Goal: Task Accomplishment & Management: Manage account settings

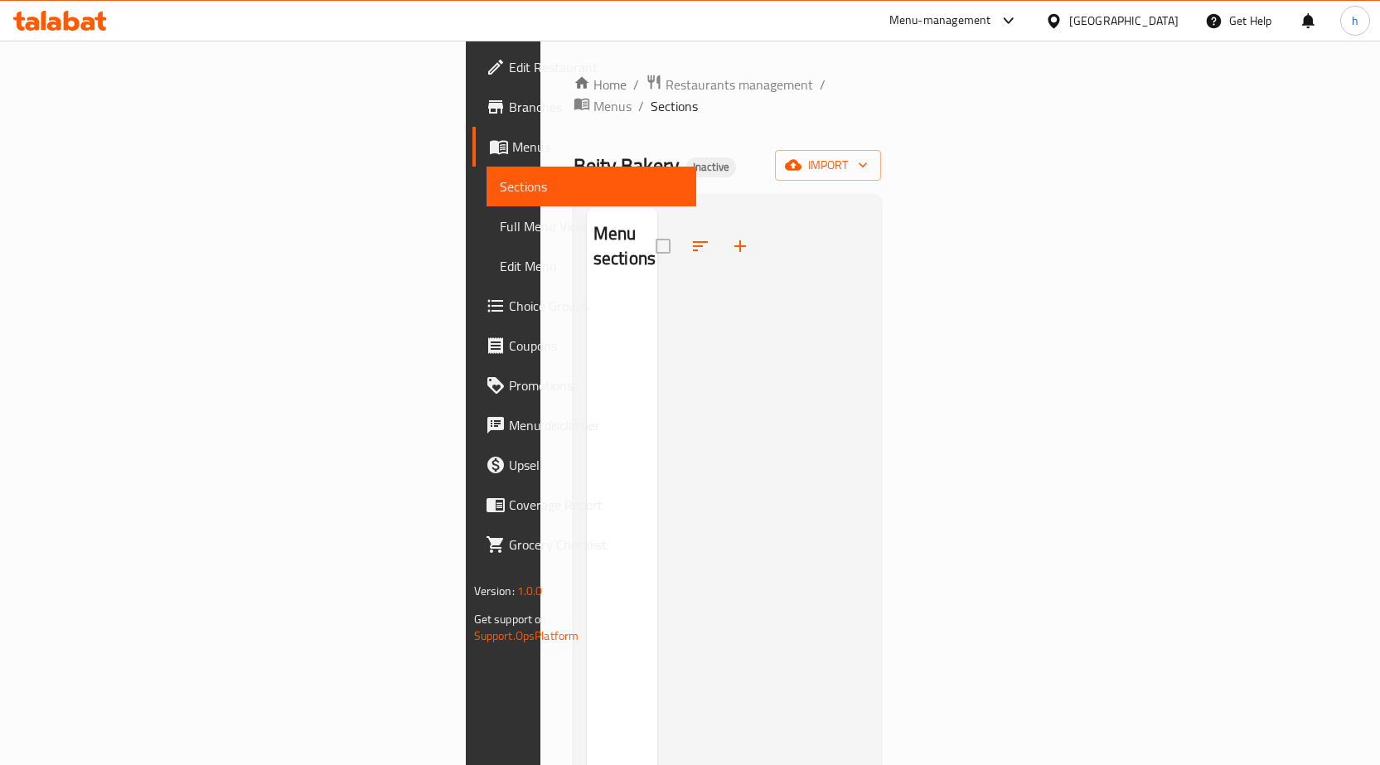
click at [509, 109] on span "Branches" at bounding box center [596, 107] width 174 height 20
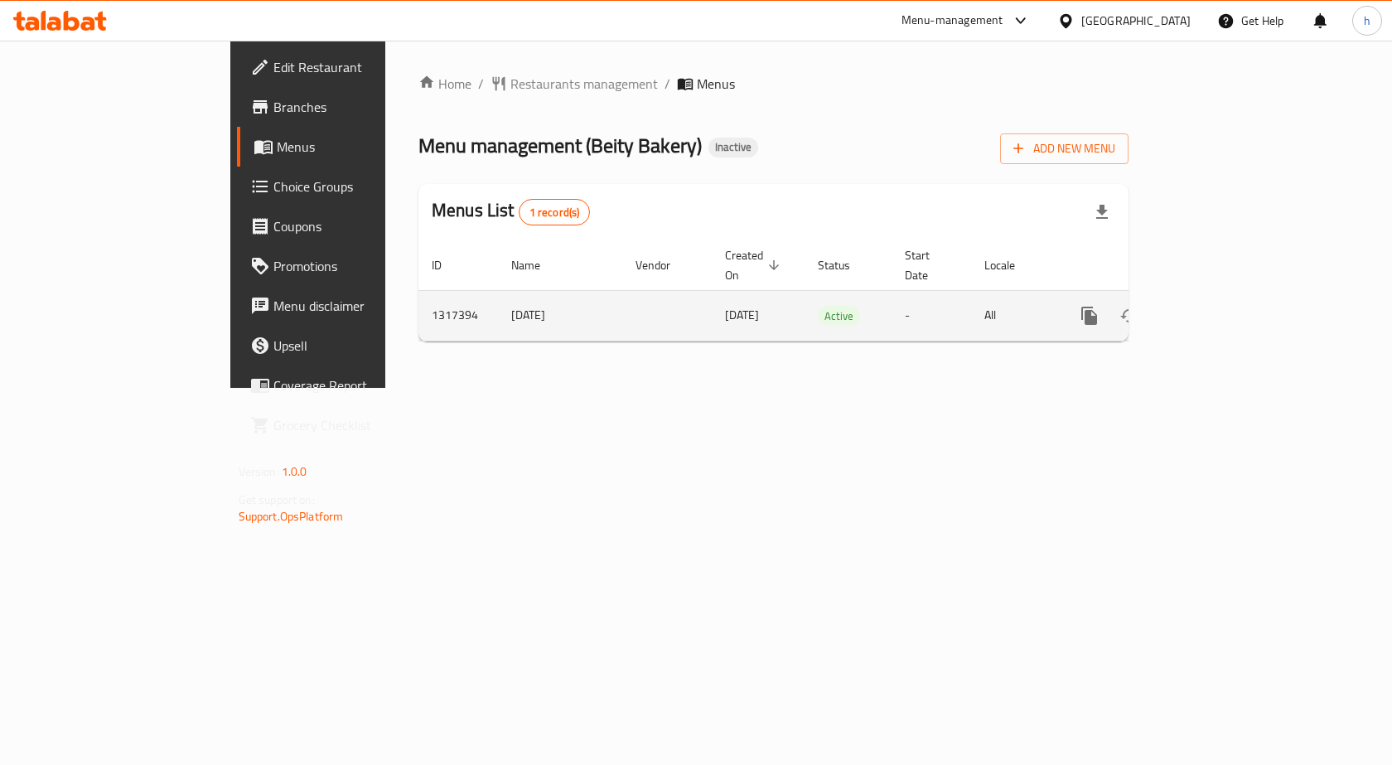
click at [1229, 301] on link "enhanced table" at bounding box center [1209, 316] width 40 height 40
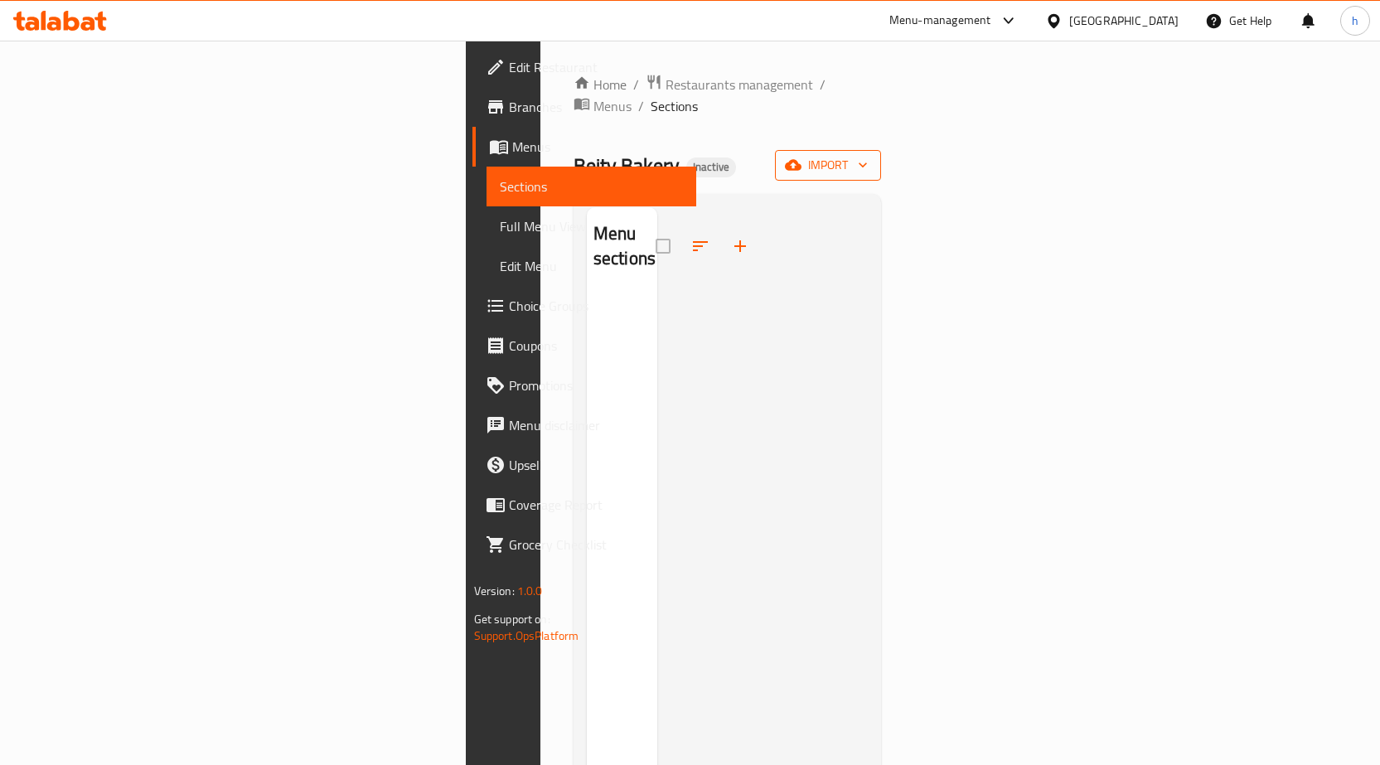
click at [868, 155] on span "import" at bounding box center [828, 165] width 80 height 21
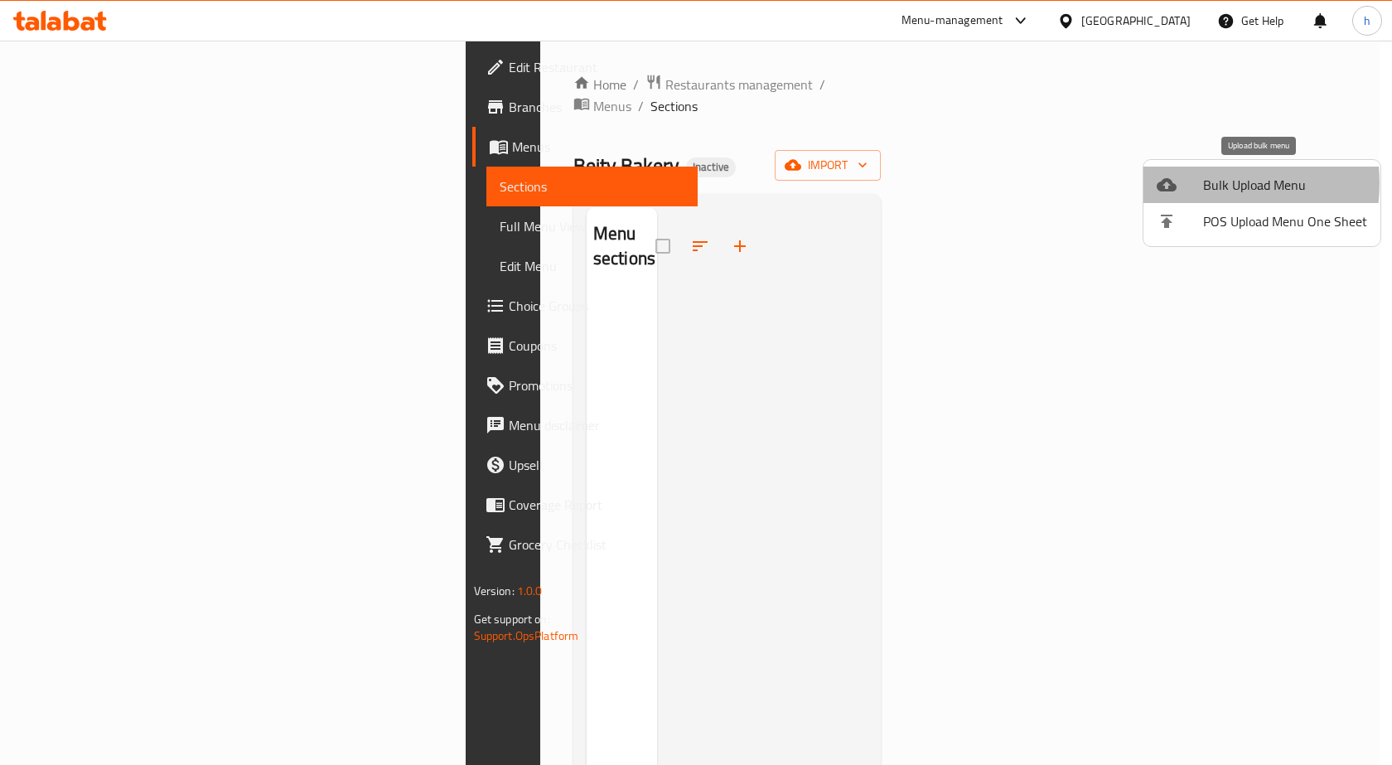
click at [1197, 183] on div at bounding box center [1180, 185] width 46 height 20
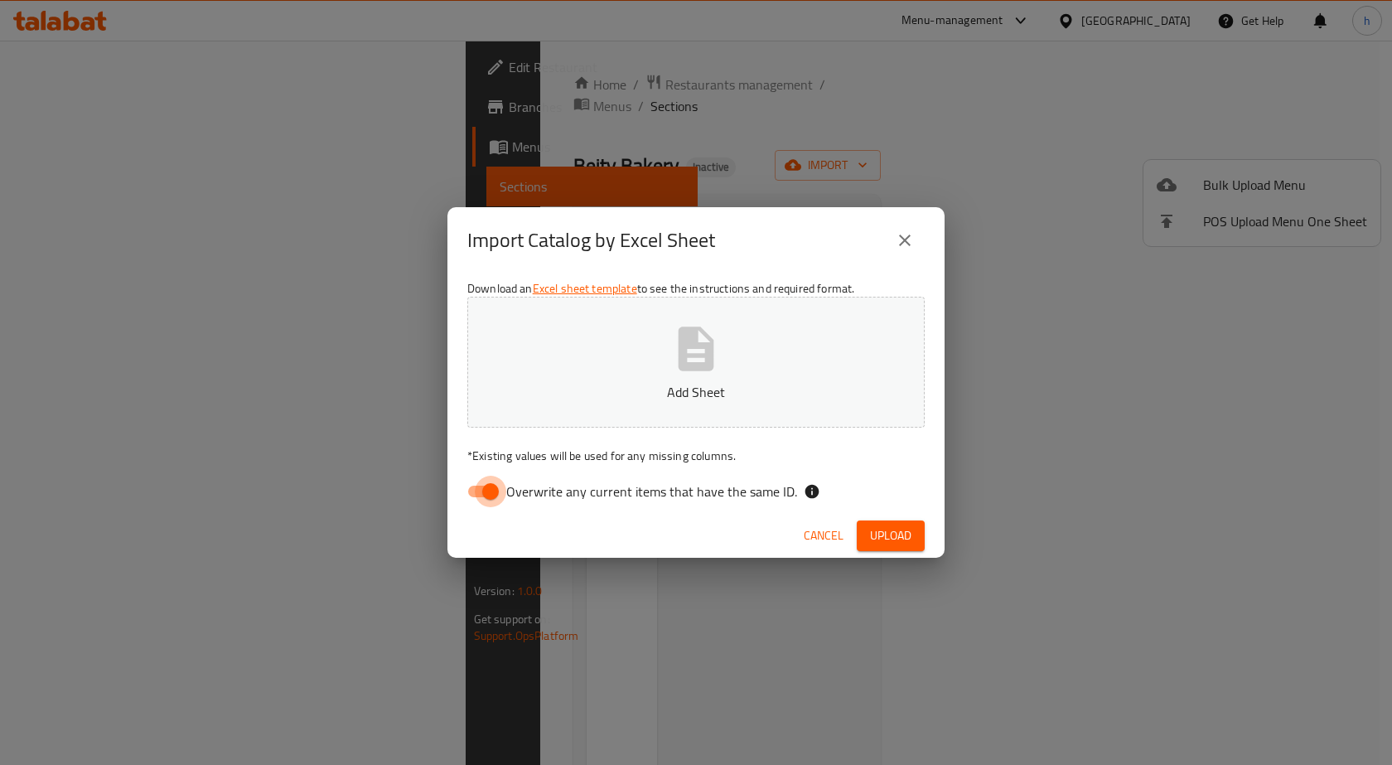
click at [488, 486] on input "Overwrite any current items that have the same ID." at bounding box center [490, 491] width 94 height 31
checkbox input "false"
click at [643, 355] on button "Add Sheet" at bounding box center [695, 362] width 457 height 131
click at [898, 535] on span "Upload" at bounding box center [890, 535] width 41 height 21
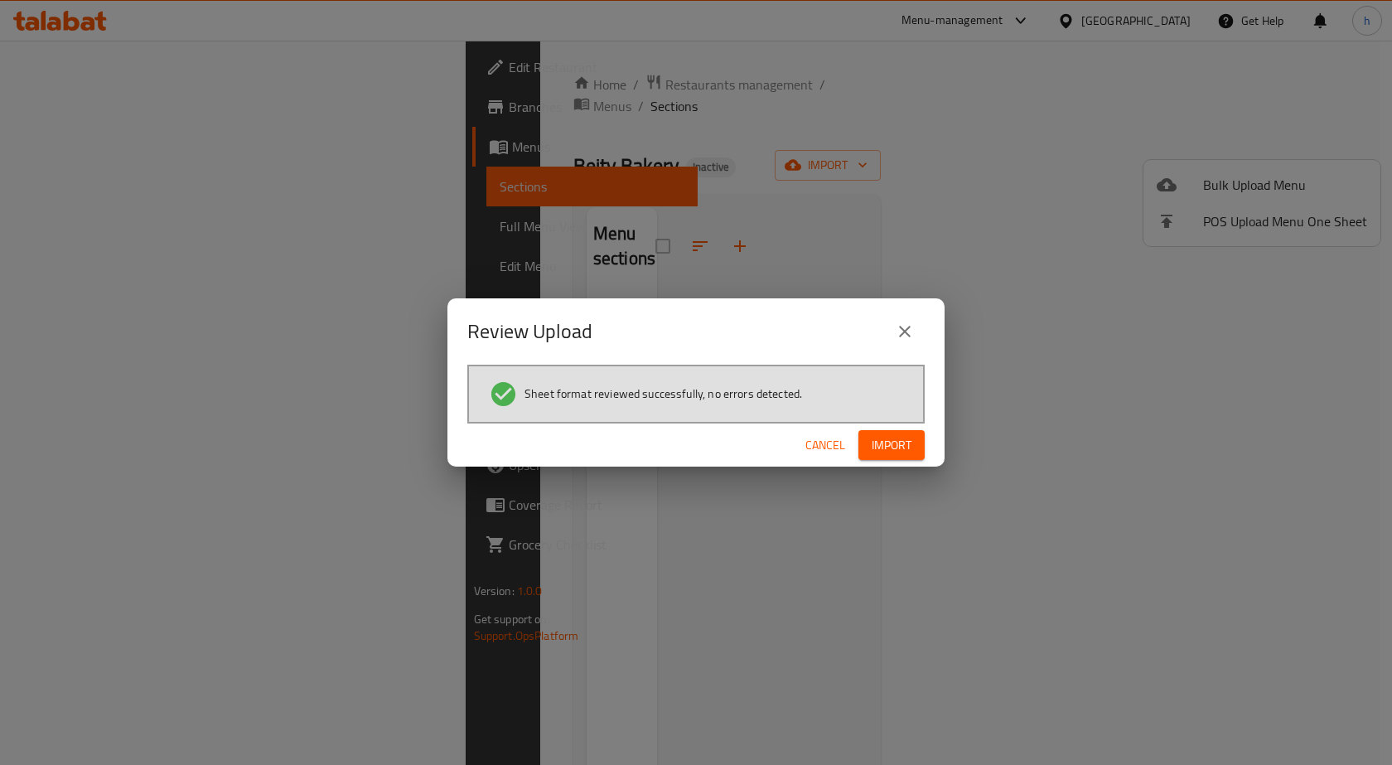
click at [884, 451] on span "Import" at bounding box center [892, 445] width 40 height 21
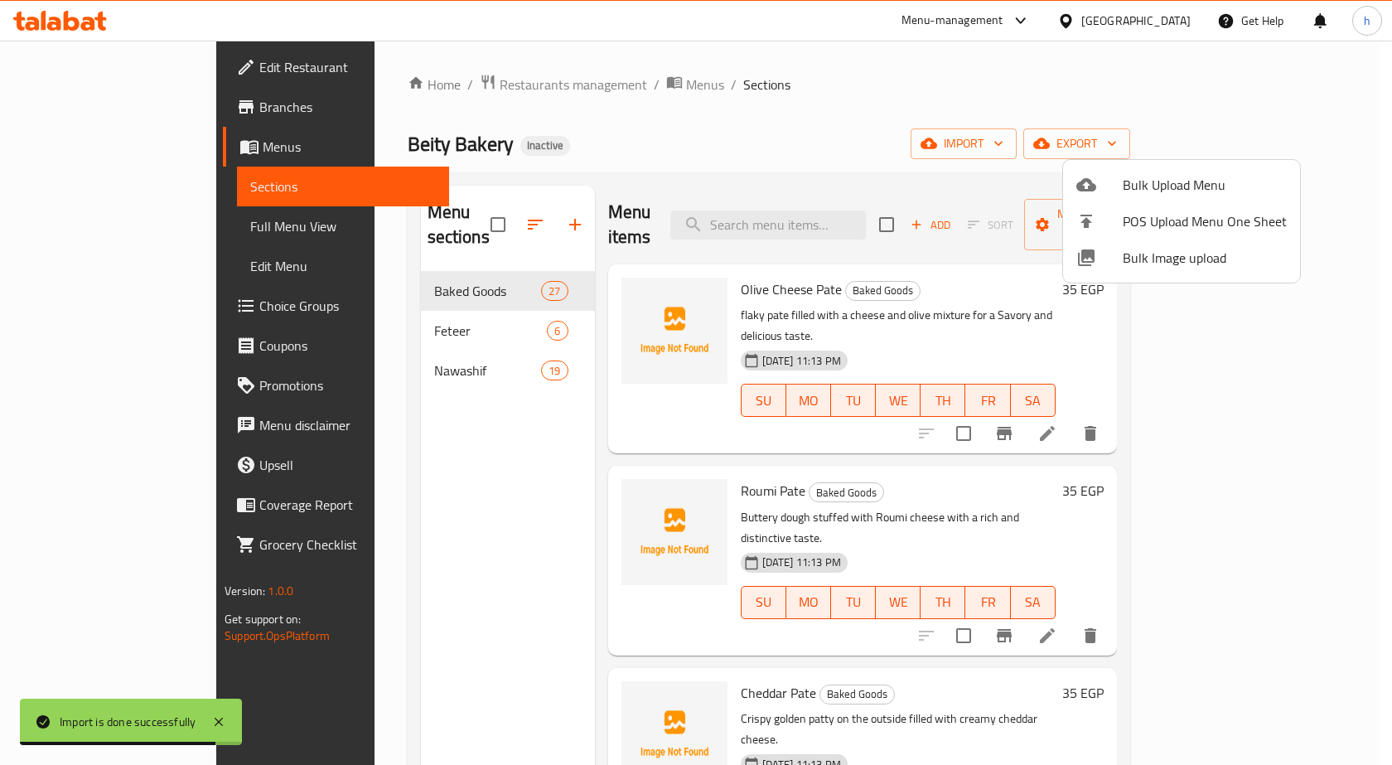
click at [917, 136] on div at bounding box center [696, 382] width 1392 height 765
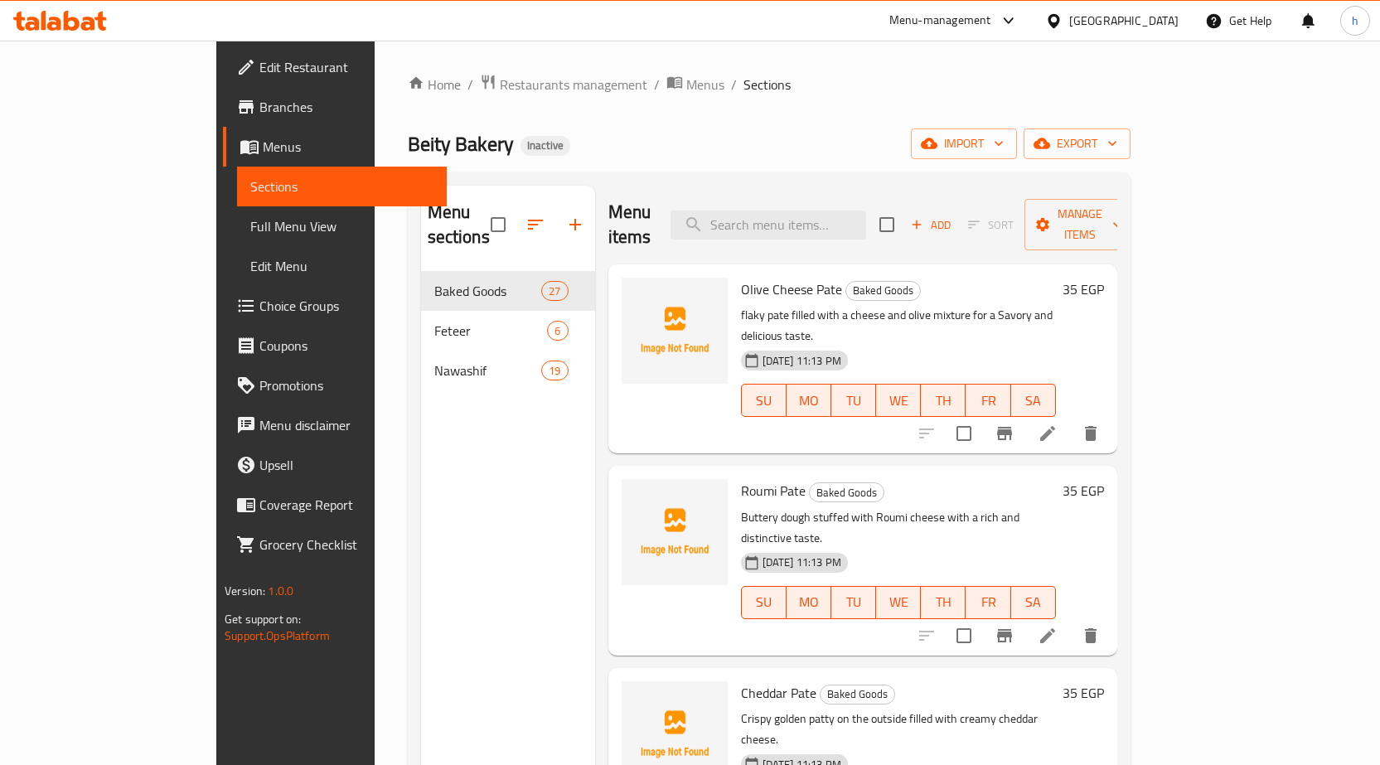
click at [250, 227] on span "Full Menu View" at bounding box center [341, 226] width 183 height 20
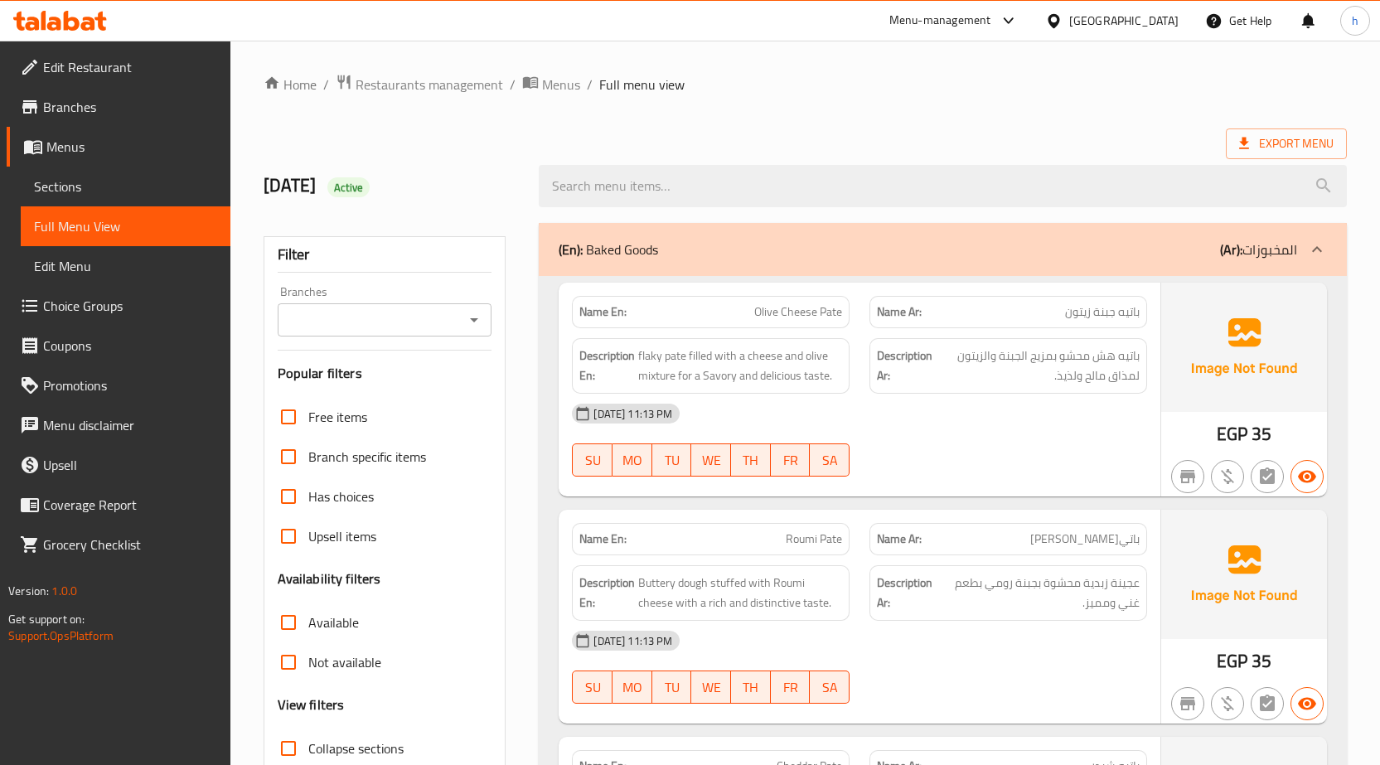
click at [437, 22] on div "Menu-management Egypt Get Help h" at bounding box center [690, 21] width 1380 height 40
click at [902, 134] on div "Export Menu" at bounding box center [805, 143] width 1083 height 31
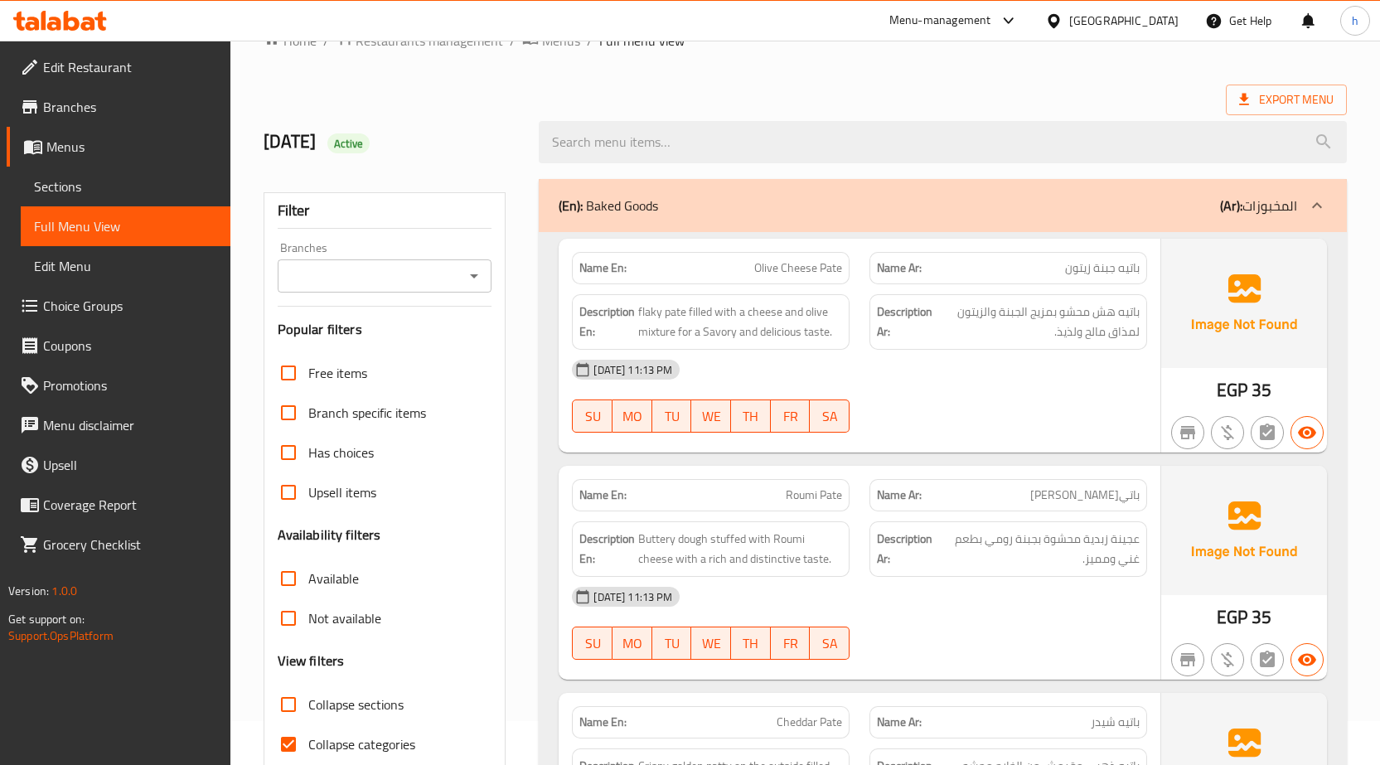
scroll to position [83, 0]
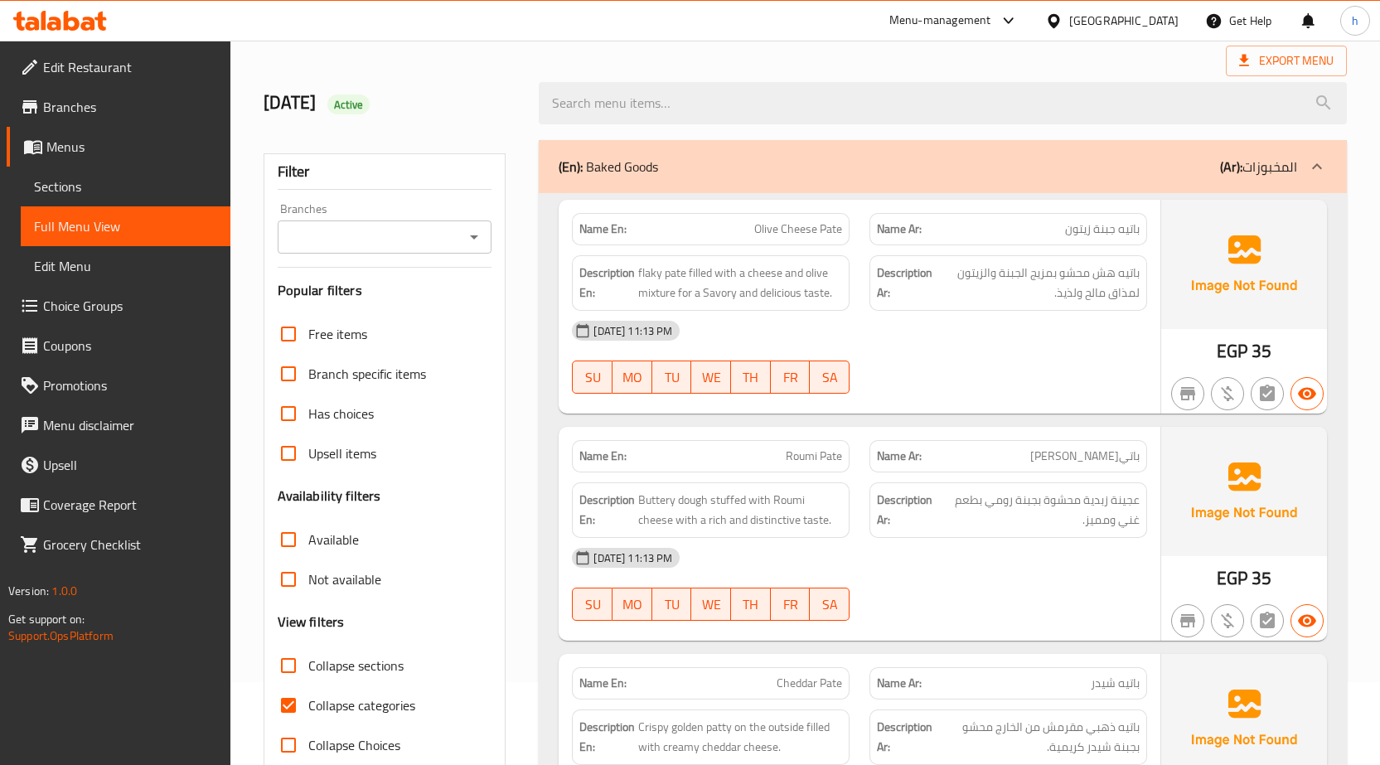
click at [975, 67] on div "24/7/2025 Active" at bounding box center [805, 103] width 1103 height 74
click at [804, 56] on div "Export Menu" at bounding box center [805, 61] width 1083 height 31
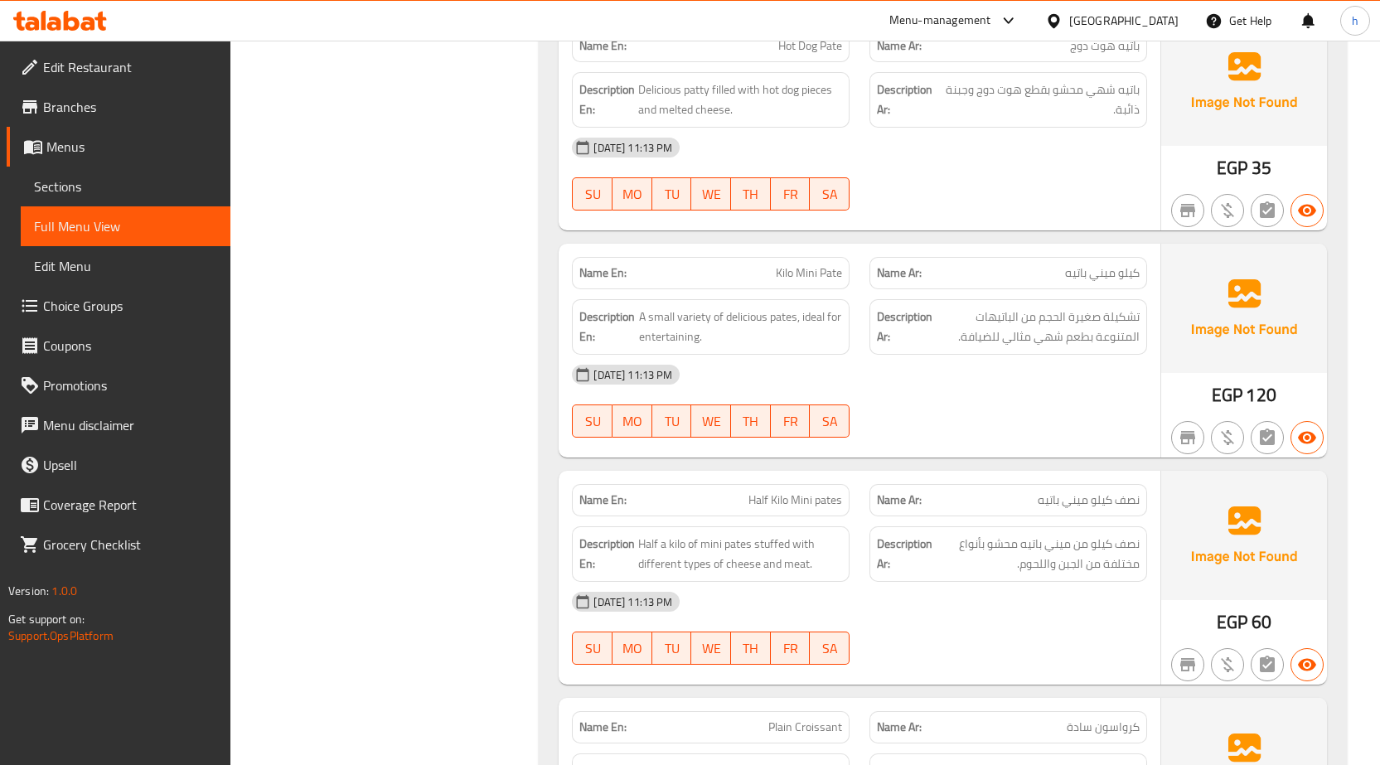
scroll to position [1028, 0]
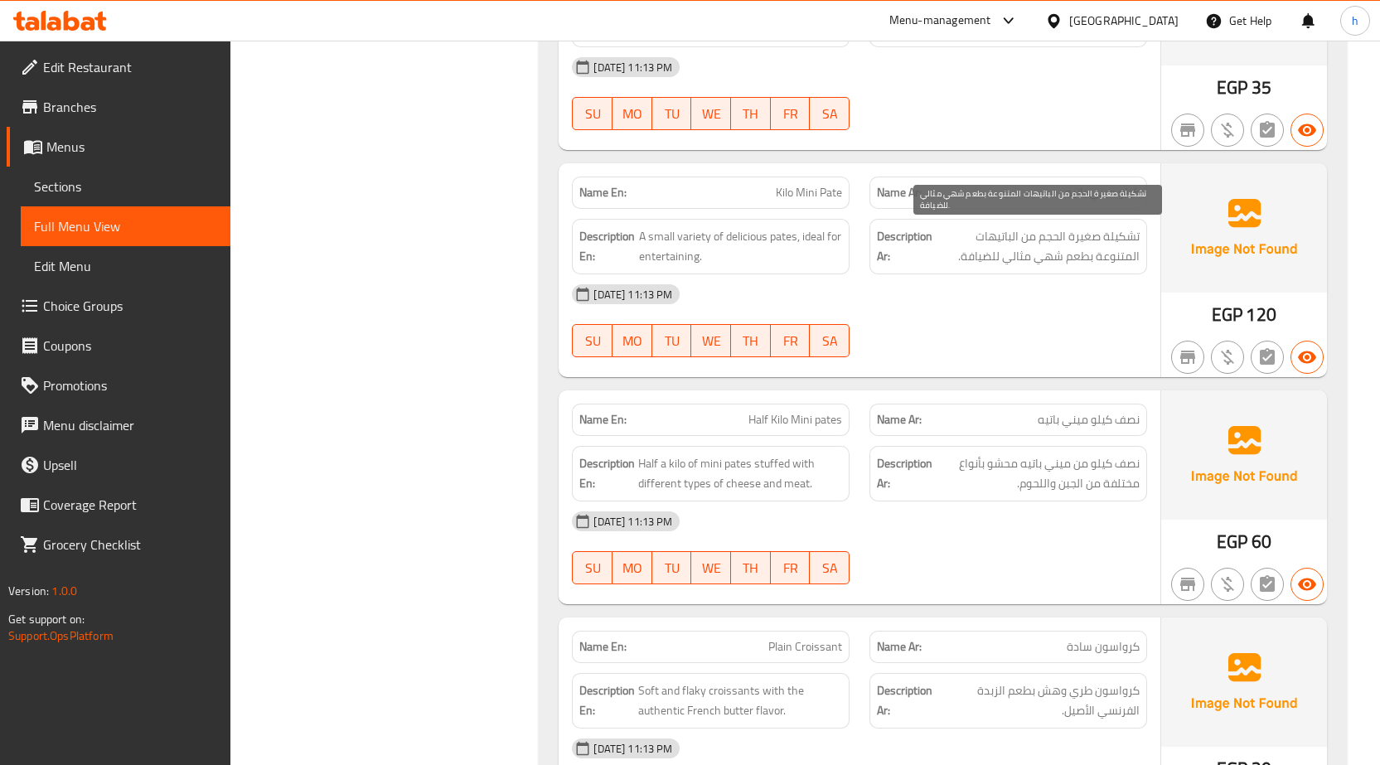
click at [1113, 258] on span "تشكيلة صغيرة الحجم من الباتيهات المتنوعة بطعم شهي مثالي للضيافة." at bounding box center [1038, 246] width 204 height 41
copy span "المتنوعة"
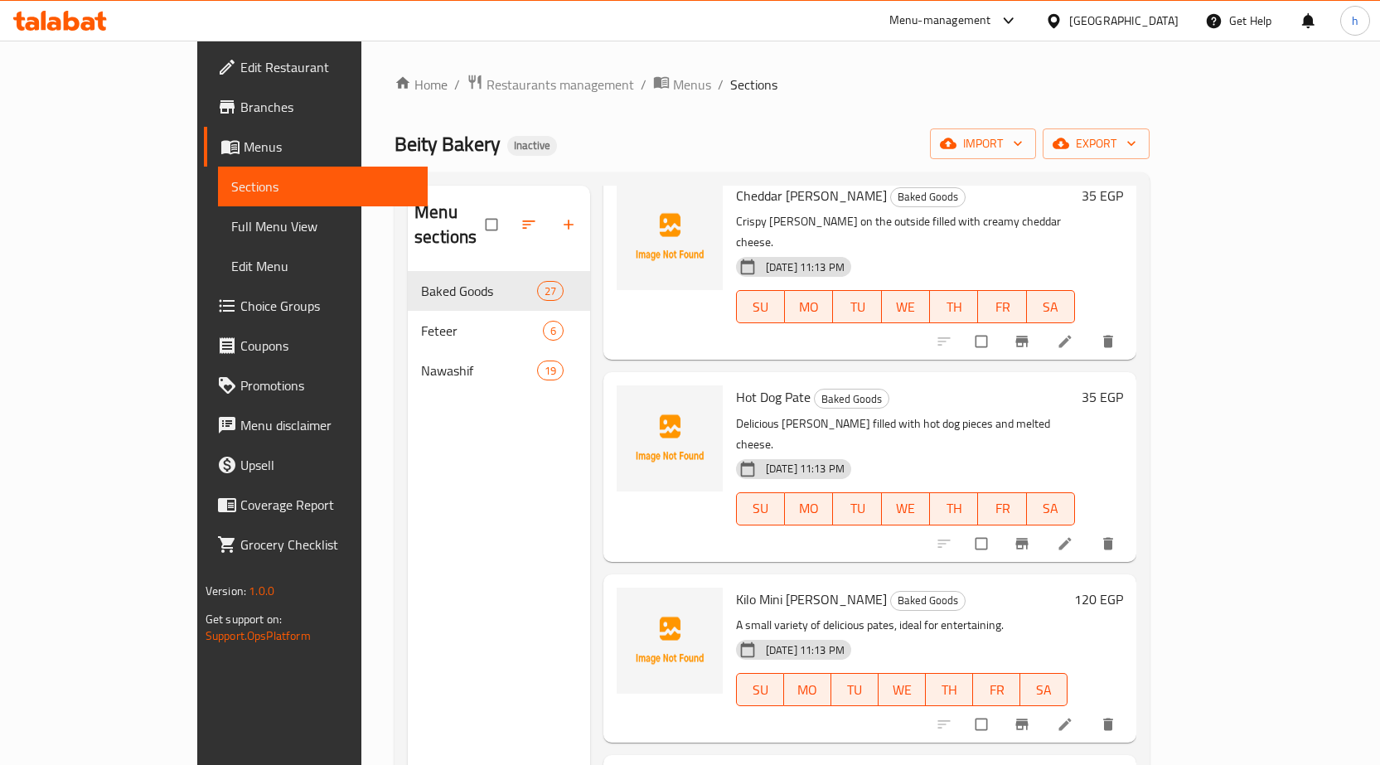
scroll to position [663, 0]
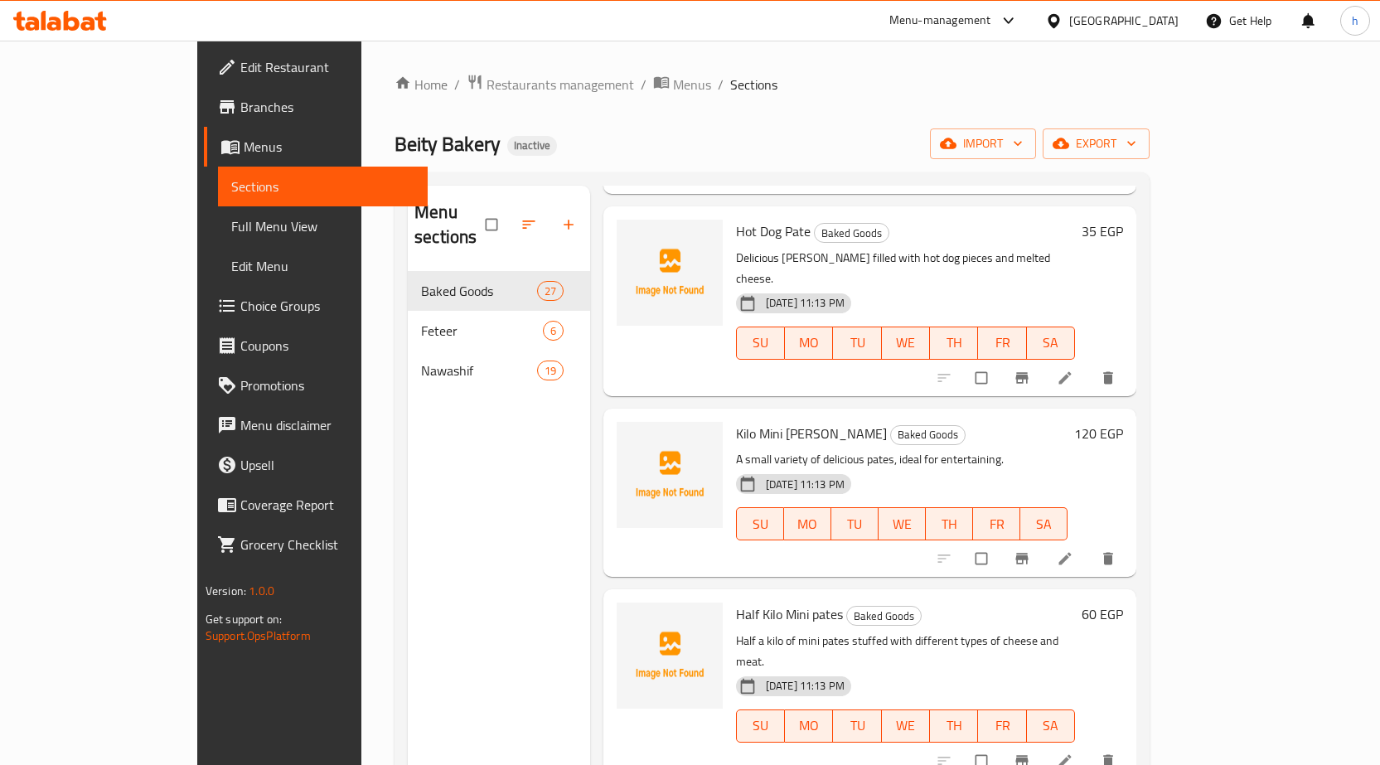
click at [1090, 545] on li at bounding box center [1066, 558] width 46 height 27
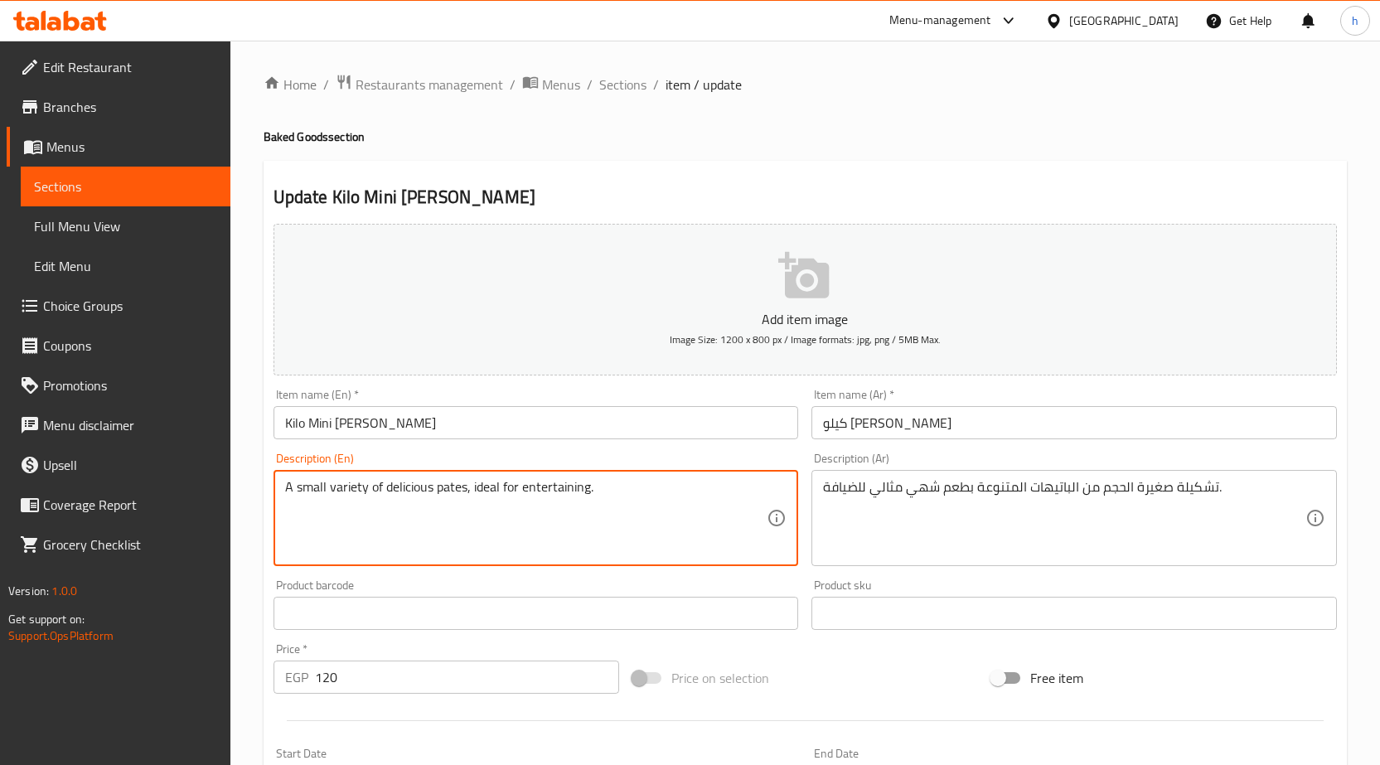
paste textarea "Assorted"
click at [619, 163] on div "Update Kilo Mini Pate Add item image Image Size: 1200 x 800 px / Image formats:…" at bounding box center [805, 643] width 1083 height 965
paste textarea "taste"
type textarea "A small variety of Assorted delicious taste pates, ideal for entertaining."
click at [726, 155] on div "Home / Restaurants management / Menus / Sections / item / update Baked Goods se…" at bounding box center [805, 606] width 1083 height 1064
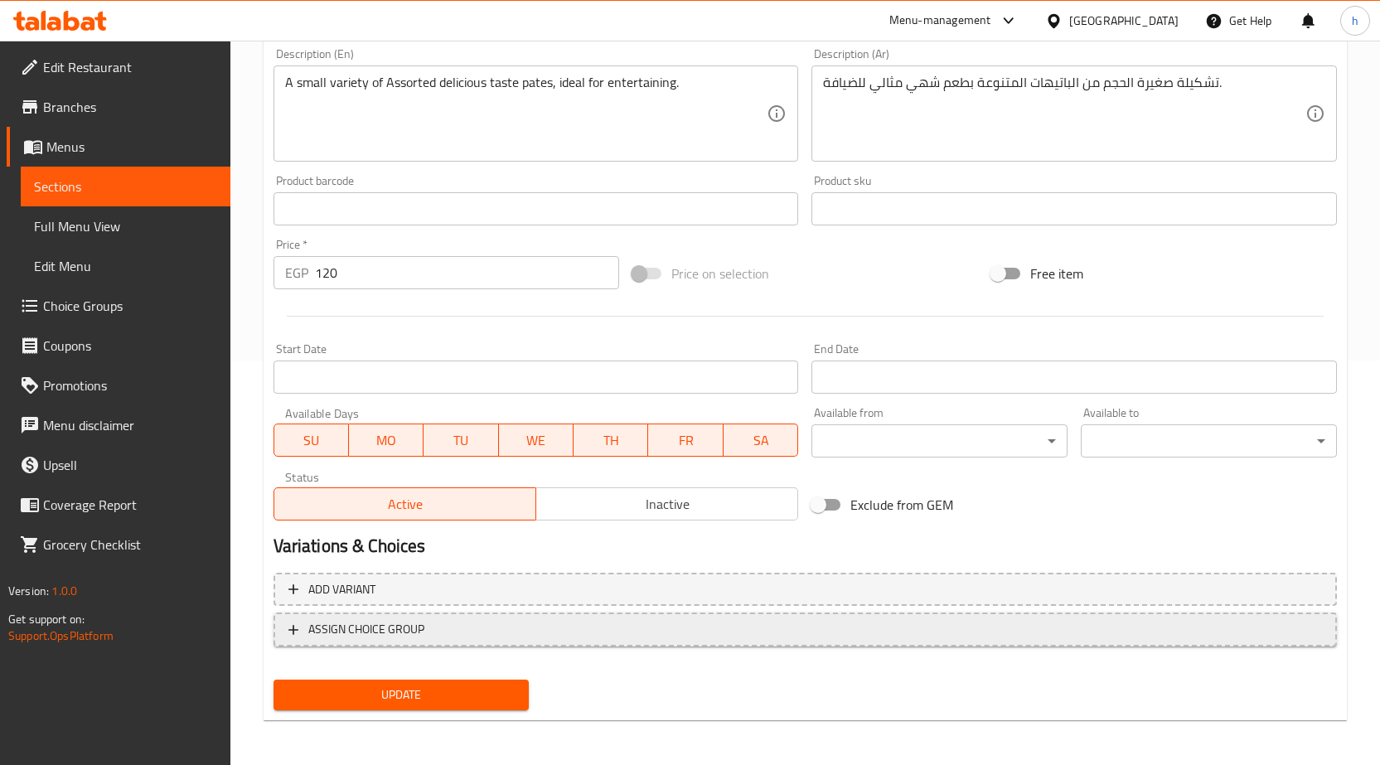
scroll to position [406, 0]
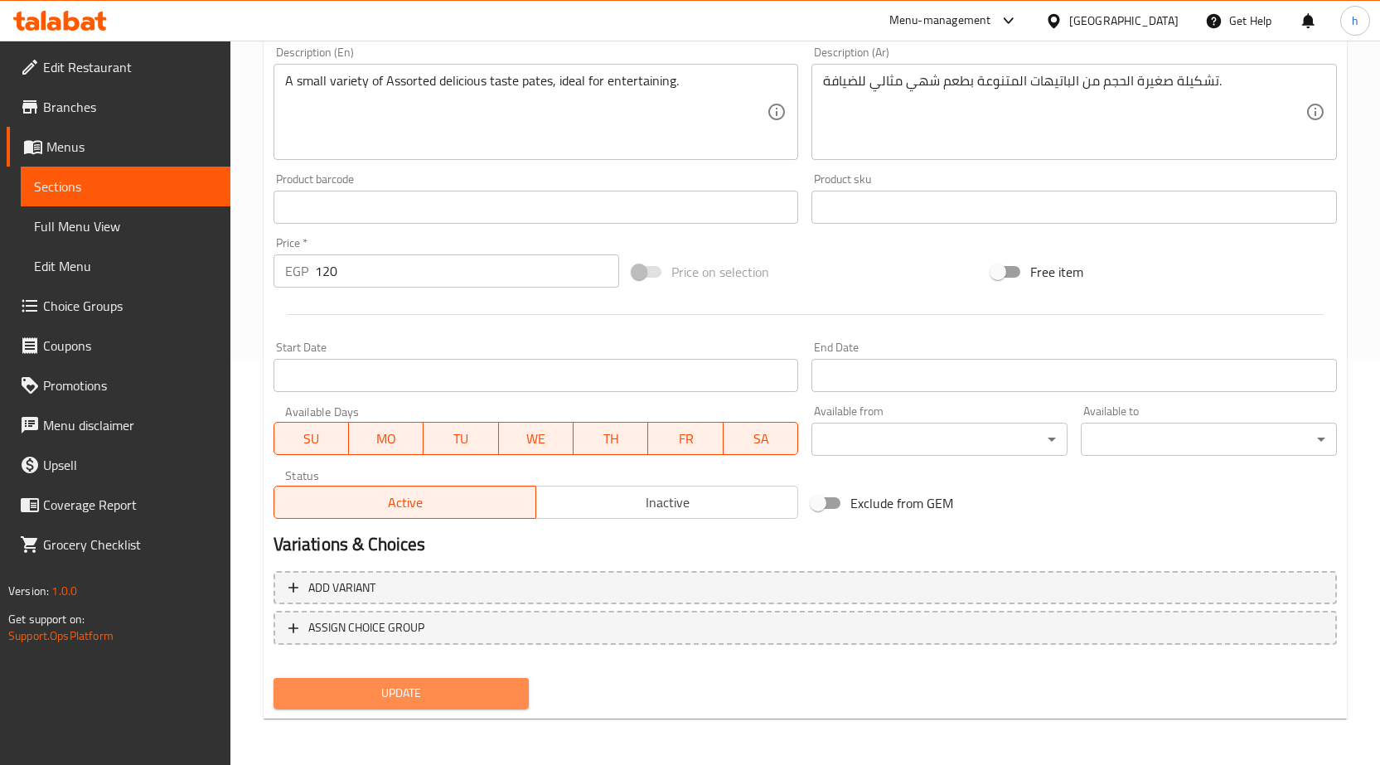
click at [388, 689] on span "Update" at bounding box center [402, 693] width 230 height 21
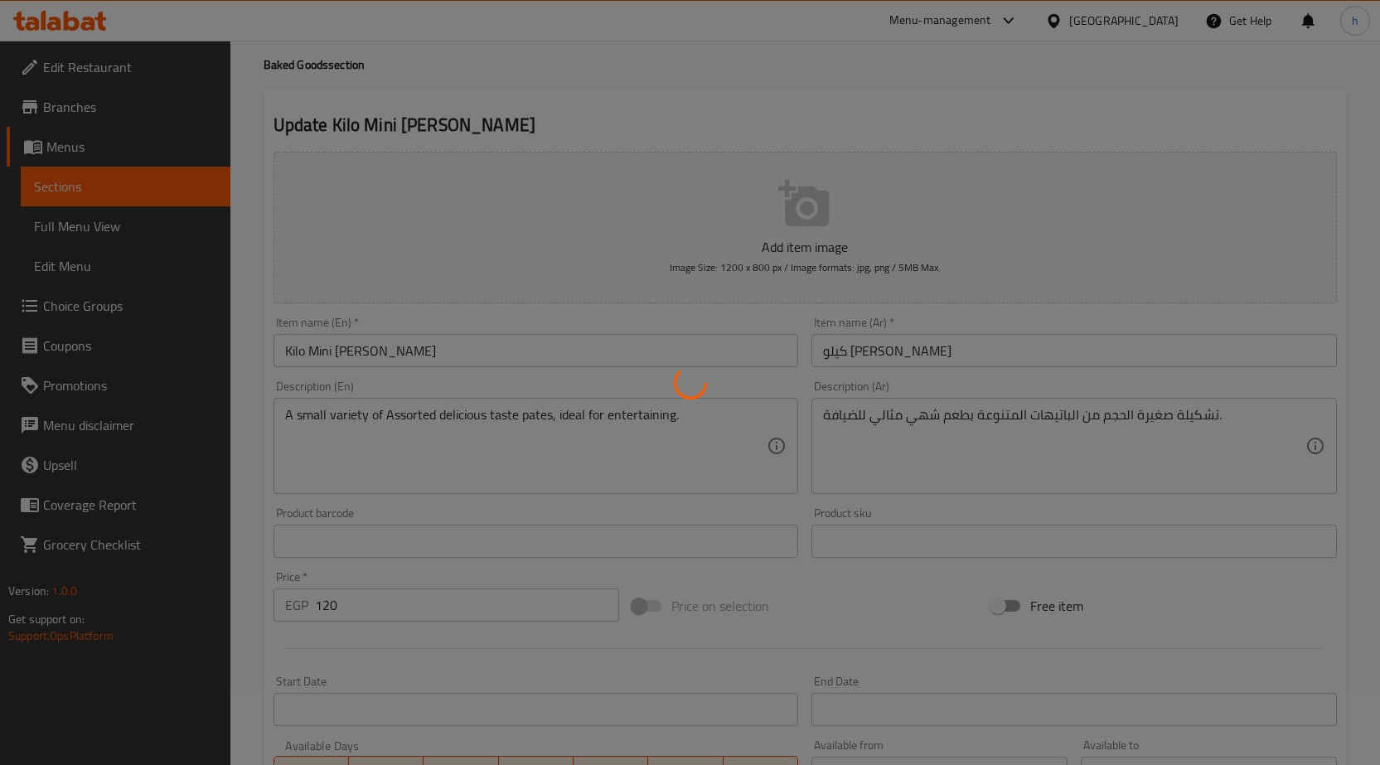
scroll to position [0, 0]
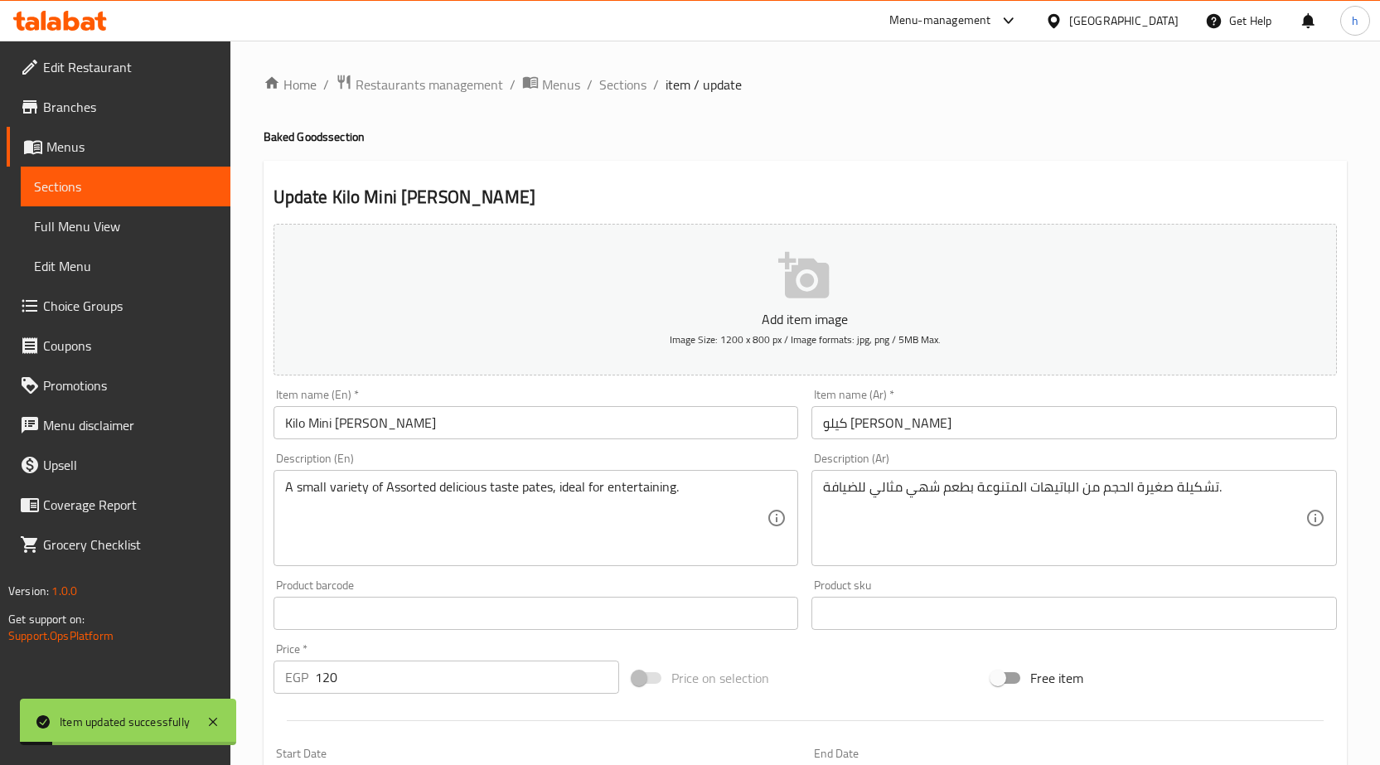
click at [78, 185] on span "Sections" at bounding box center [125, 187] width 183 height 20
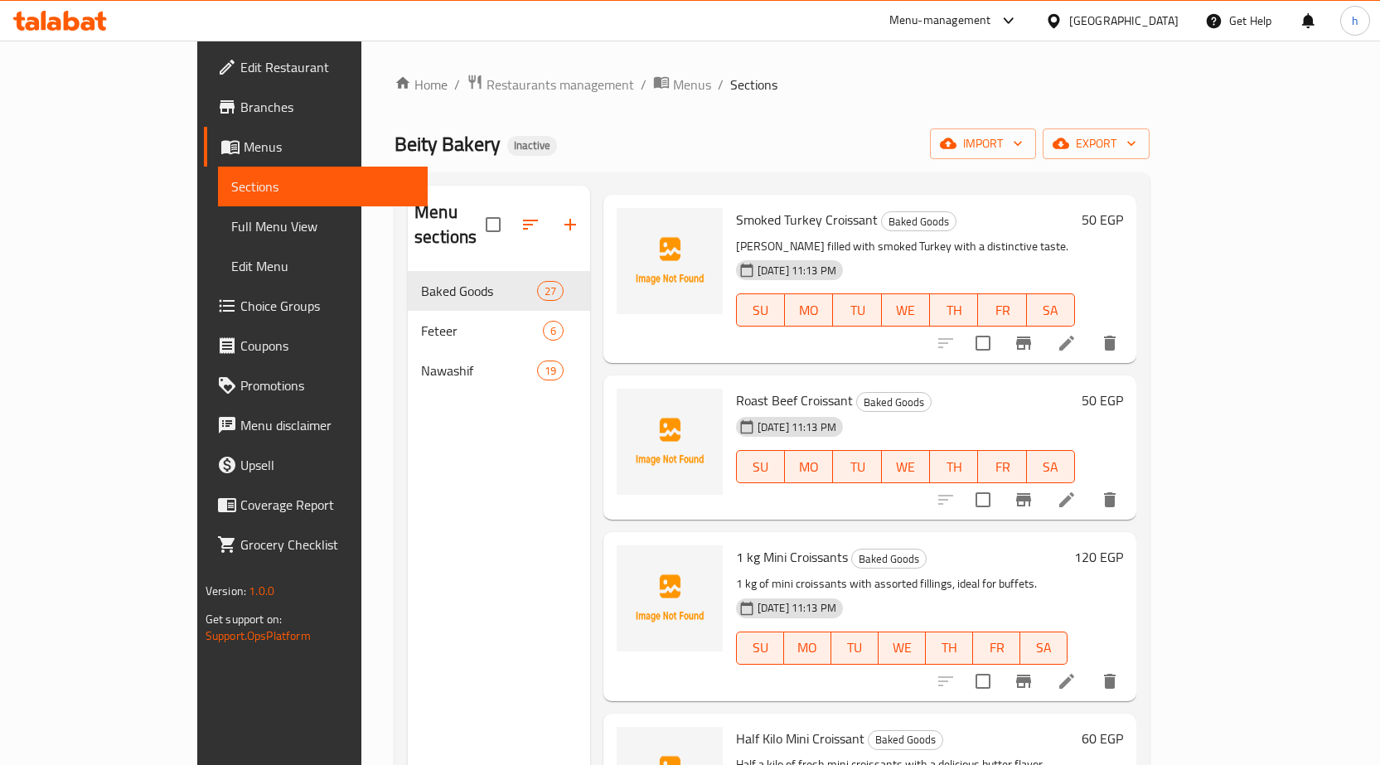
scroll to position [2155, 0]
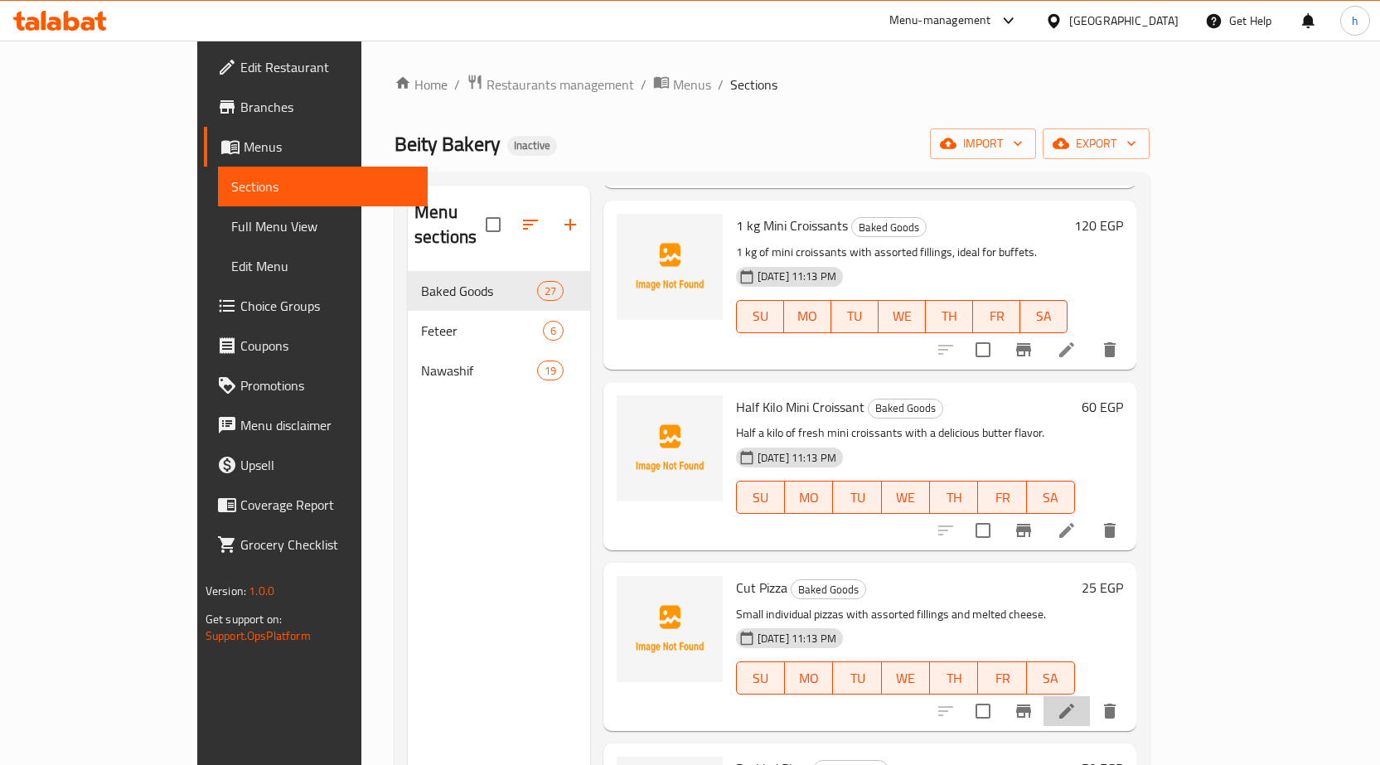
click at [1090, 696] on li at bounding box center [1066, 711] width 46 height 30
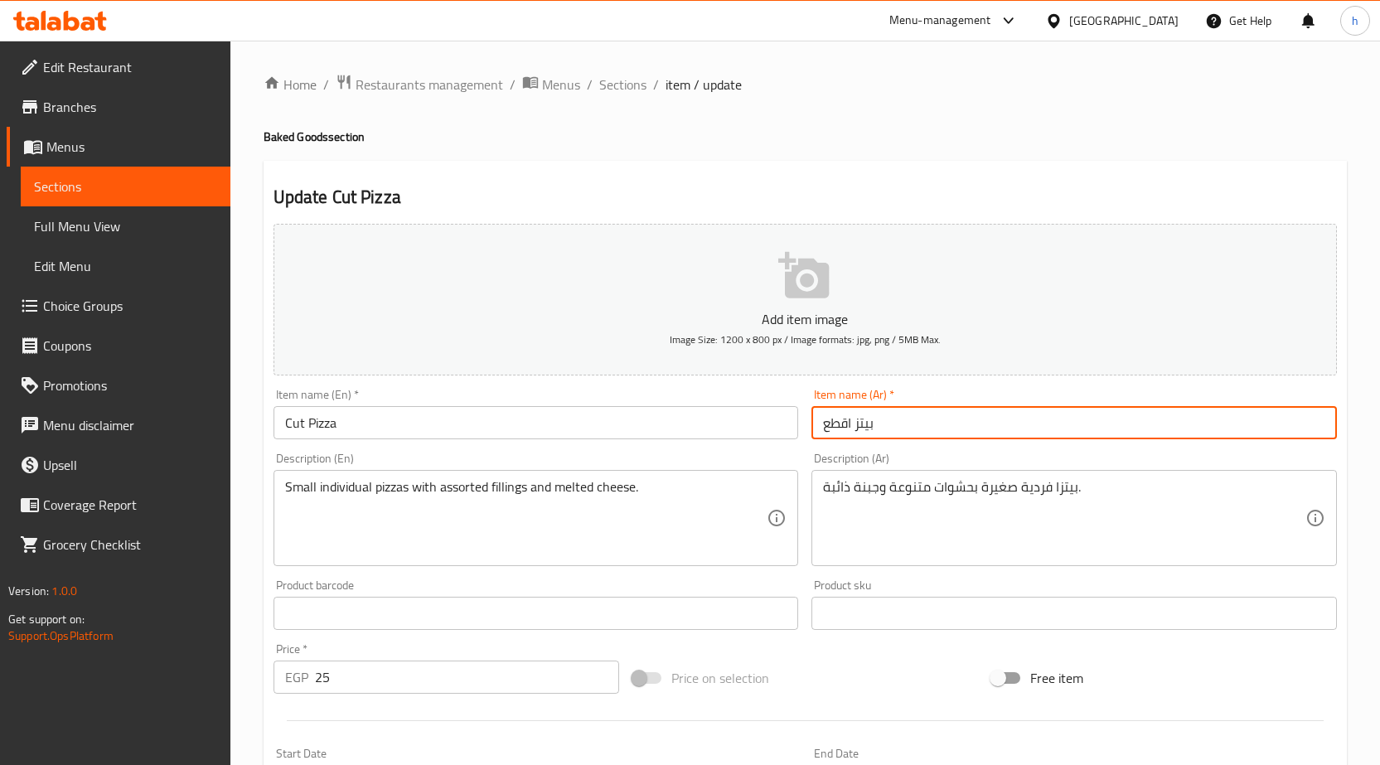
click at [853, 426] on input "بيتز اقطع" at bounding box center [1073, 422] width 525 height 33
type input "بيتزا قطع"
click at [979, 130] on h4 "Baked Goods section" at bounding box center [805, 136] width 1083 height 17
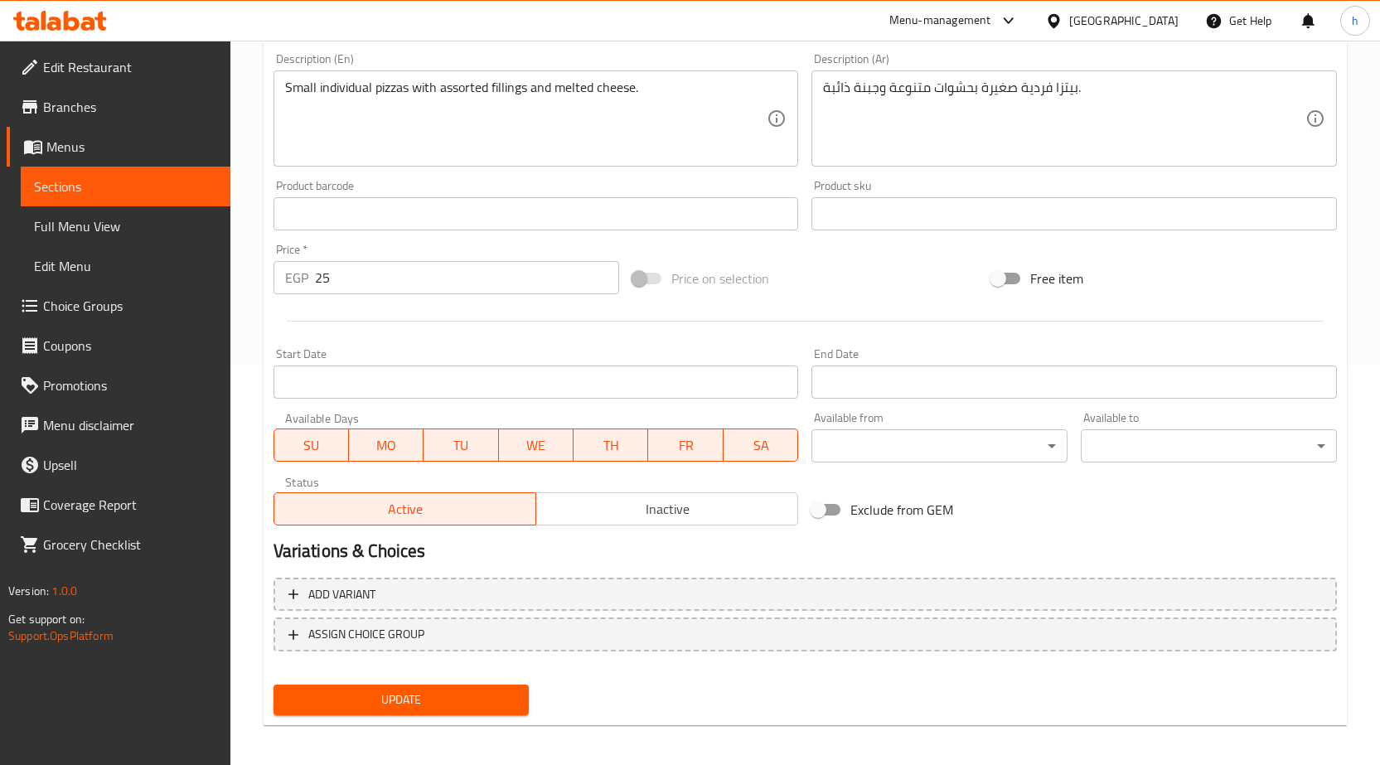
scroll to position [406, 0]
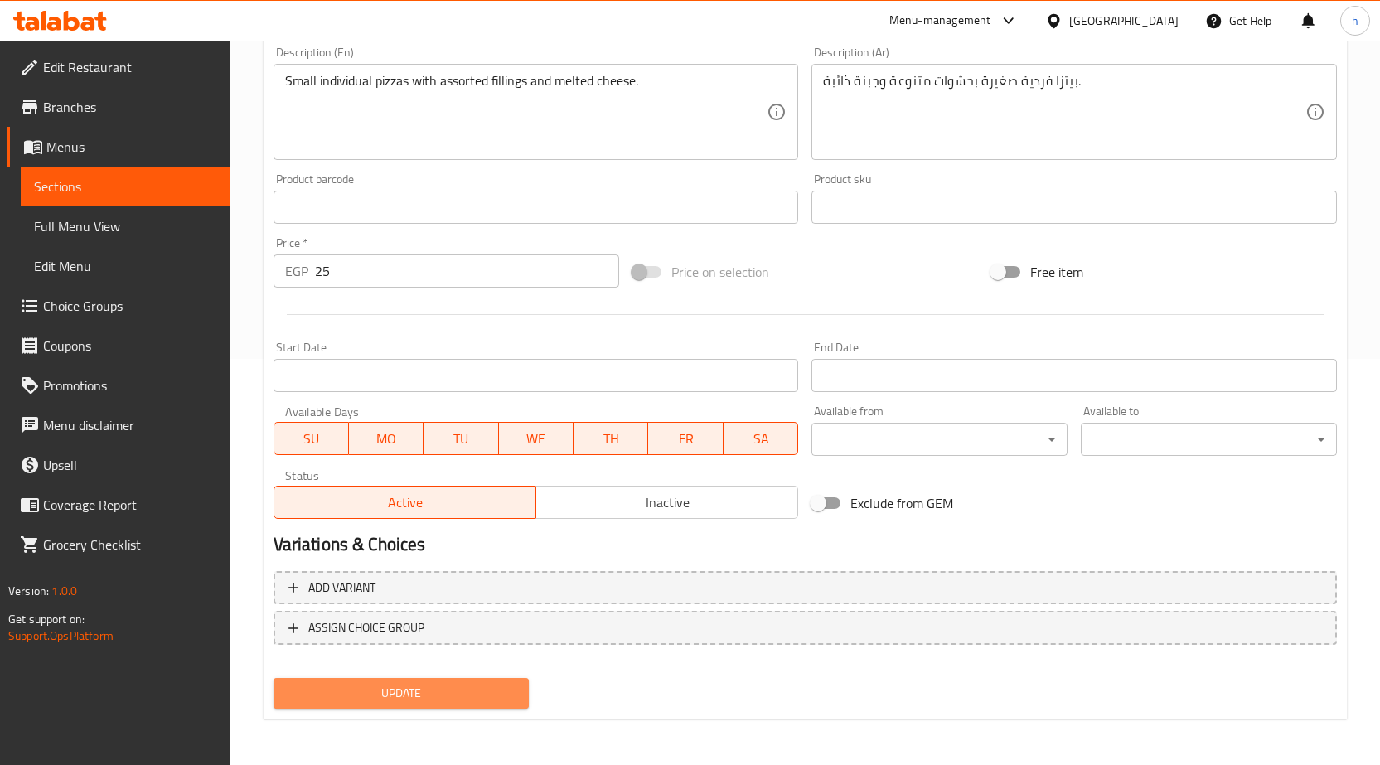
click at [460, 689] on span "Update" at bounding box center [402, 693] width 230 height 21
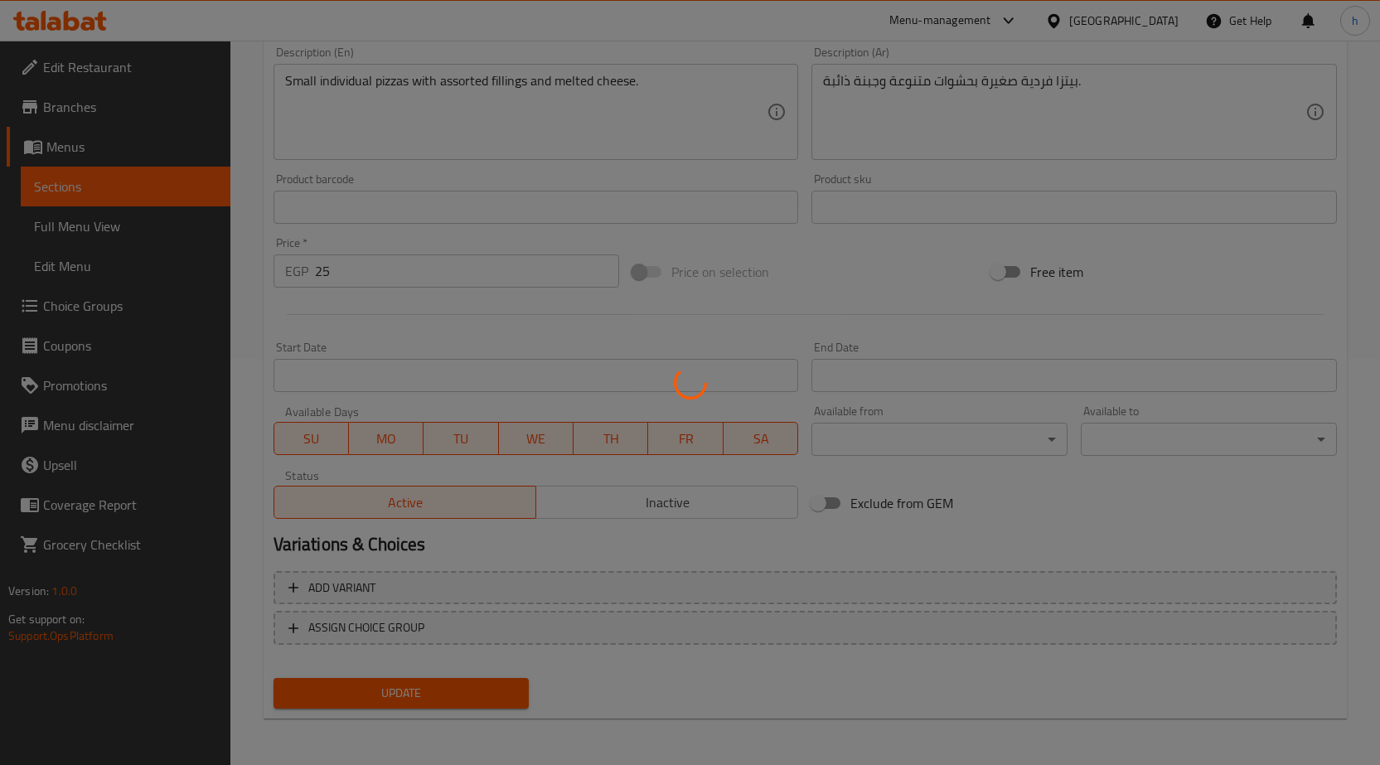
scroll to position [0, 0]
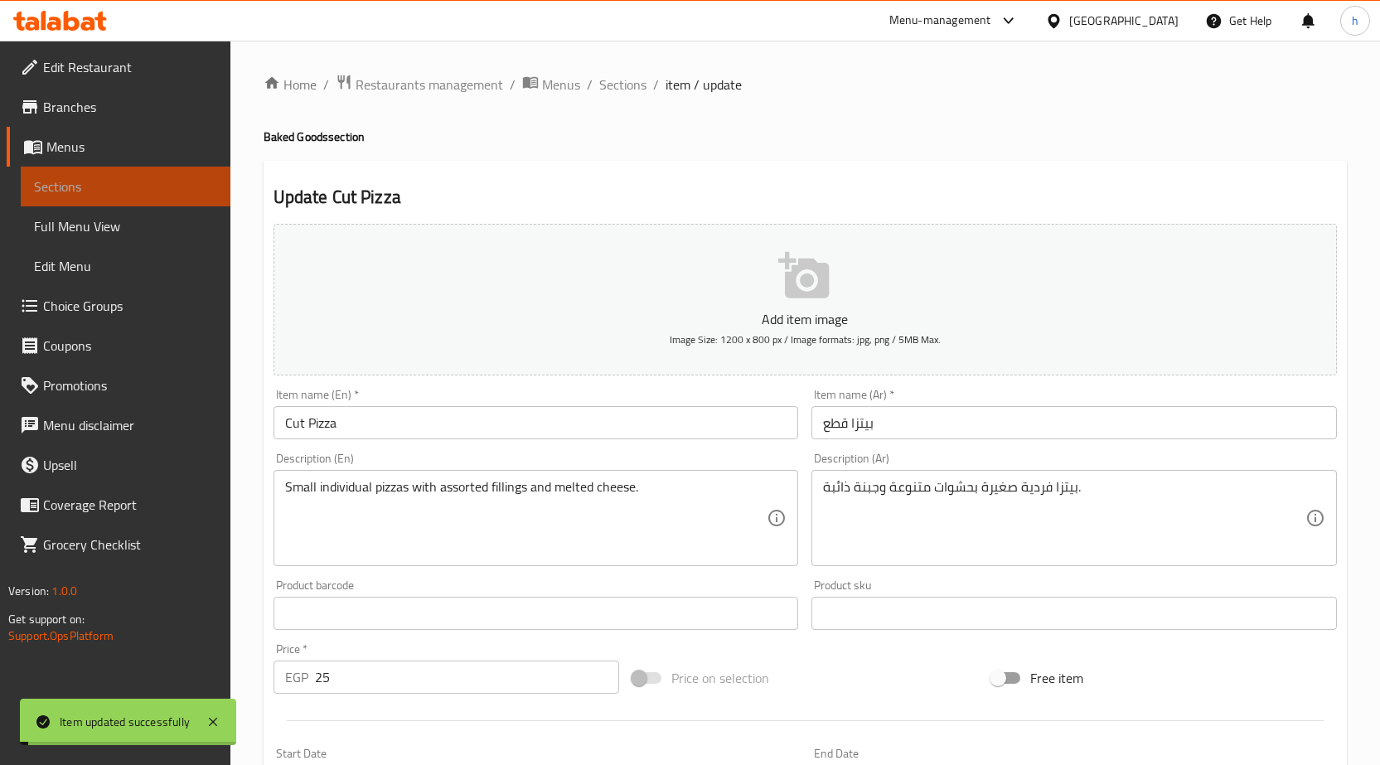
click at [123, 196] on span "Sections" at bounding box center [125, 187] width 183 height 20
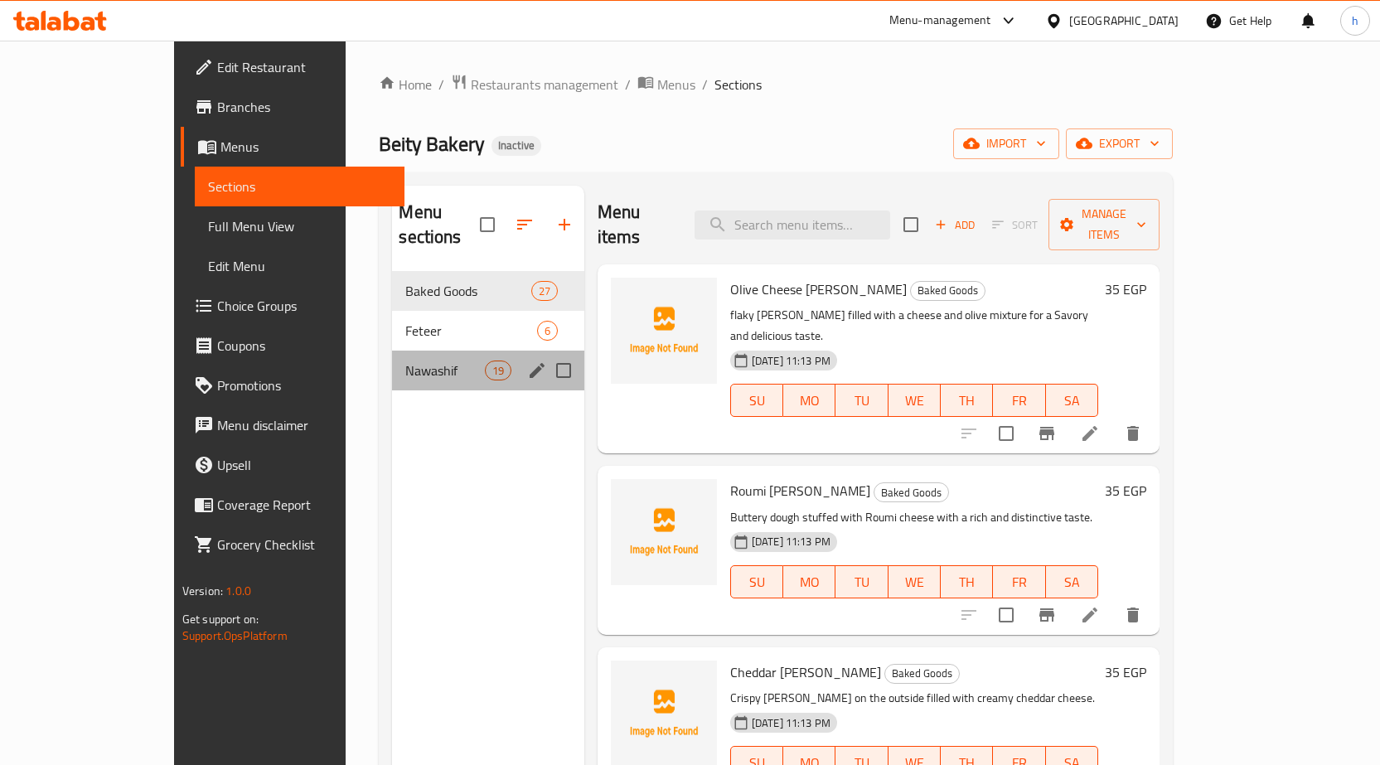
click at [392, 362] on div "Nawashif 19" at bounding box center [487, 371] width 191 height 40
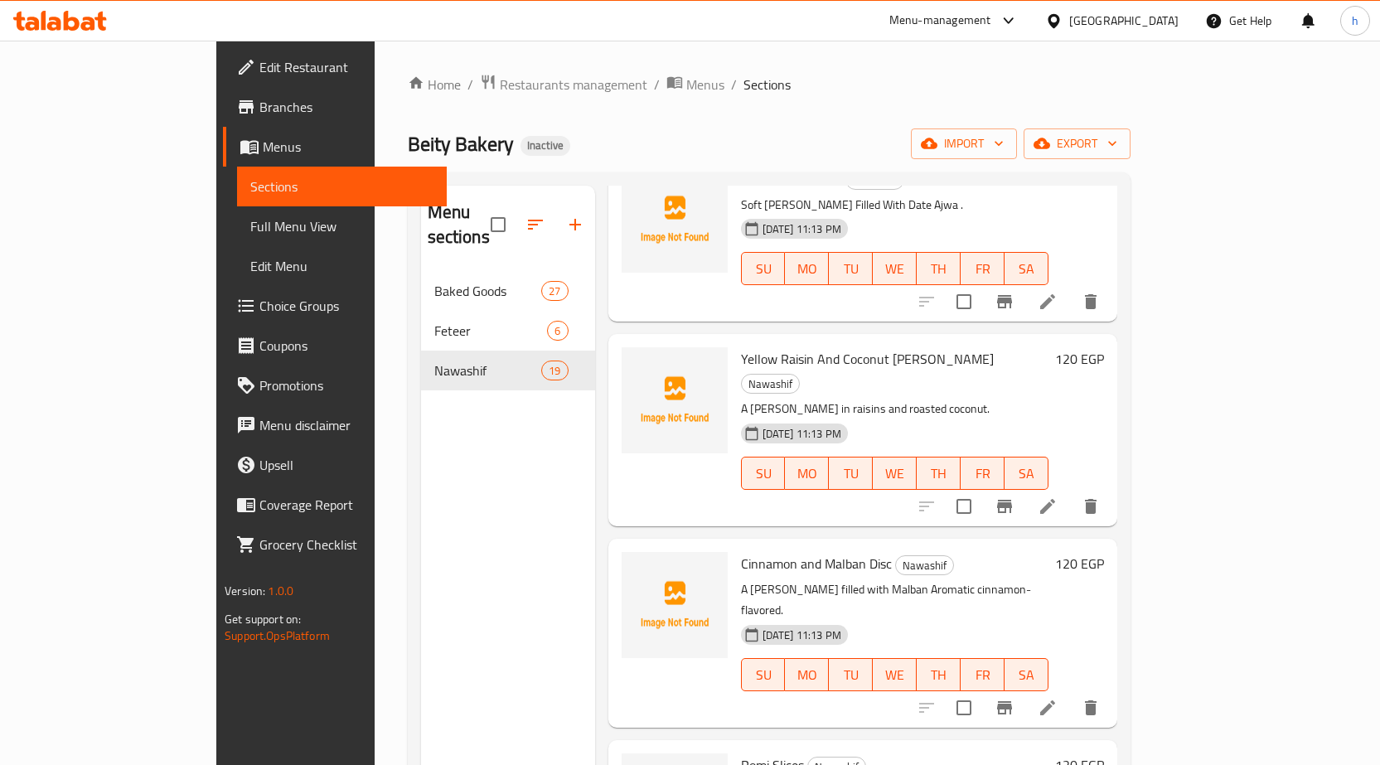
scroll to position [2494, 0]
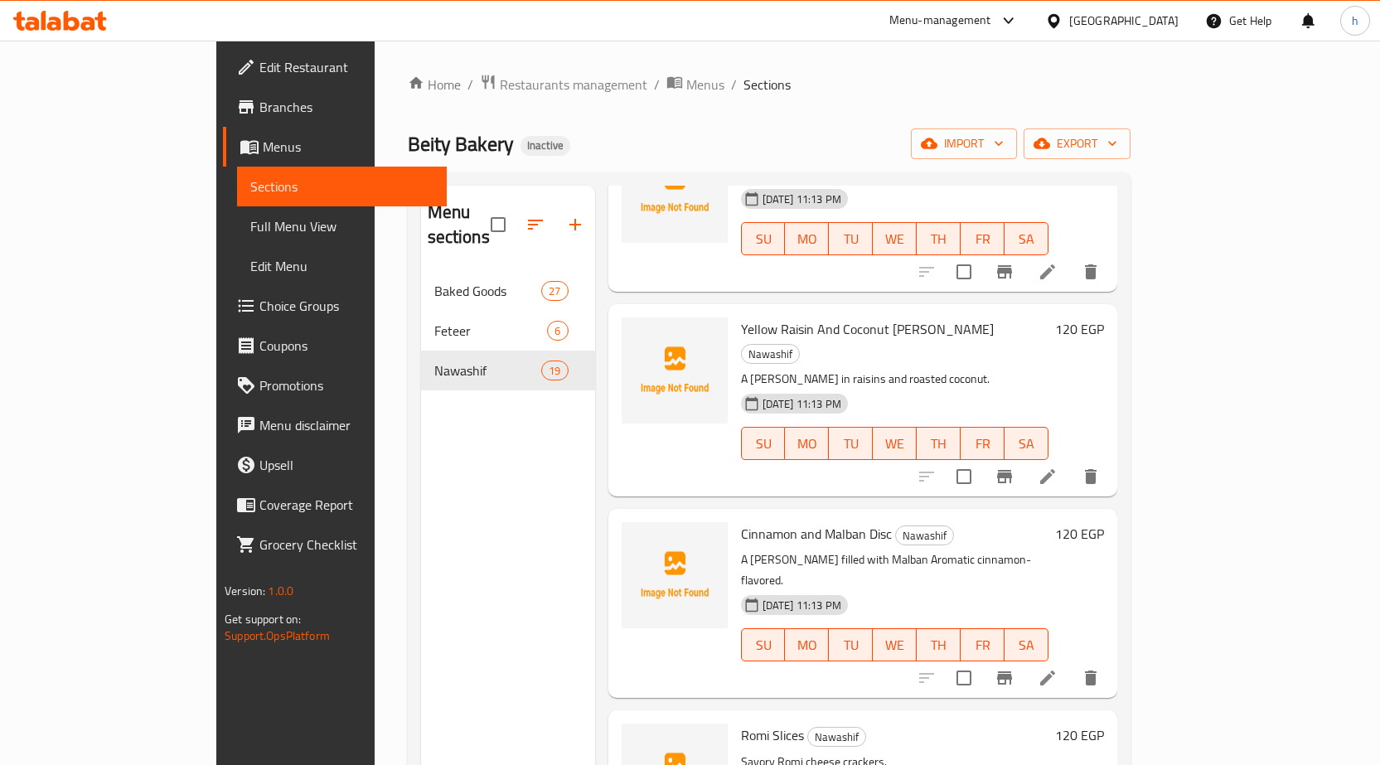
click at [847, 317] on span "Yellow Raisin And Coconut Patty" at bounding box center [867, 329] width 253 height 25
copy h6 "Patty"
click at [1055, 670] on icon at bounding box center [1047, 677] width 15 height 15
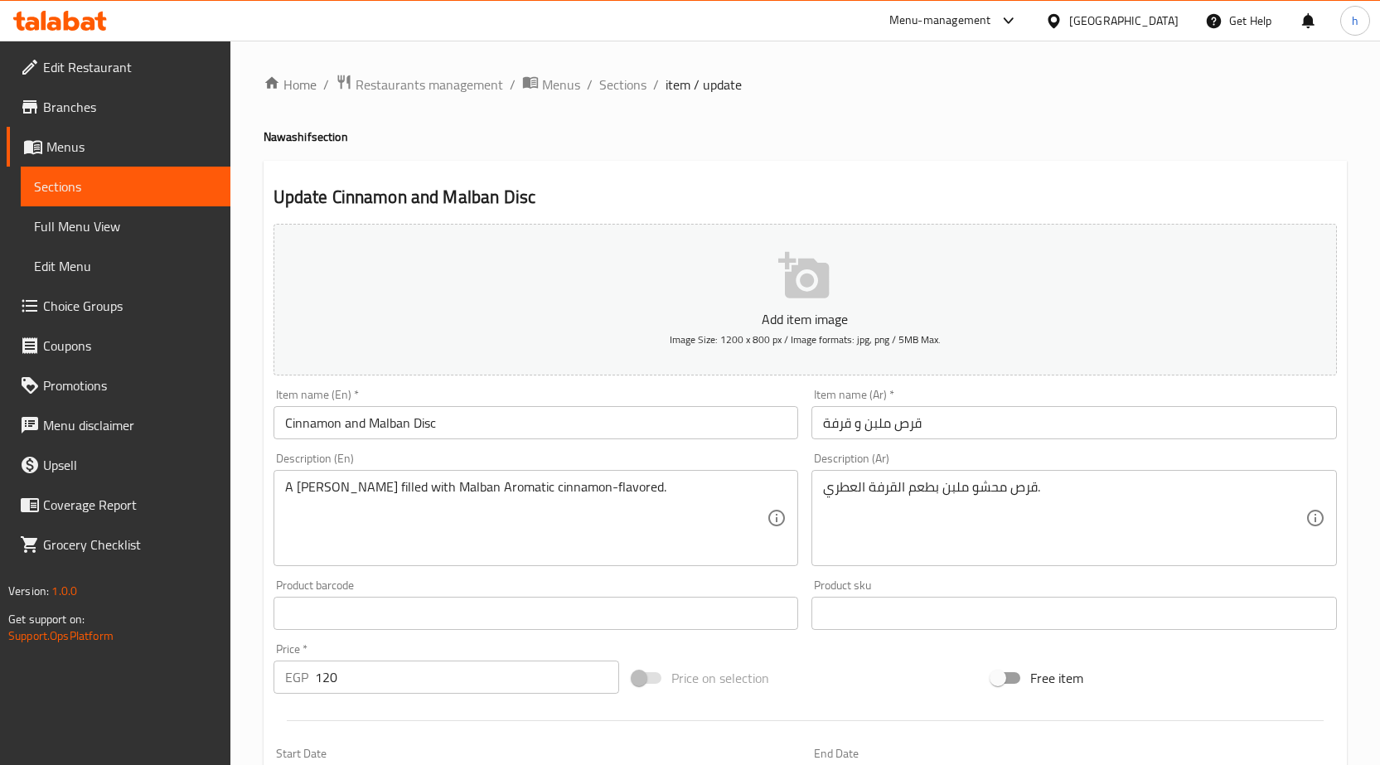
click at [426, 425] on input "Cinnamon and Malban Disc" at bounding box center [535, 422] width 525 height 33
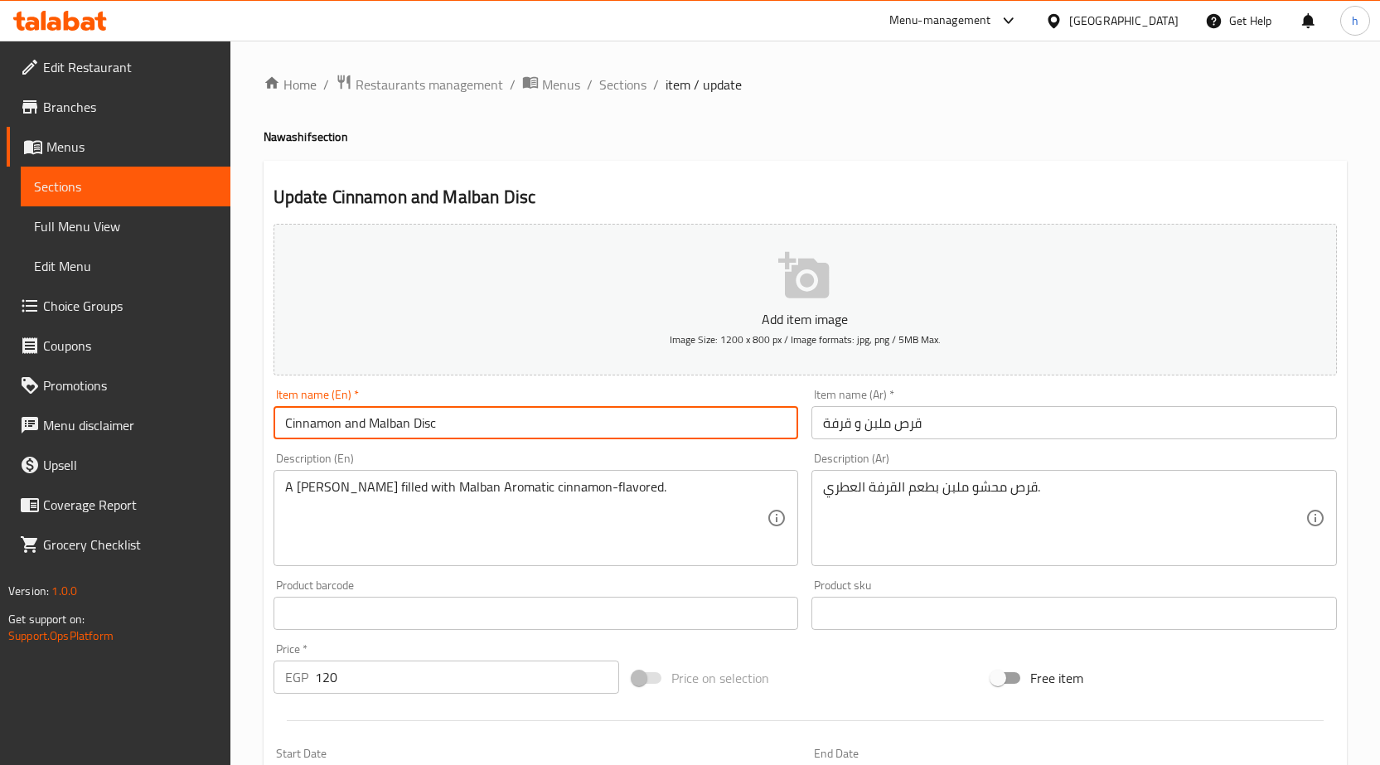
click at [426, 425] on input "Cinnamon and Malban Disc" at bounding box center [535, 422] width 525 height 33
paste input "Patty"
type input "Cinnamon and [PERSON_NAME]"
click at [760, 148] on div "Home / Restaurants management / Menus / Sections / item / update Nawashif secti…" at bounding box center [805, 606] width 1083 height 1064
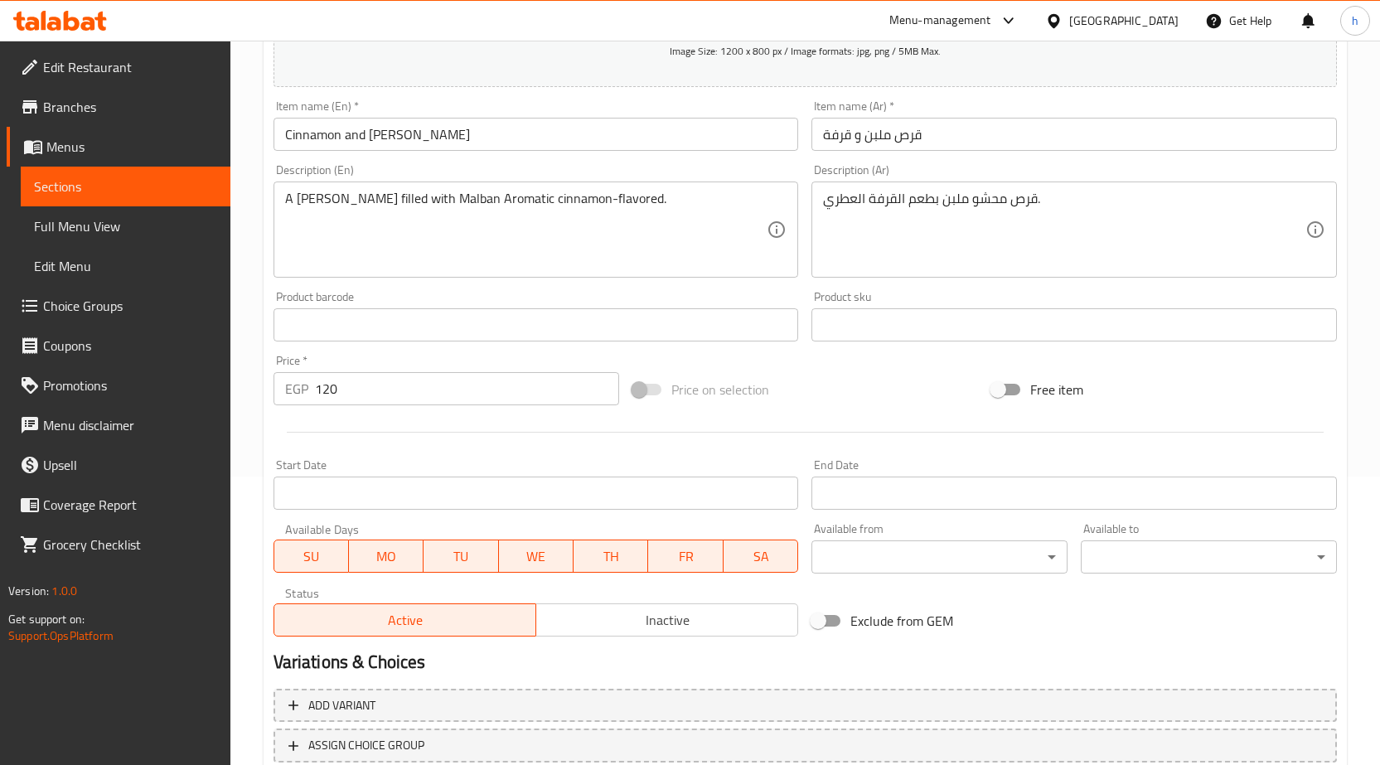
scroll to position [406, 0]
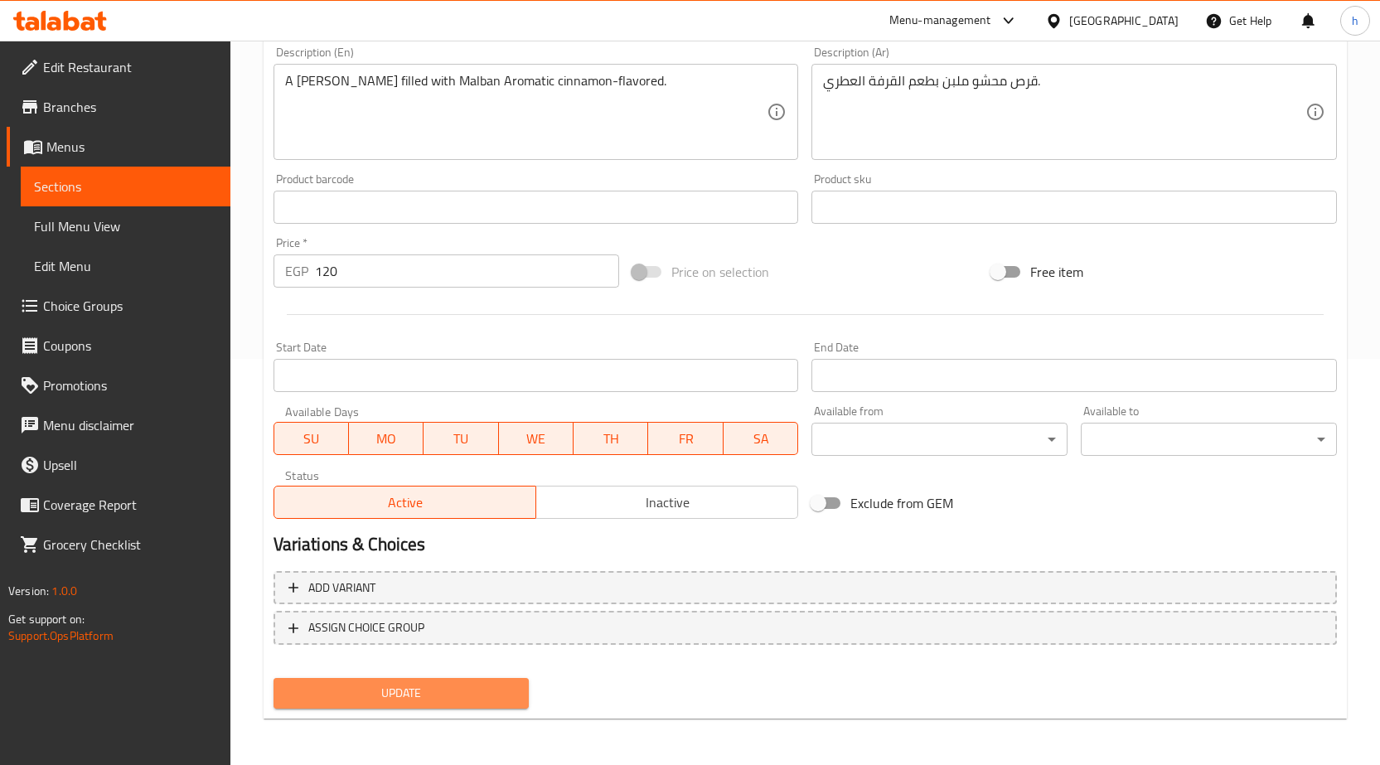
click at [501, 685] on span "Update" at bounding box center [402, 693] width 230 height 21
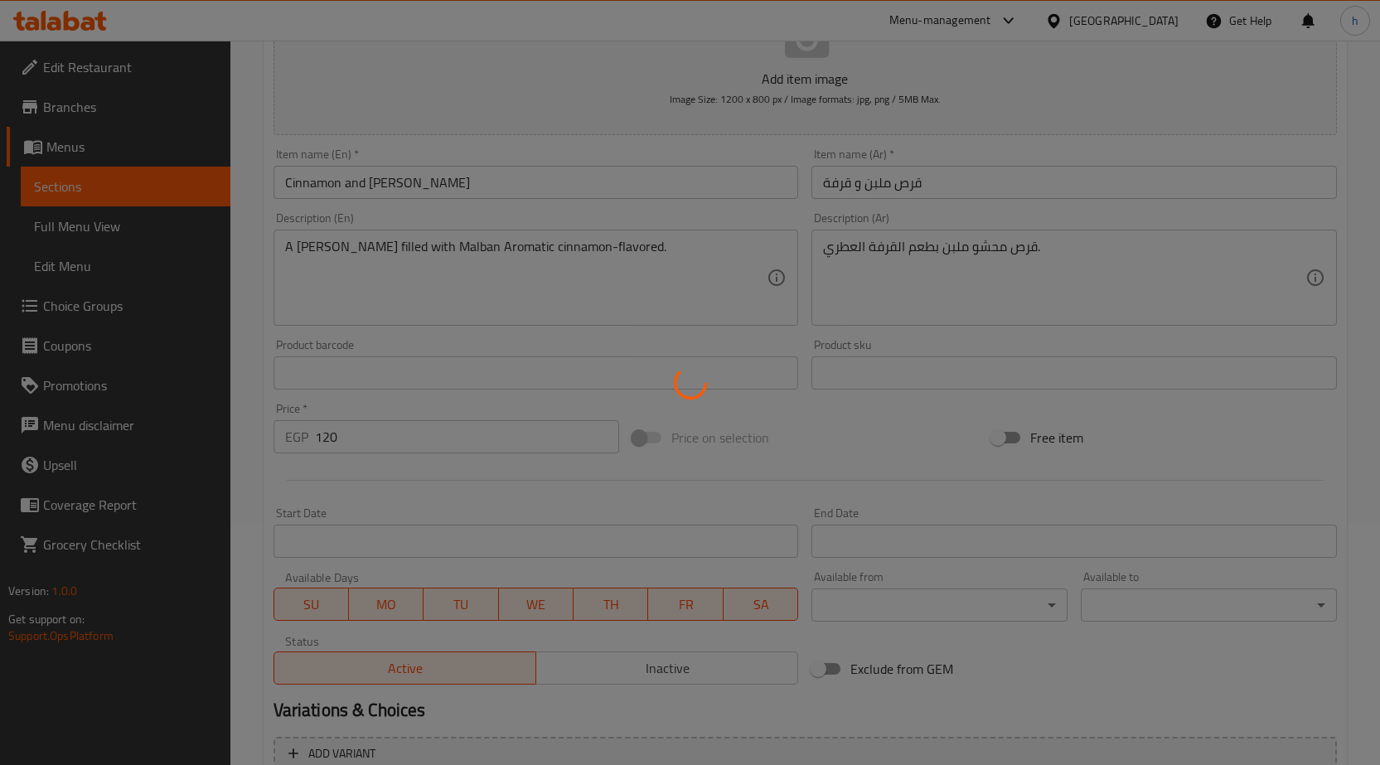
scroll to position [0, 0]
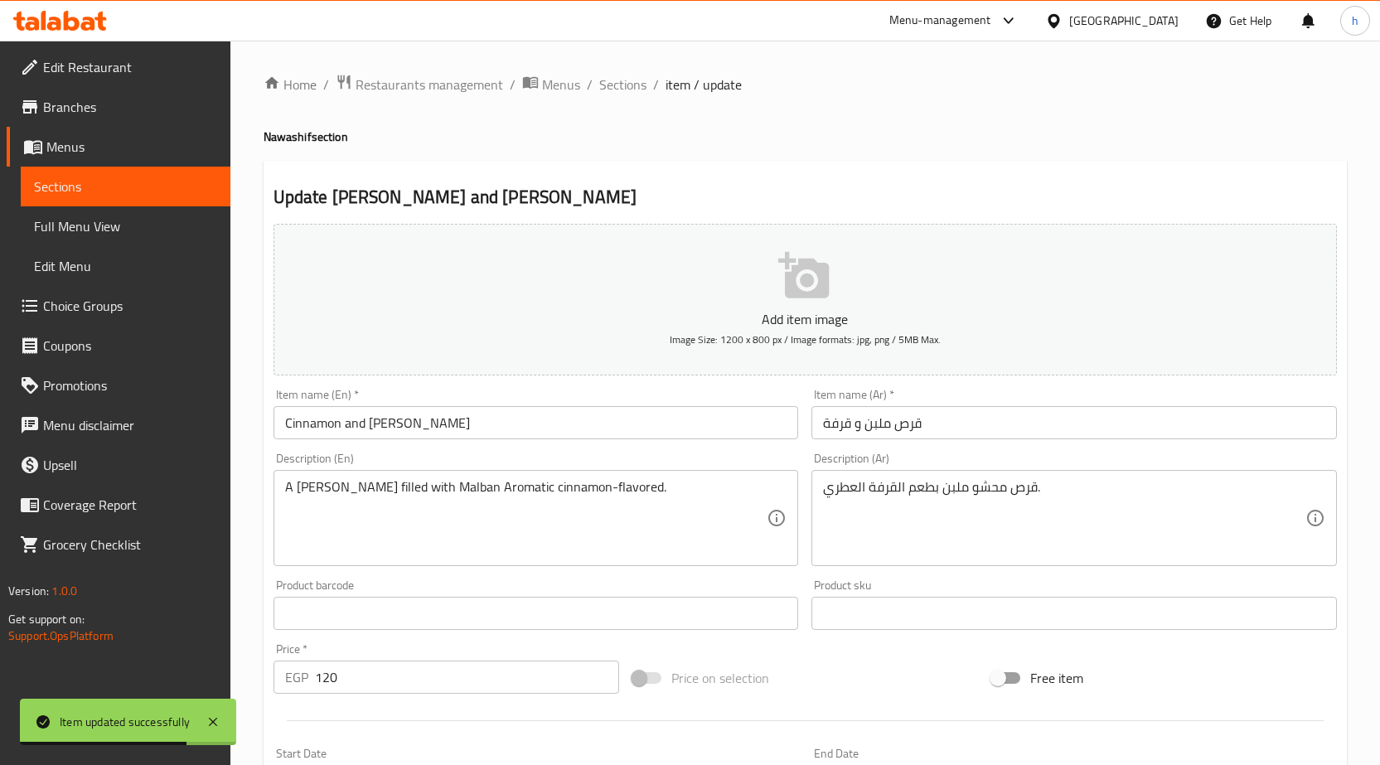
click at [782, 143] on h4 "Nawashif section" at bounding box center [805, 136] width 1083 height 17
click at [138, 188] on span "Sections" at bounding box center [125, 187] width 183 height 20
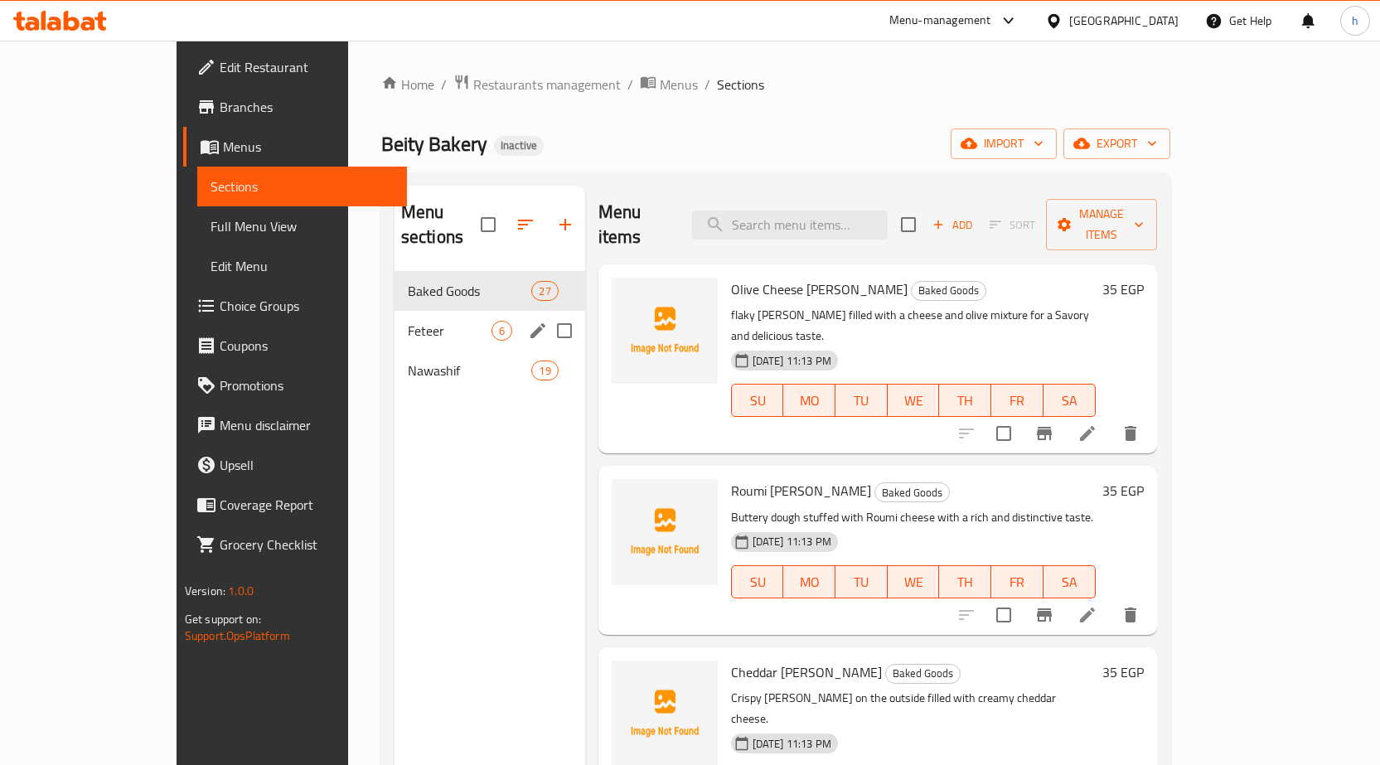
drag, startPoint x: 399, startPoint y: 350, endPoint x: 175, endPoint y: 0, distance: 415.6
click at [408, 360] on span "Nawashif" at bounding box center [470, 370] width 124 height 20
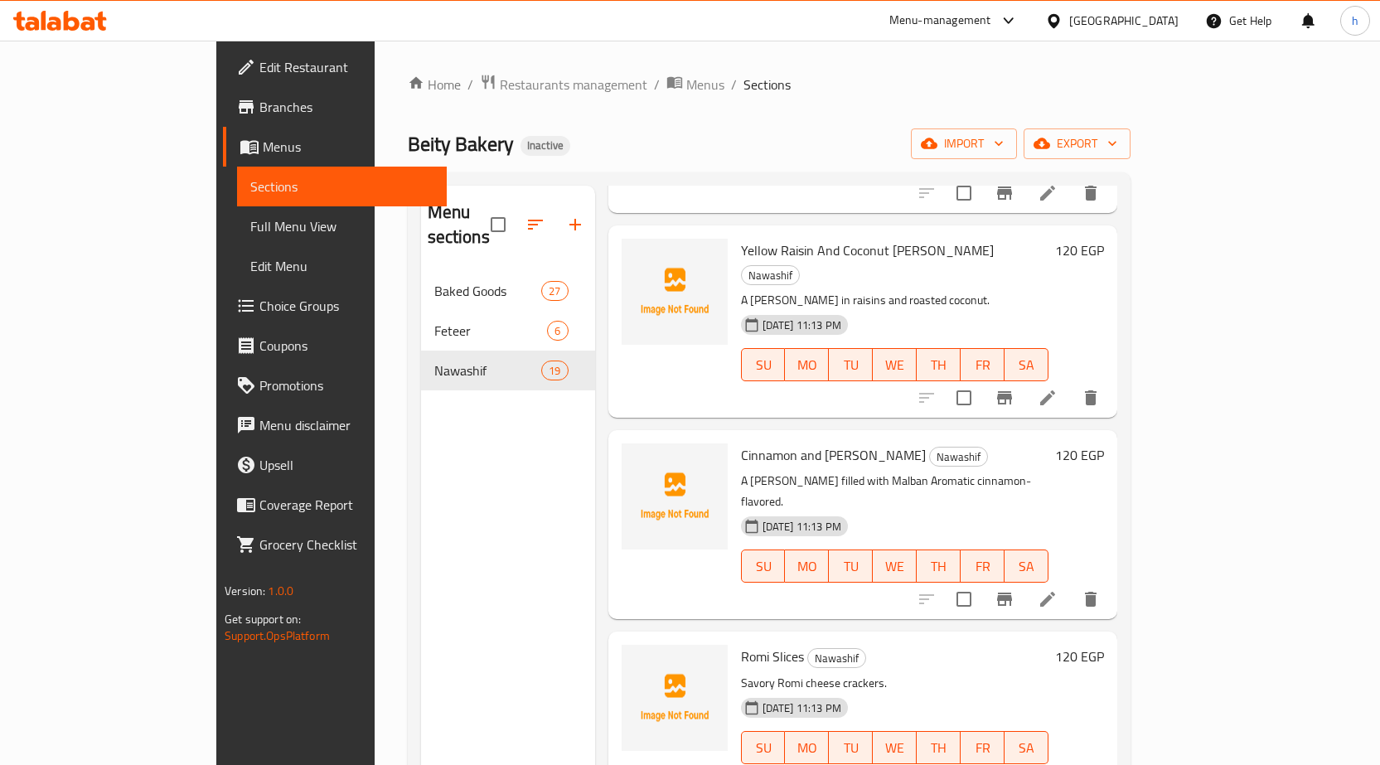
scroll to position [2717, 0]
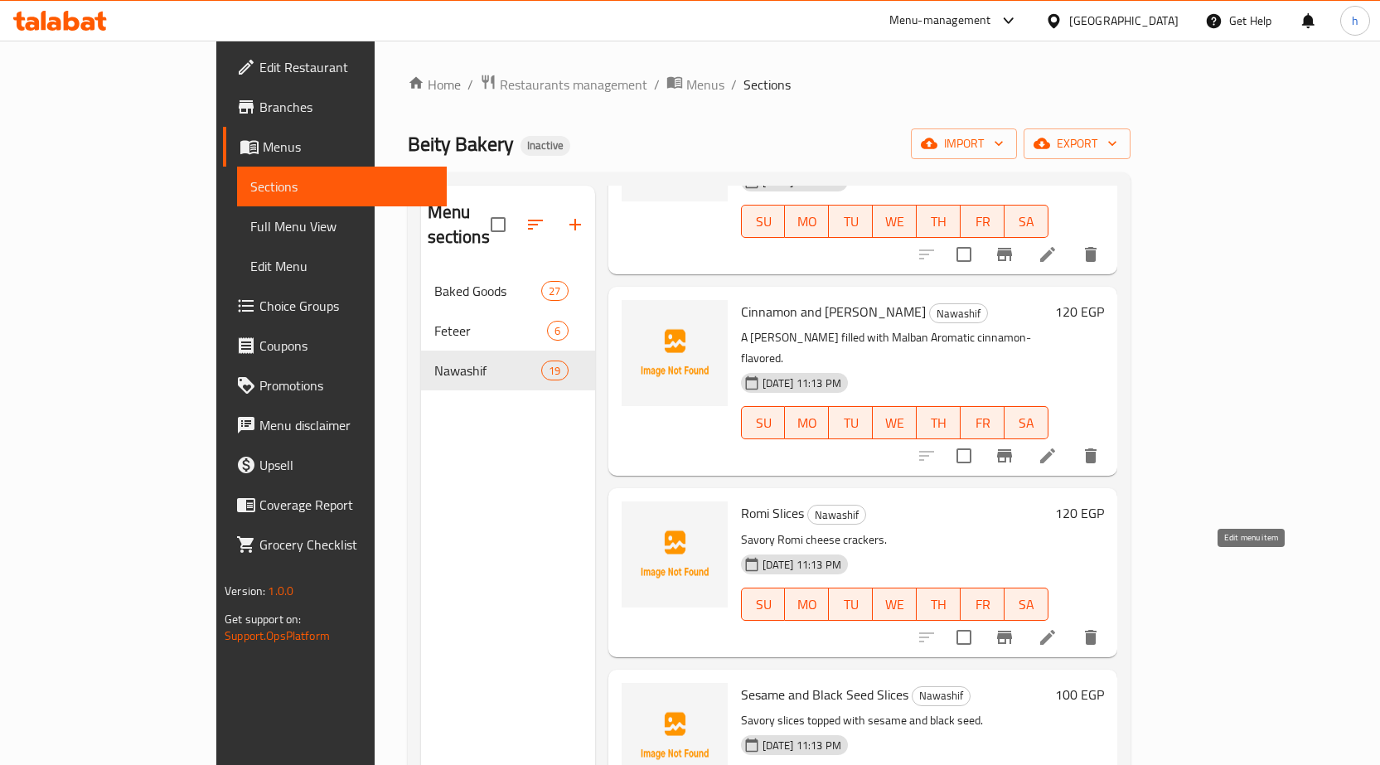
click at [1057, 627] on icon at bounding box center [1048, 637] width 20 height 20
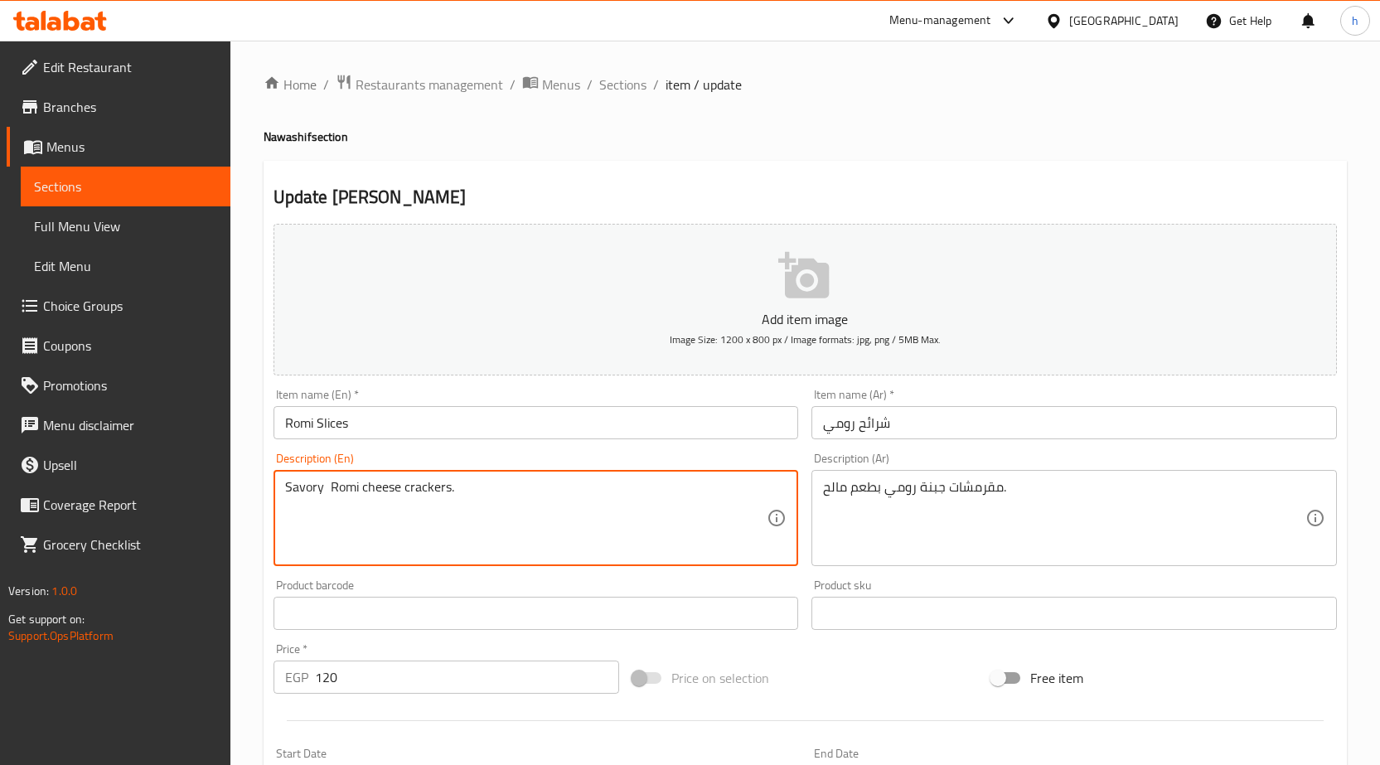
paste textarea "taste"
click at [514, 492] on textarea "Savory taste Romi cheese crackers." at bounding box center [526, 518] width 482 height 79
type textarea "Savory taste Romi cheese crackers."
click at [801, 148] on div "Home / Restaurants management / Menus / Sections / item / update Nawashif secti…" at bounding box center [805, 606] width 1083 height 1064
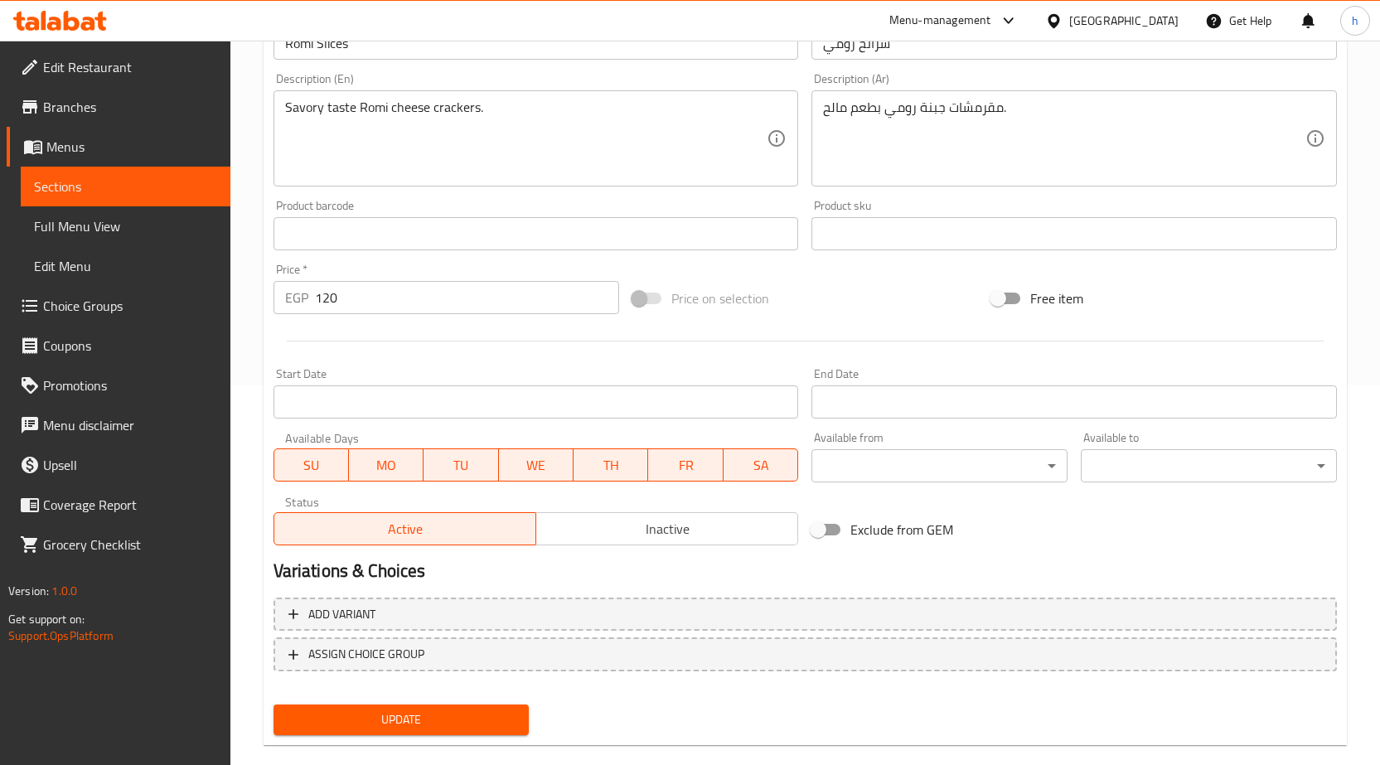
scroll to position [406, 0]
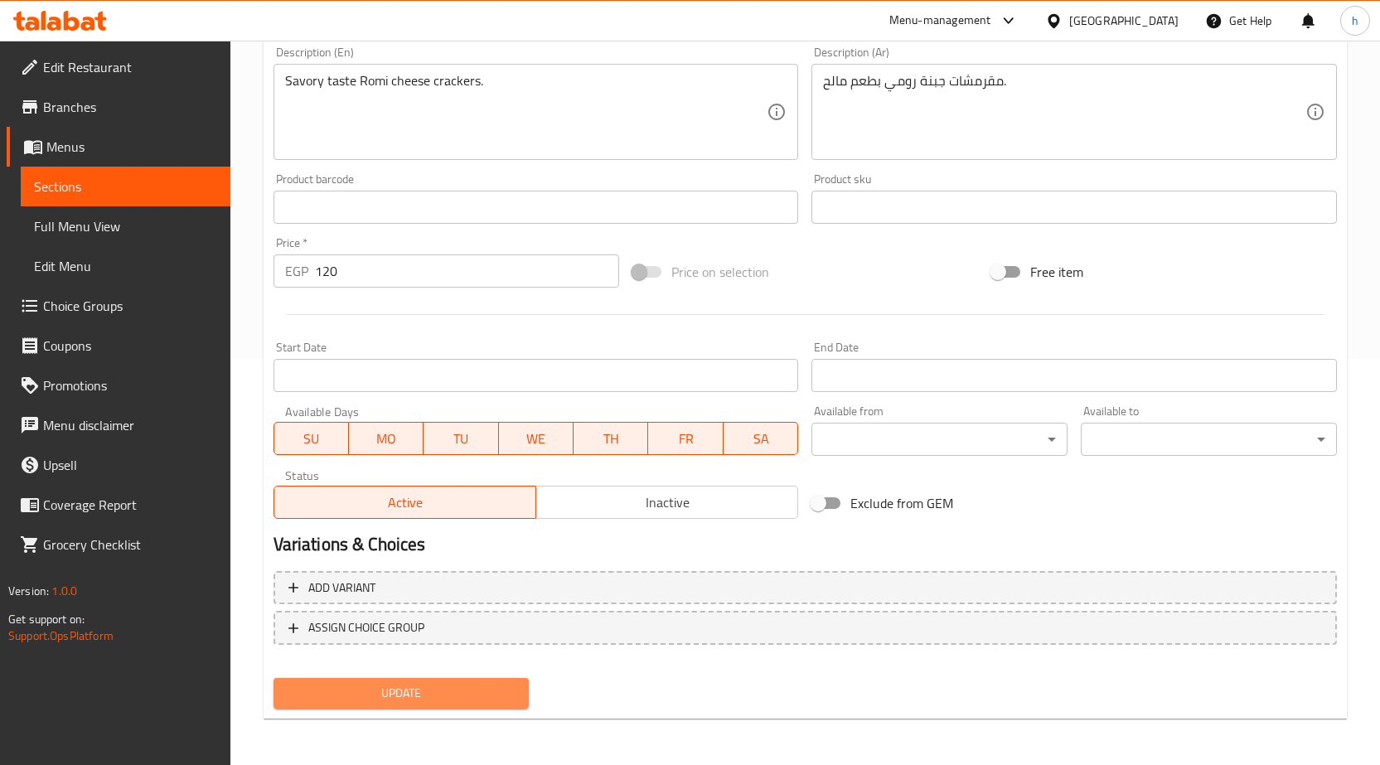
click at [419, 698] on span "Update" at bounding box center [402, 693] width 230 height 21
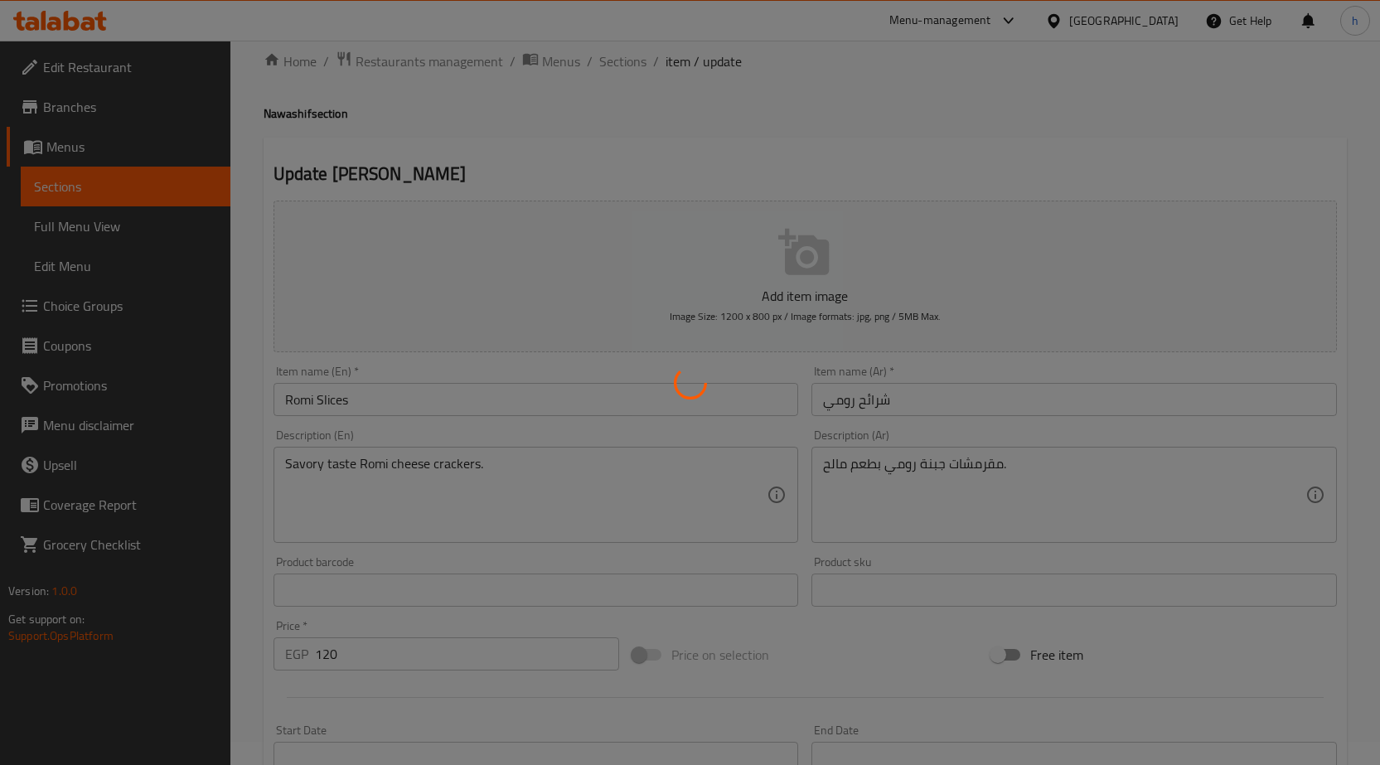
scroll to position [0, 0]
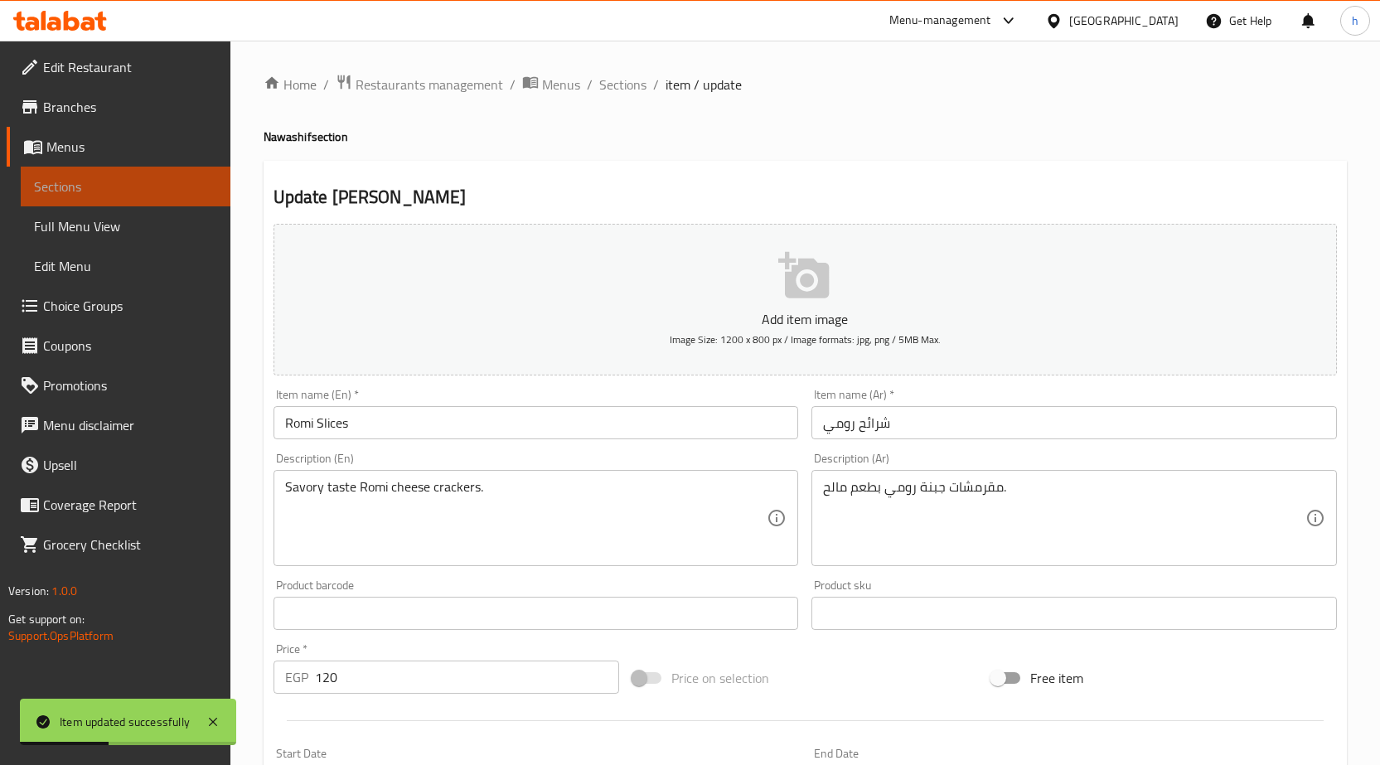
click at [84, 195] on span "Sections" at bounding box center [125, 187] width 183 height 20
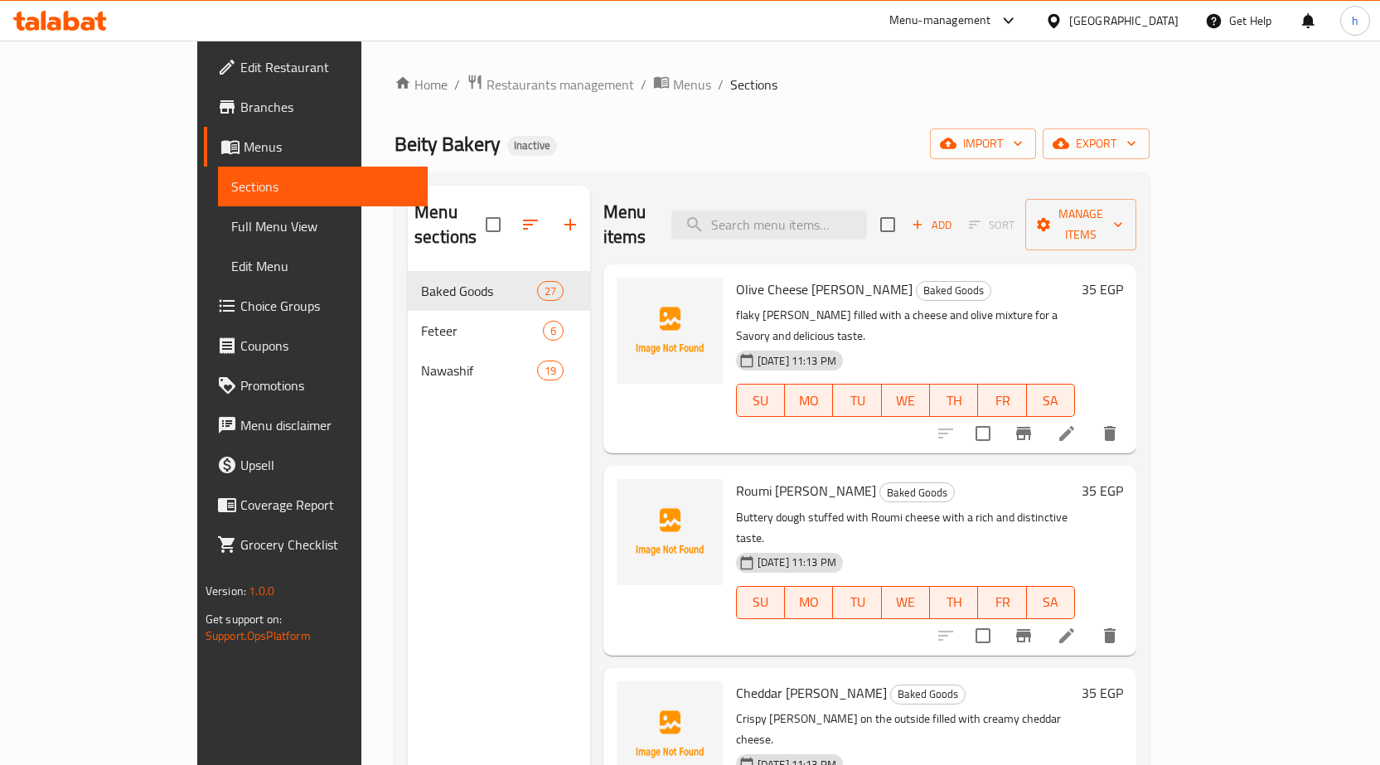
click at [240, 65] on span "Edit Restaurant" at bounding box center [327, 67] width 174 height 20
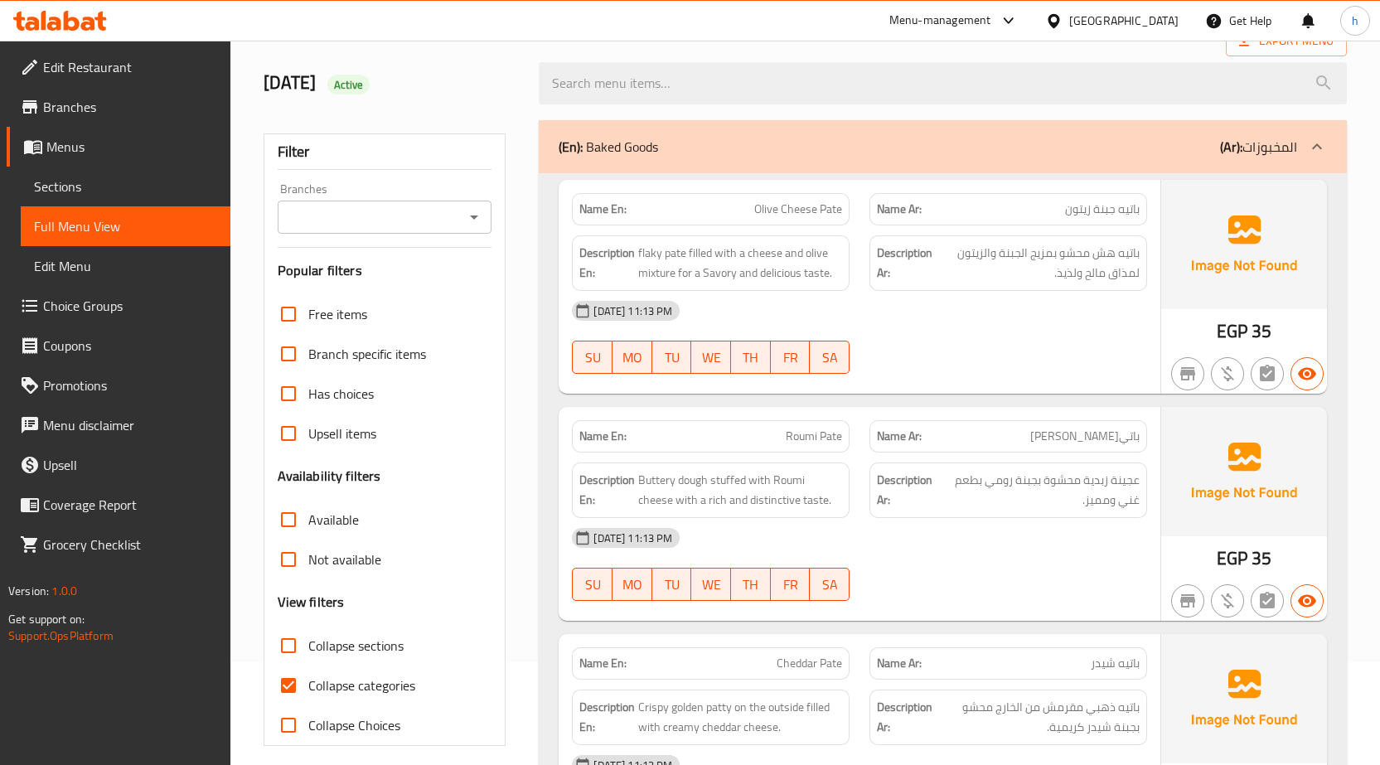
scroll to position [249, 0]
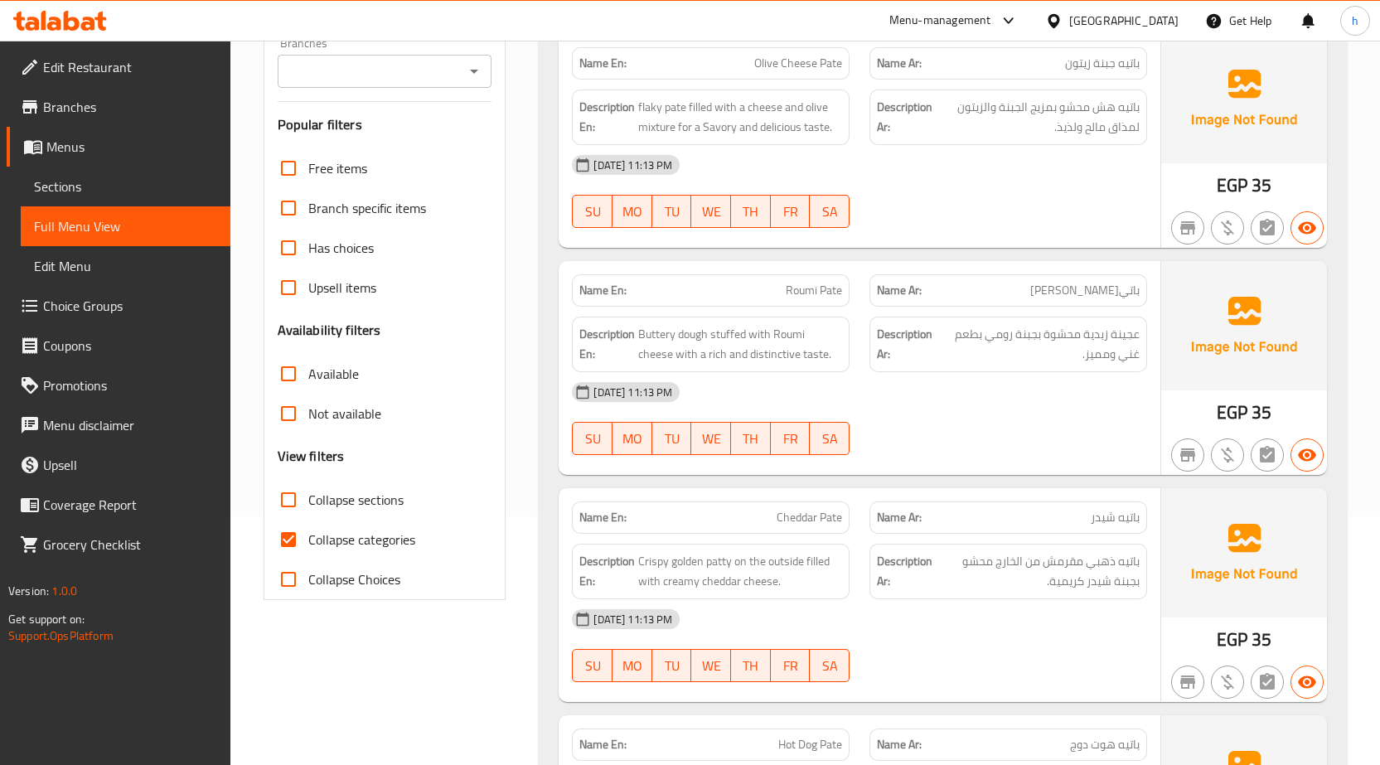
click at [296, 533] on input "Collapse categories" at bounding box center [289, 540] width 40 height 40
checkbox input "false"
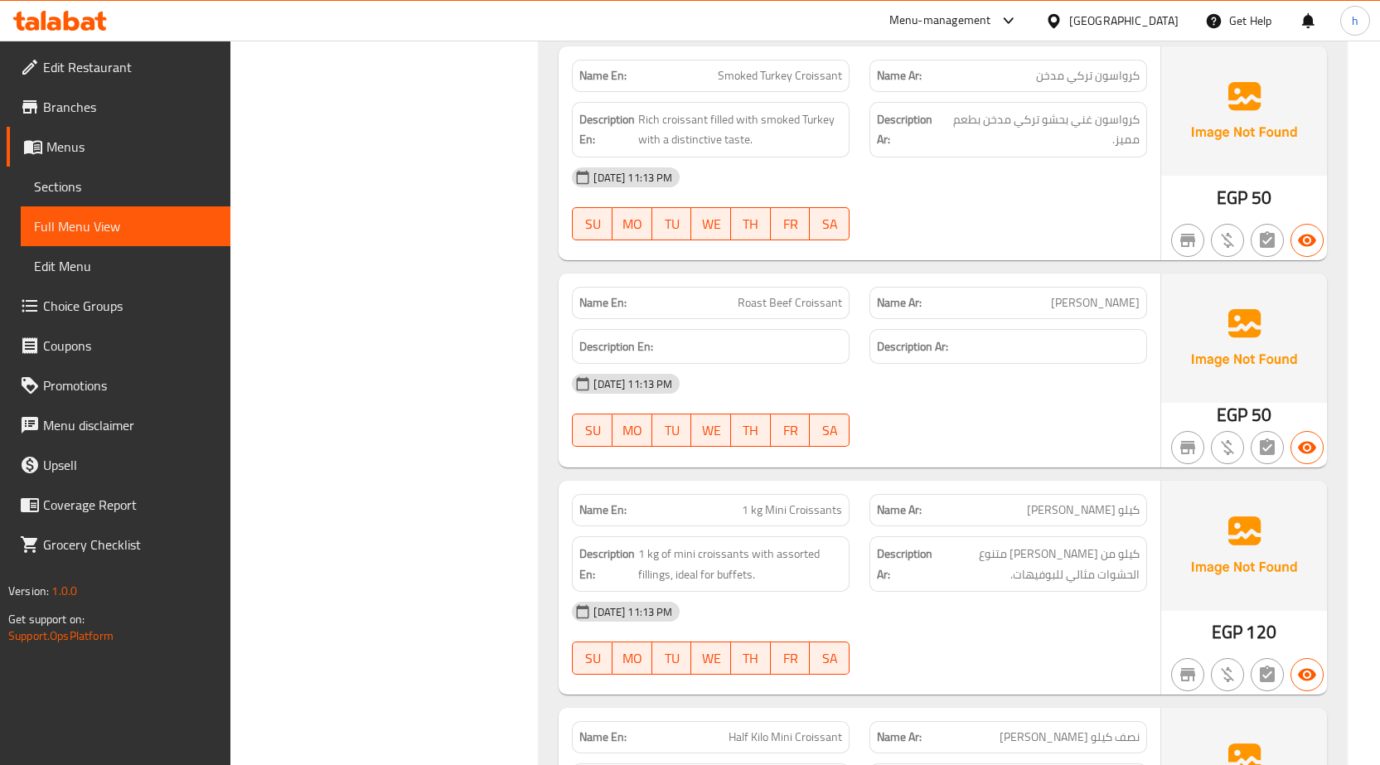
scroll to position [2320, 0]
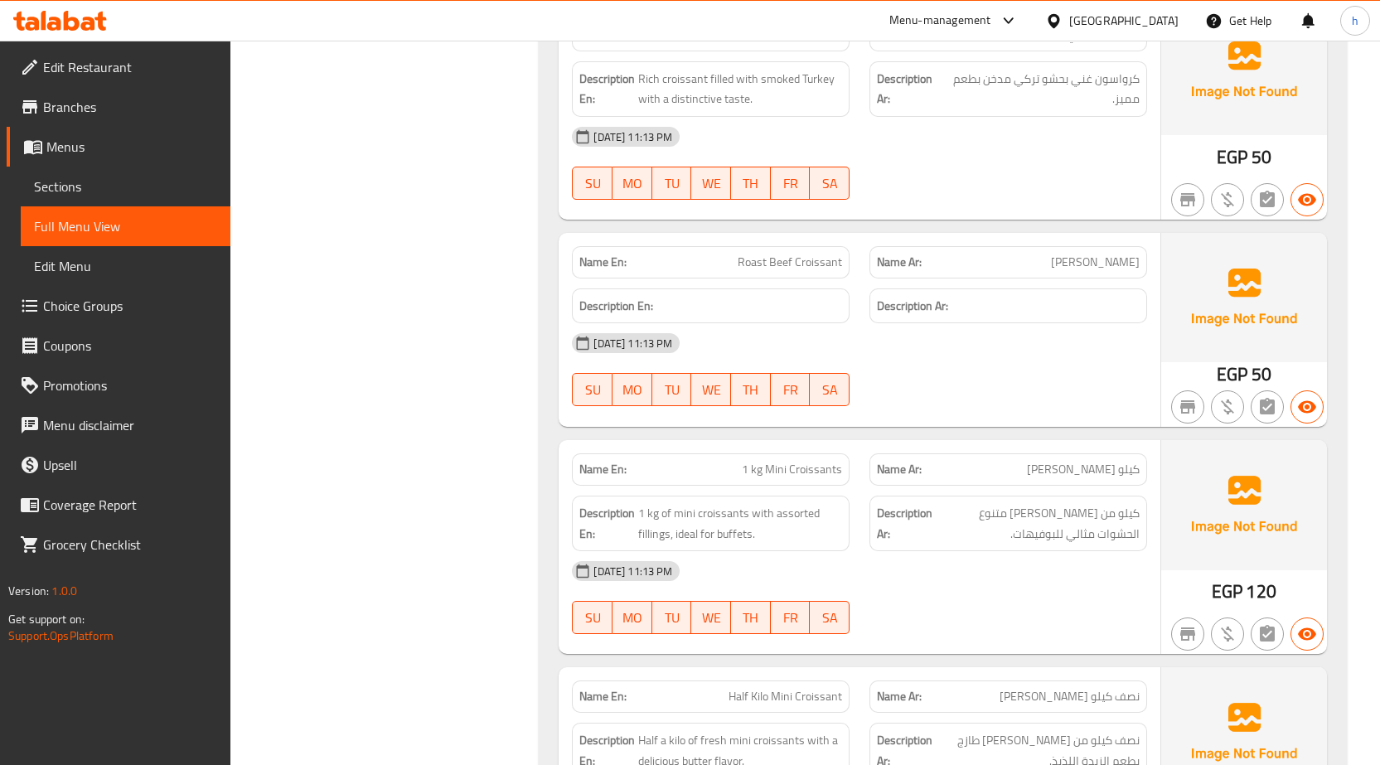
click at [1079, 265] on span "[PERSON_NAME]" at bounding box center [1095, 262] width 89 height 17
copy span "روزبیف"
click at [1069, 402] on div at bounding box center [1008, 406] width 298 height 20
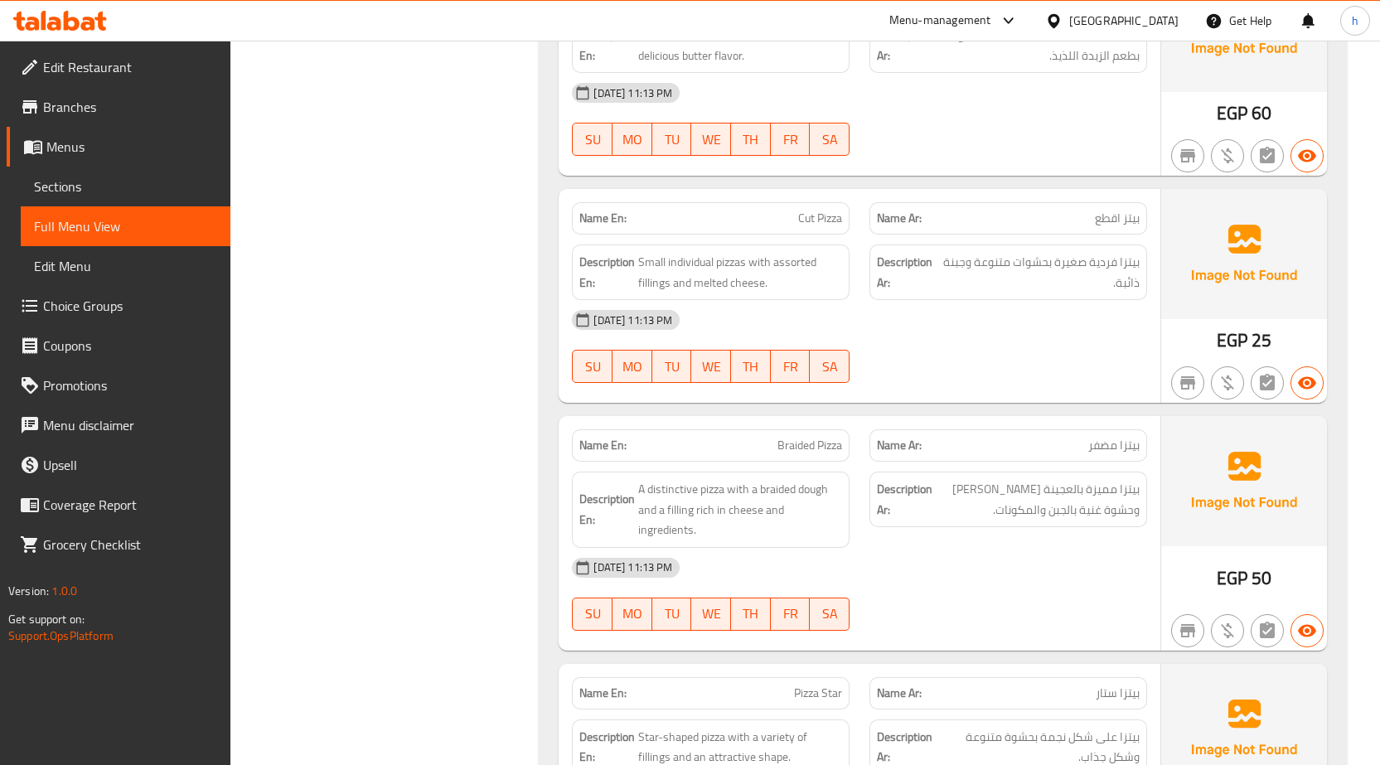
scroll to position [3066, 0]
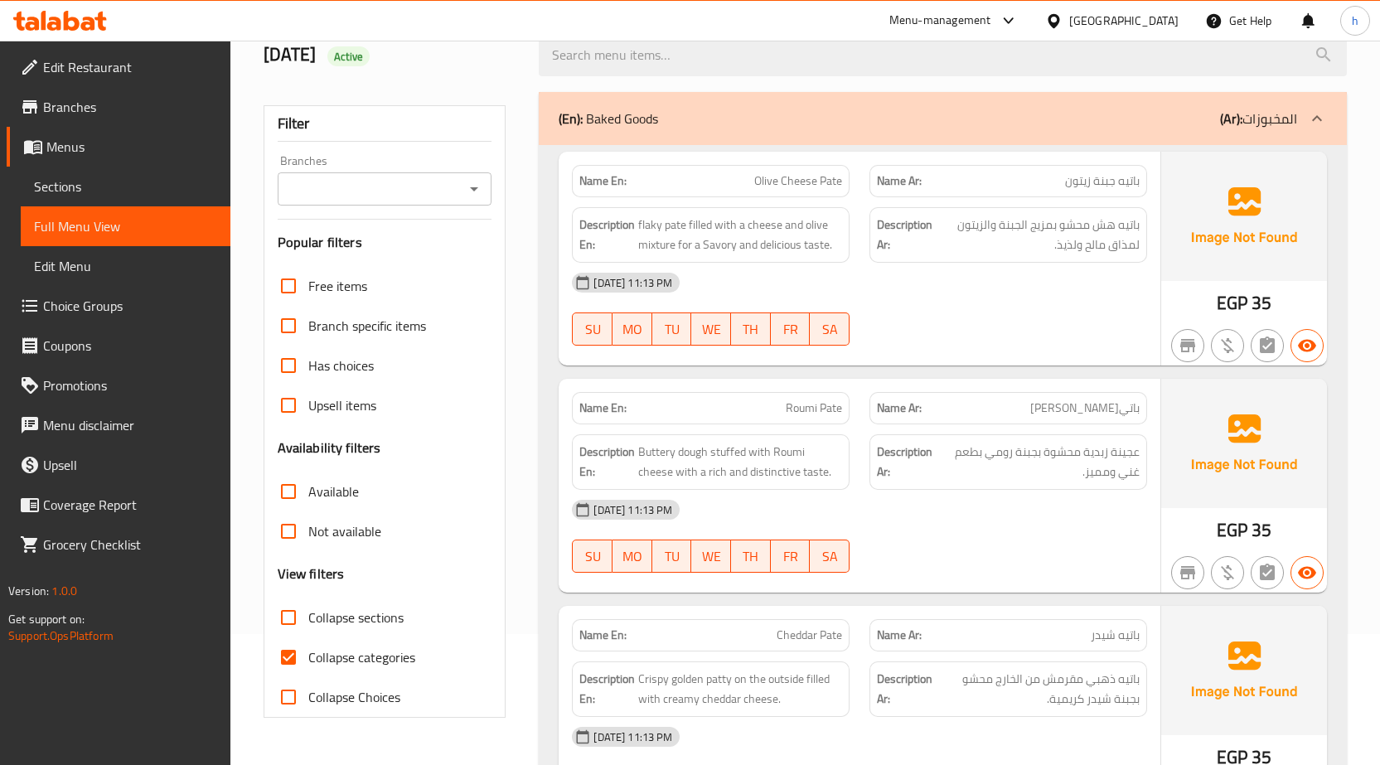
scroll to position [249, 0]
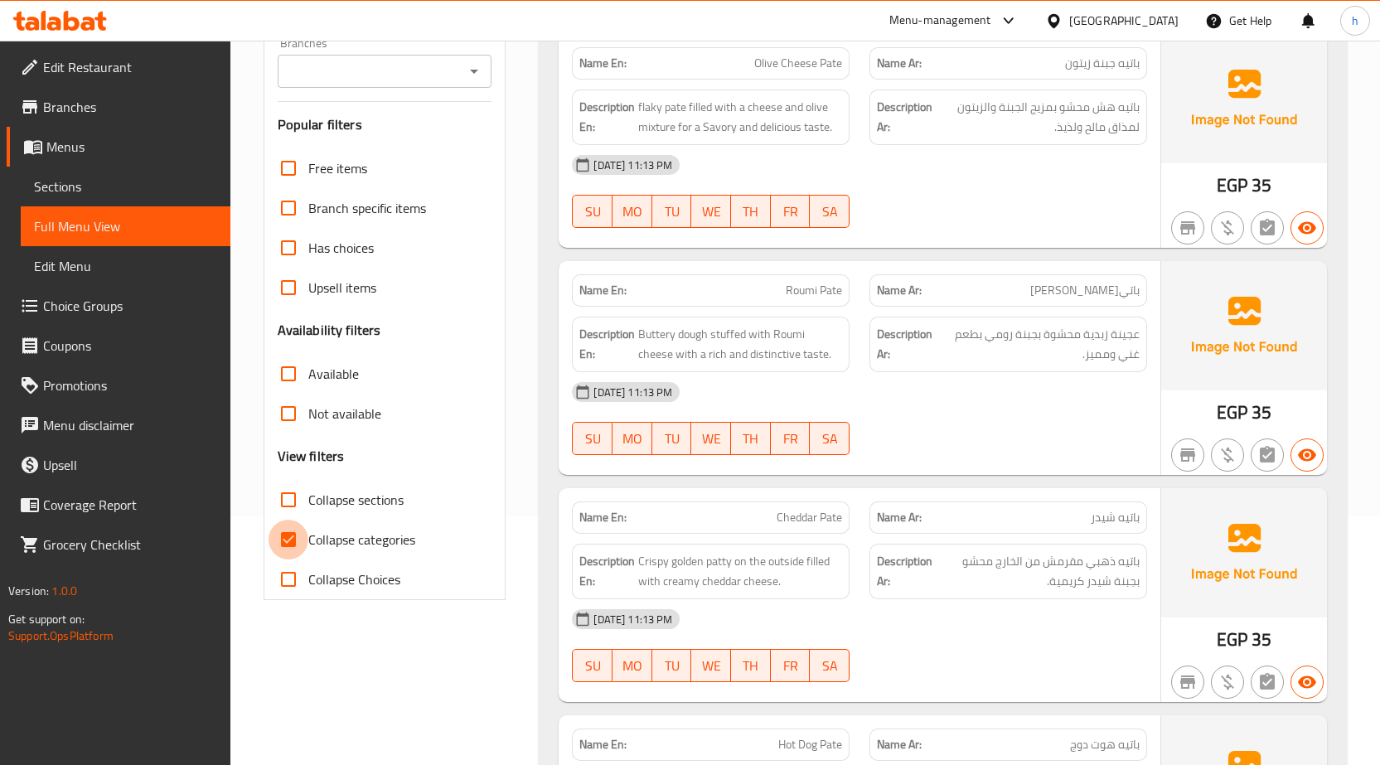
click at [303, 544] on input "Collapse categories" at bounding box center [289, 540] width 40 height 40
checkbox input "false"
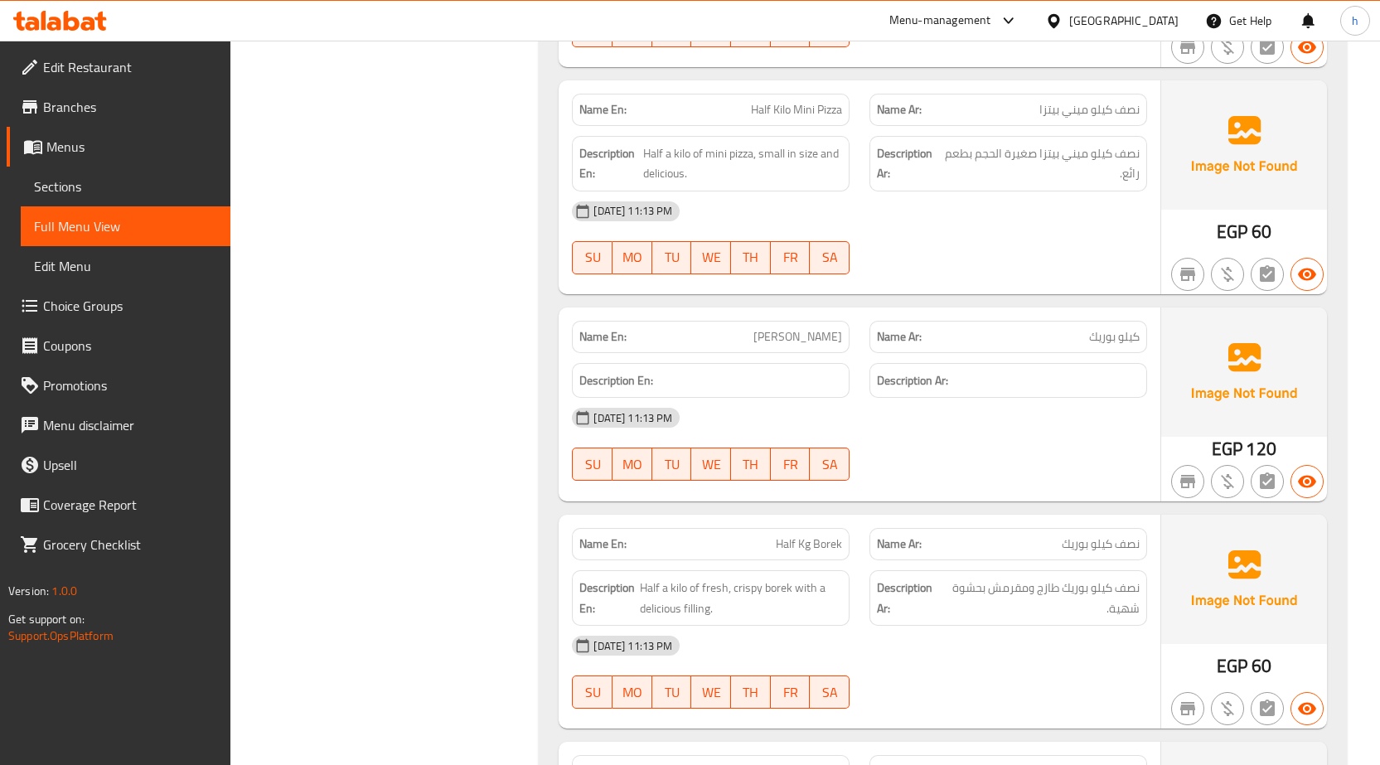
scroll to position [4392, 0]
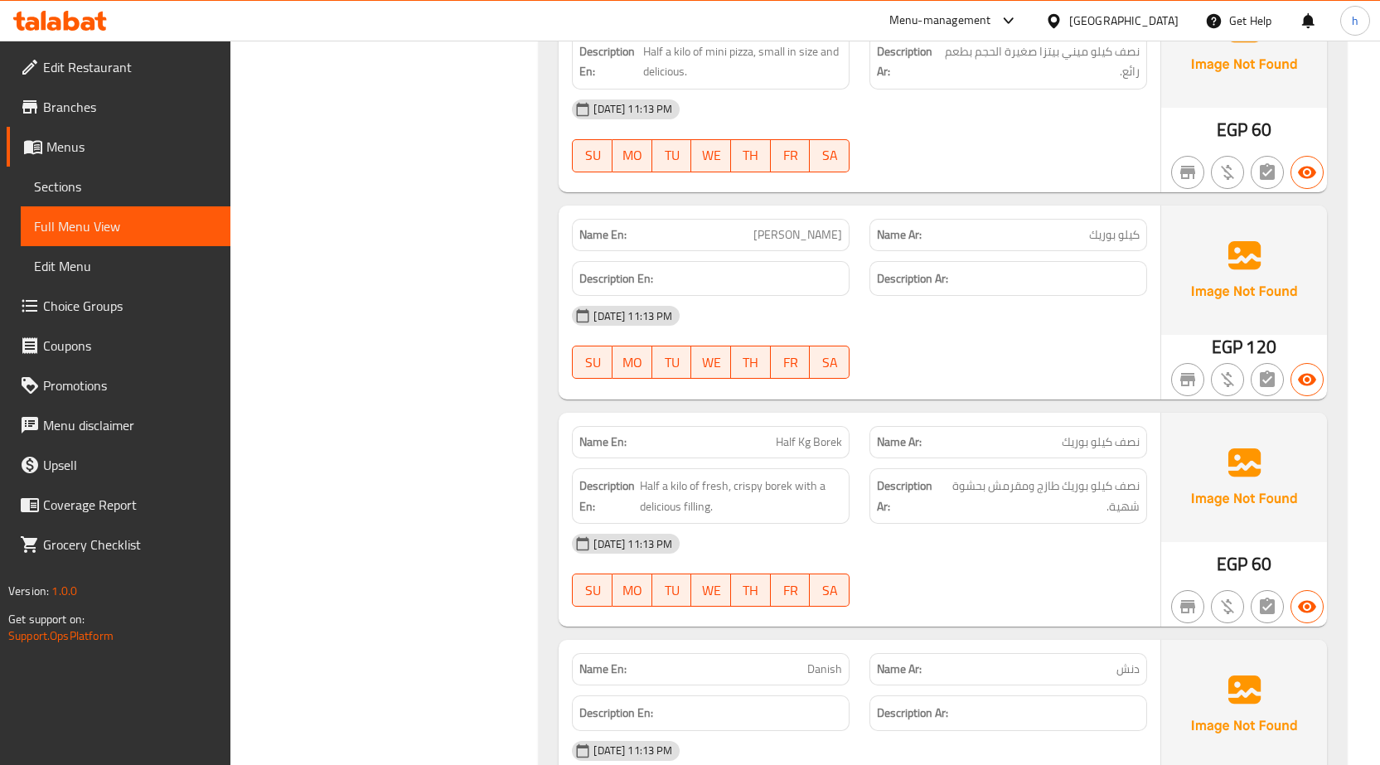
click at [1028, 360] on div "14-10-2025 11:13 PM SU MO TU WE TH FR SA" at bounding box center [859, 342] width 595 height 93
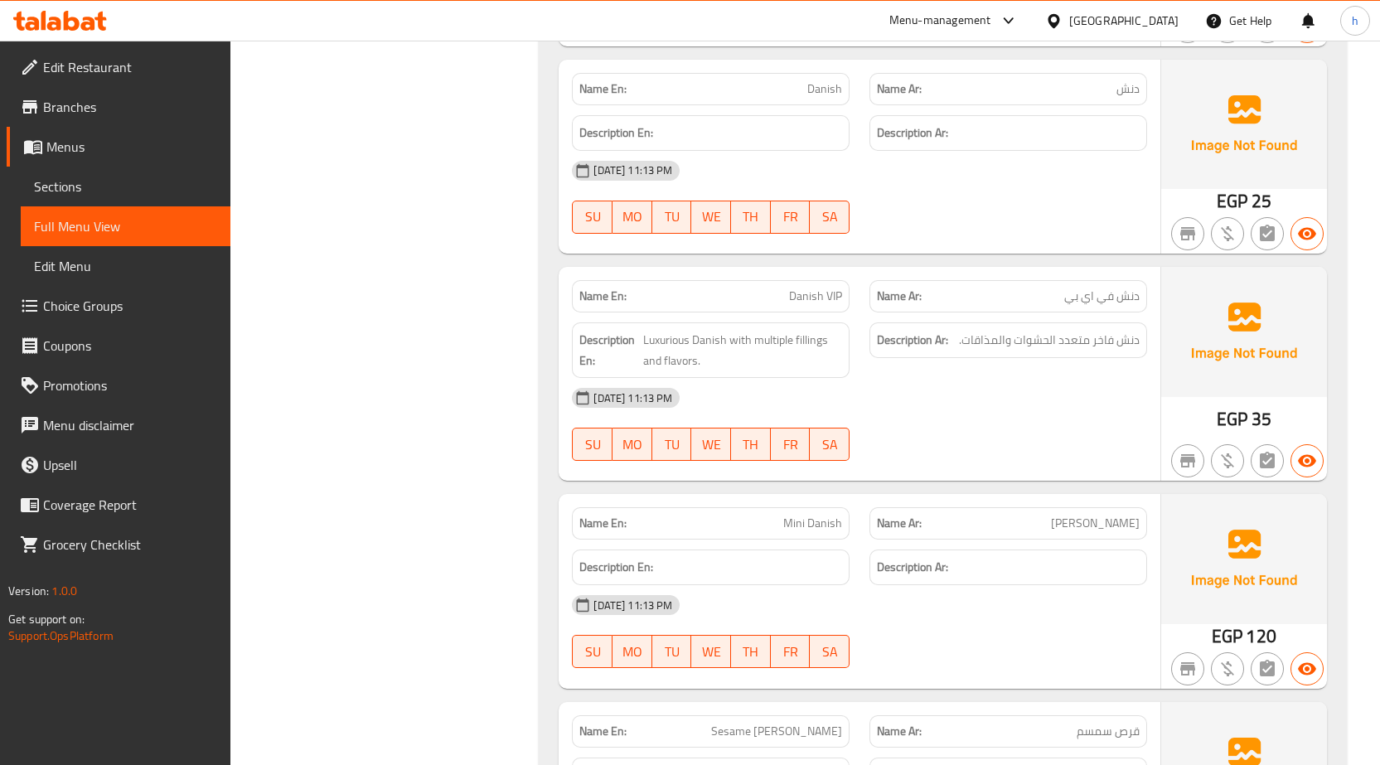
scroll to position [5221, 0]
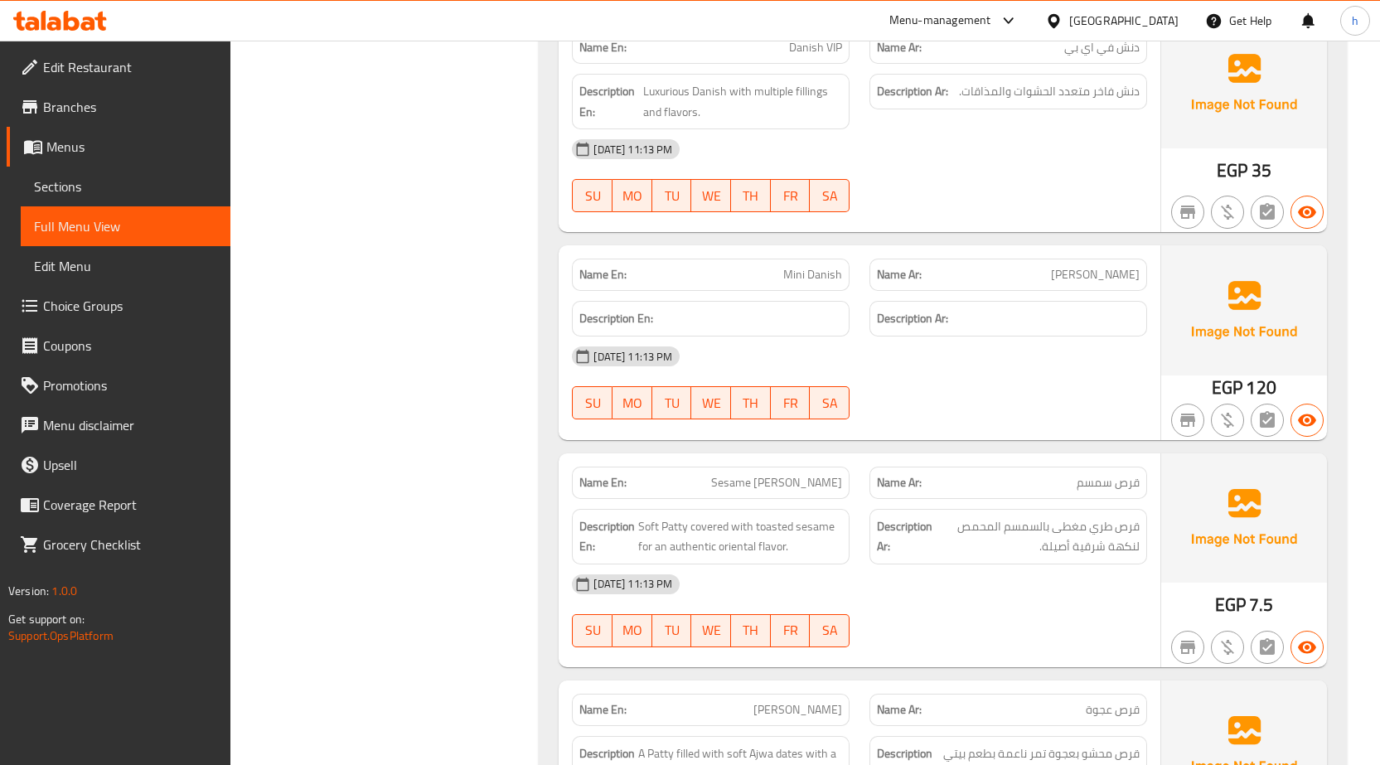
click at [1115, 372] on div "[DATE] 11:13 PM" at bounding box center [859, 356] width 595 height 40
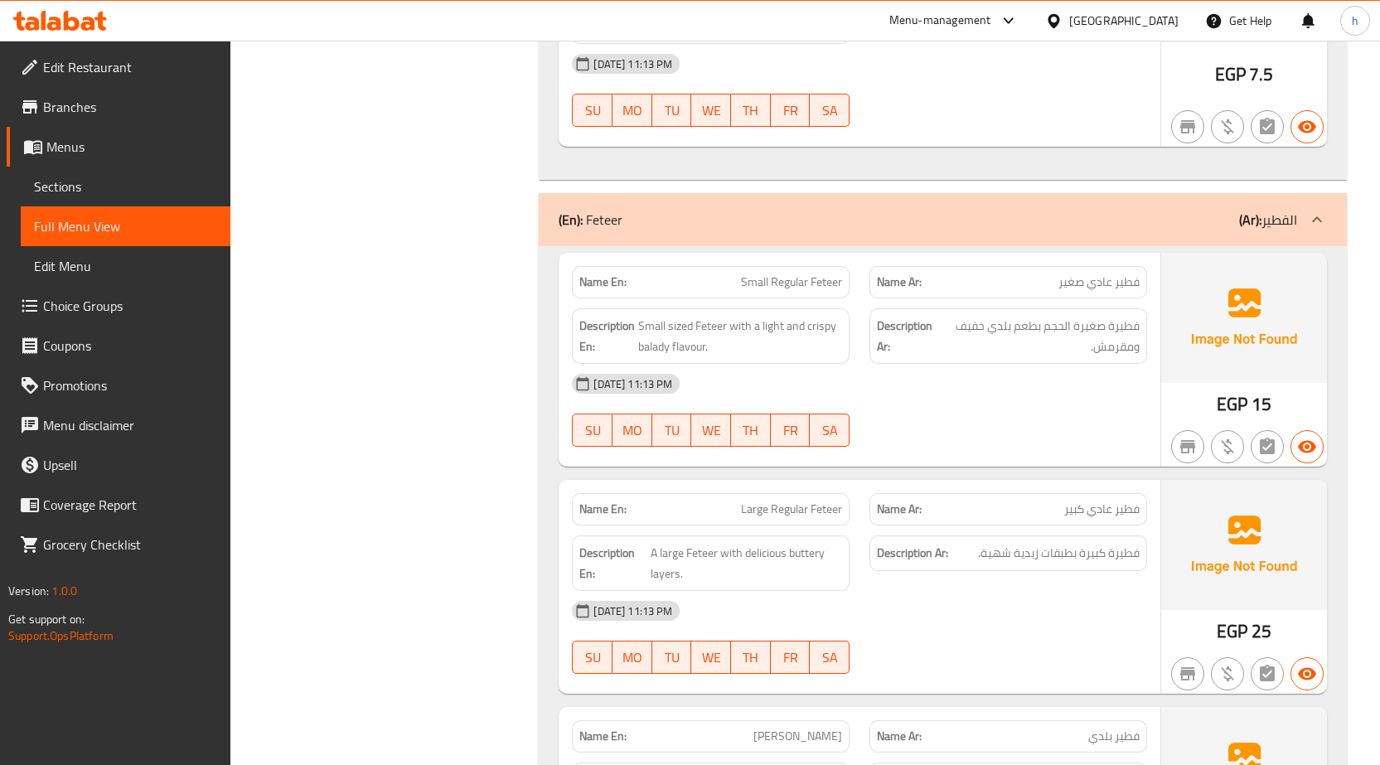
scroll to position [6298, 0]
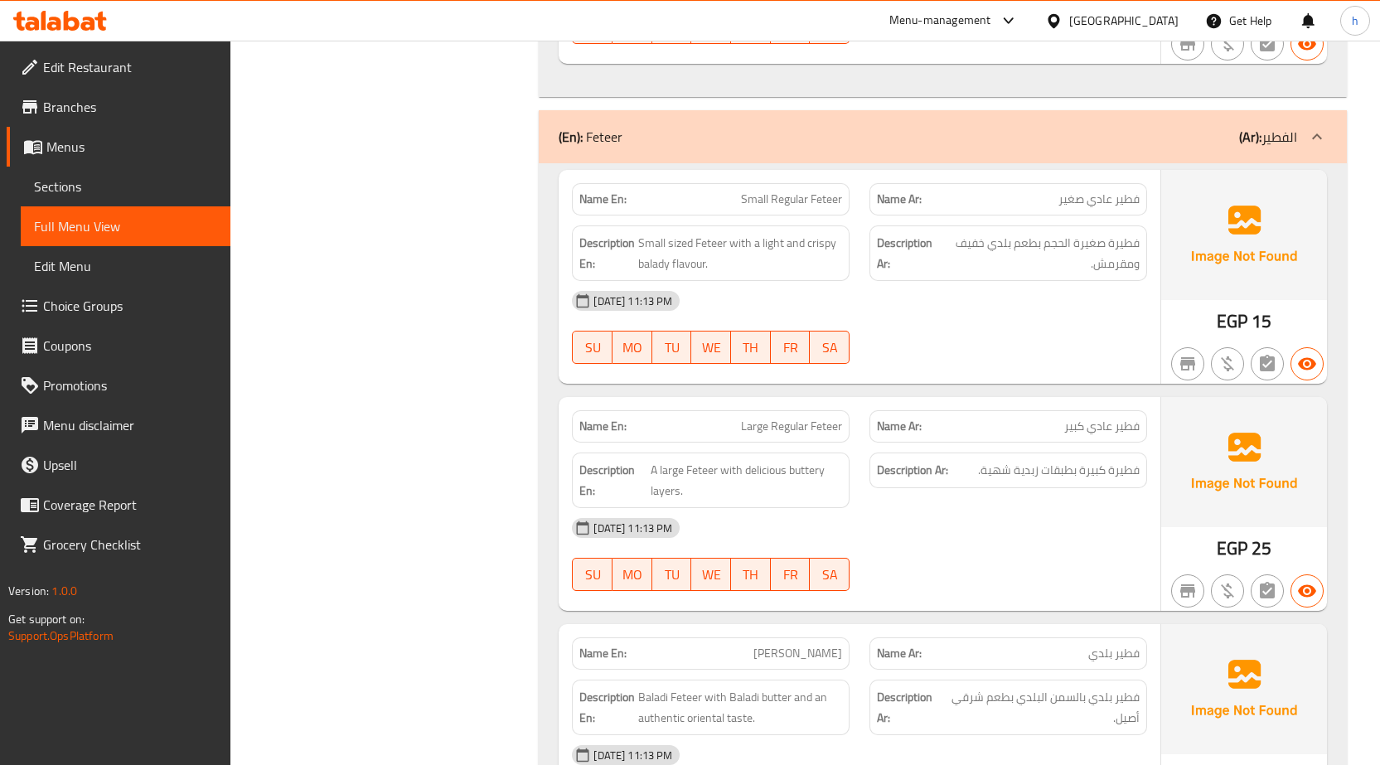
click at [909, 301] on div "14-10-2025 11:13 PM SU MO TU WE TH FR SA" at bounding box center [859, 327] width 595 height 93
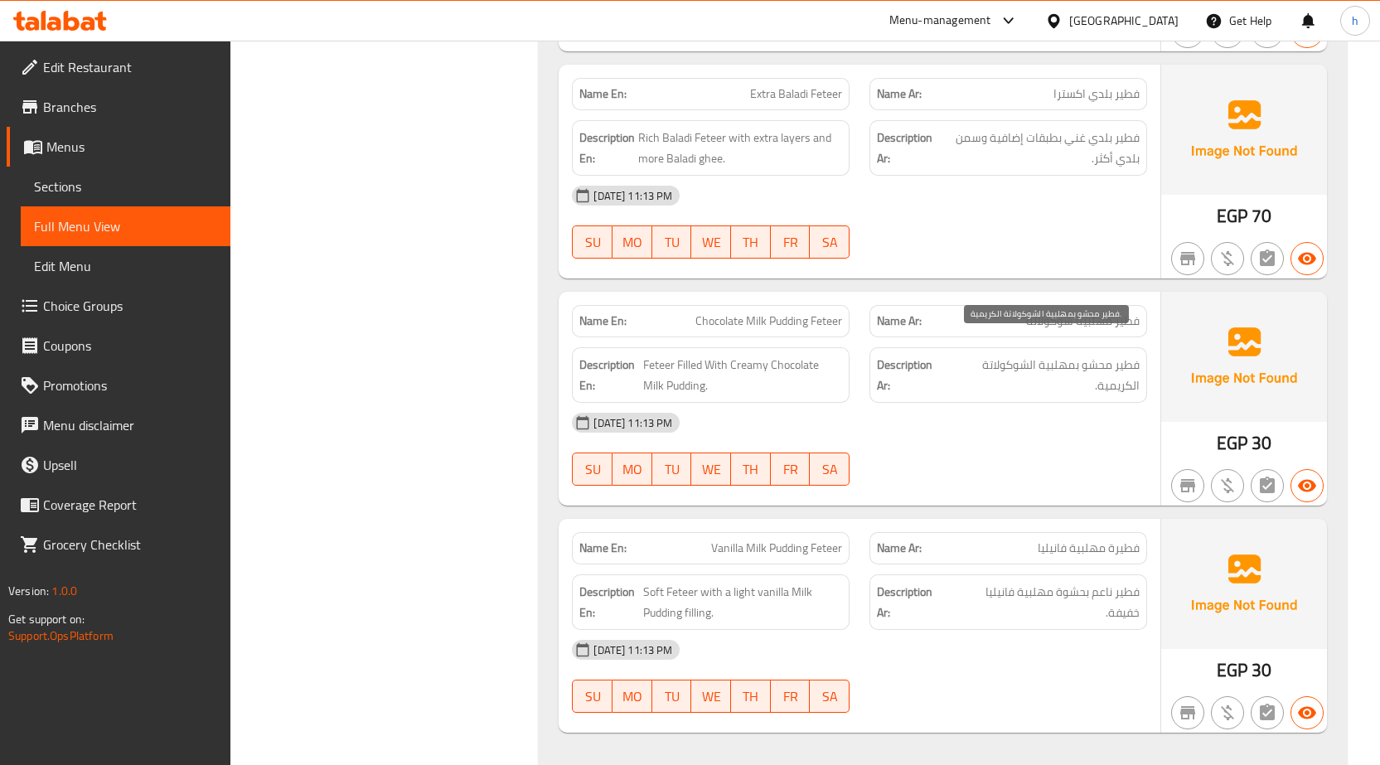
scroll to position [7127, 0]
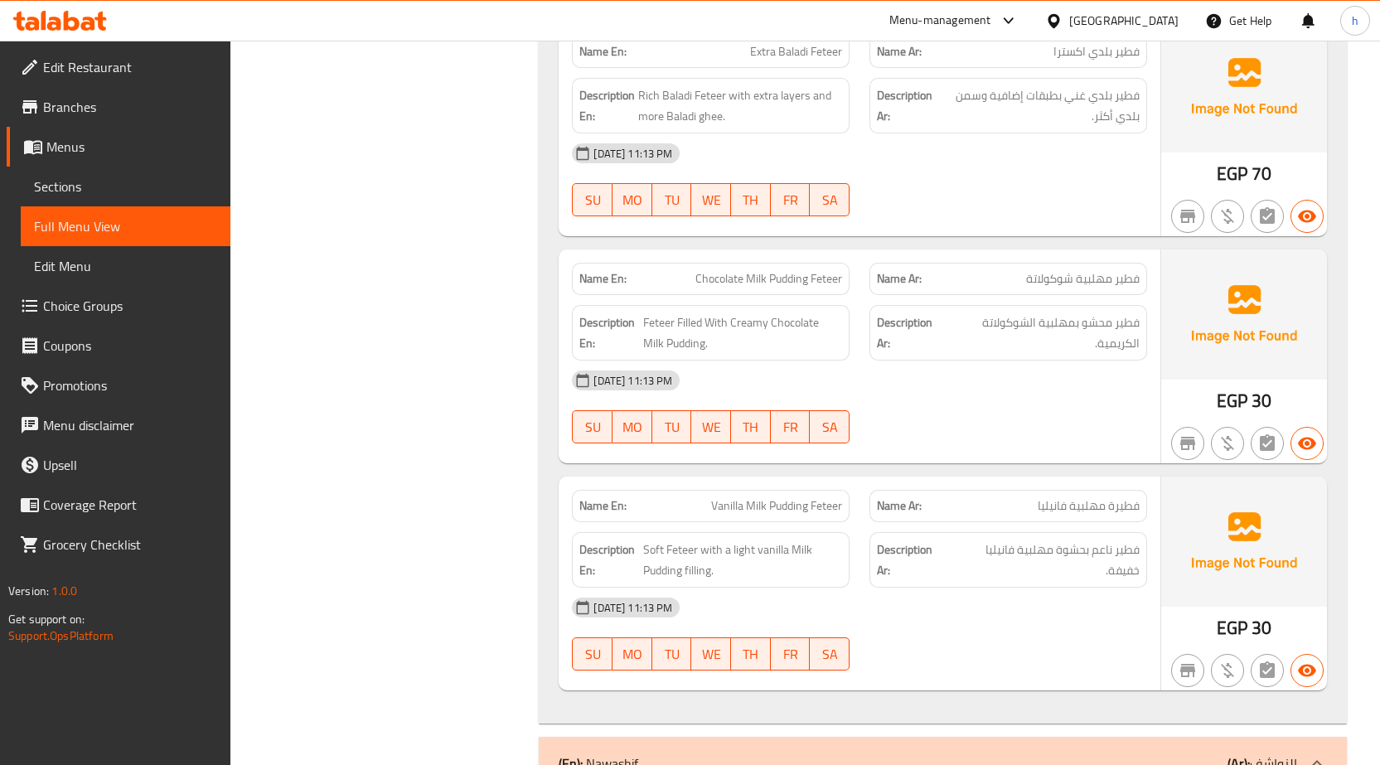
click at [1094, 270] on span "فطير مهلبية شوكولاتة" at bounding box center [1083, 278] width 114 height 17
copy span "مهلبية"
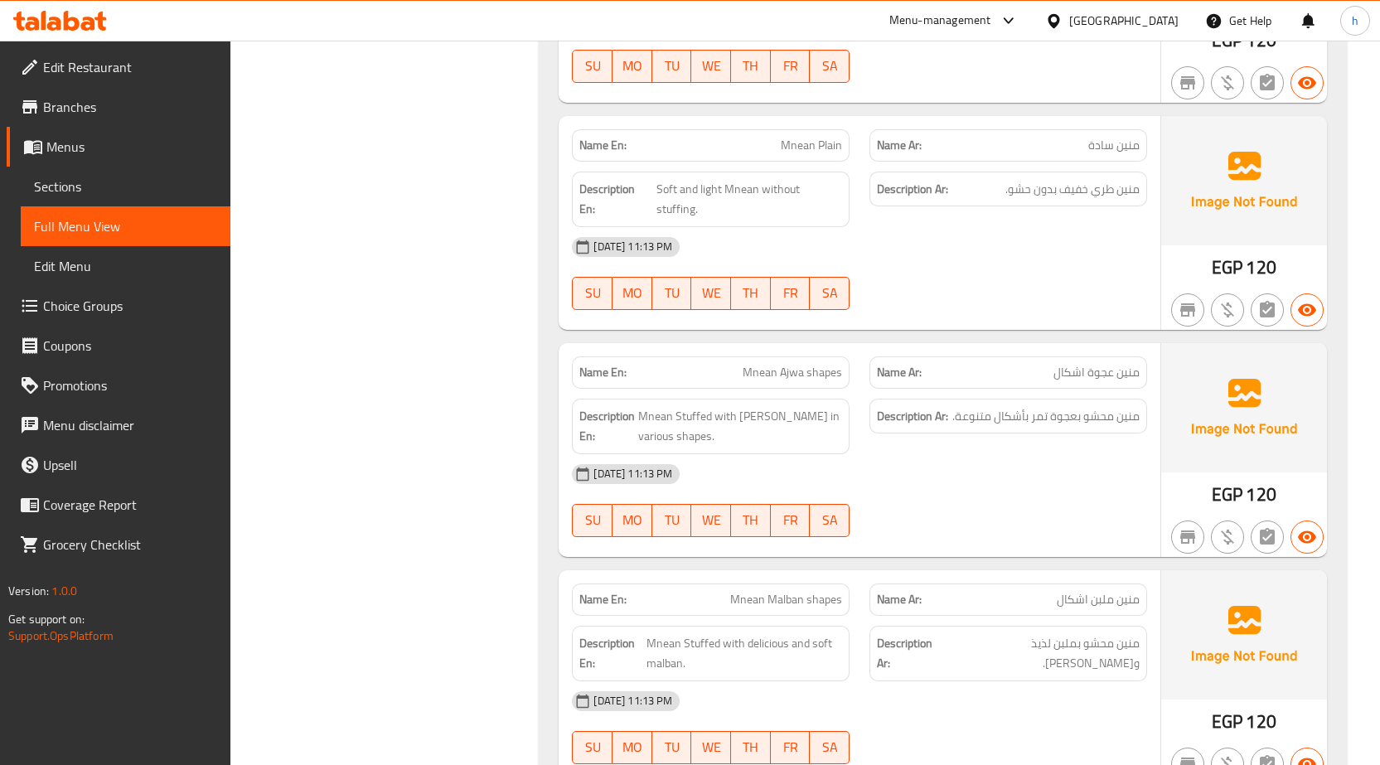
scroll to position [9862, 0]
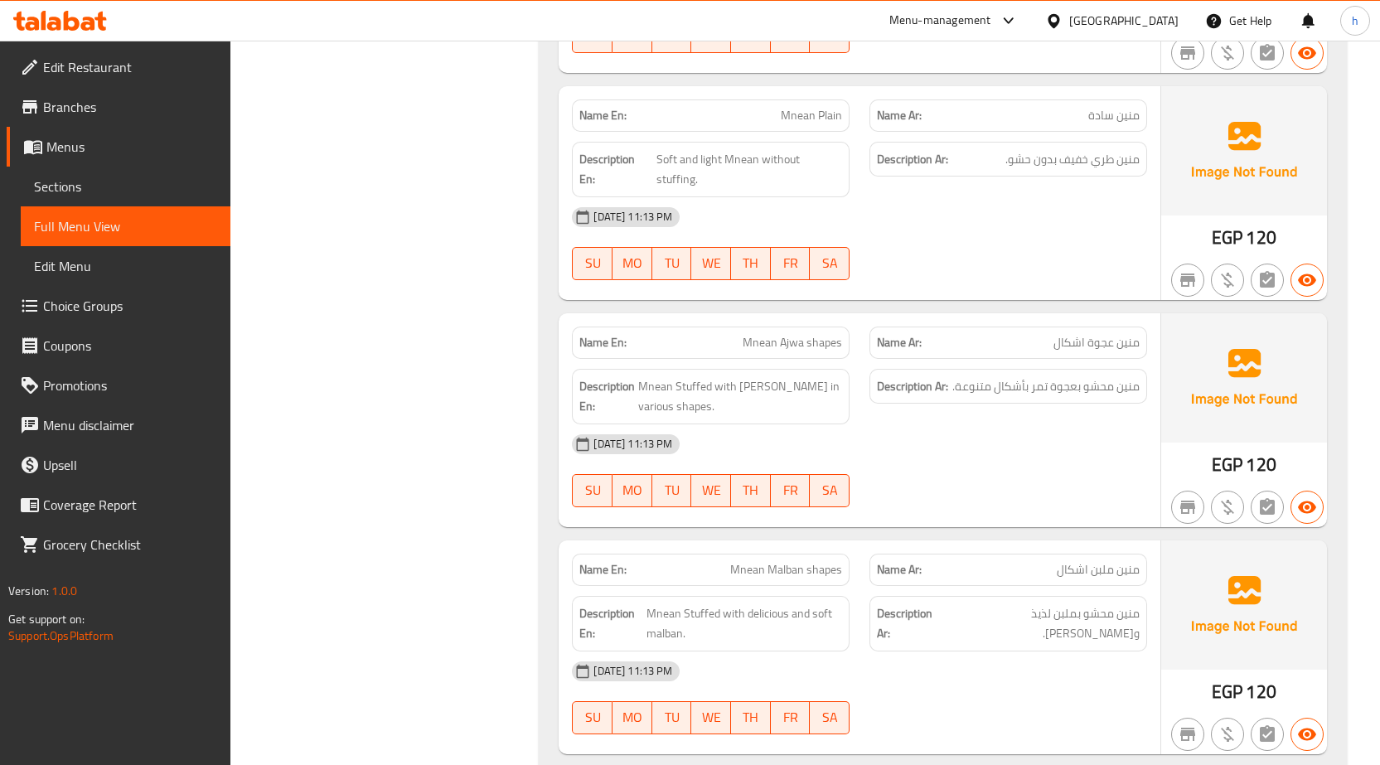
click at [766, 334] on span "Mnean Ajwa shapes" at bounding box center [792, 342] width 99 height 17
click at [767, 334] on span "Mnean Ajwa shapes" at bounding box center [792, 342] width 99 height 17
click at [984, 359] on div "Description Ar: منين محشو بعجوة تمر بأشكال متنوعة." at bounding box center [1008, 396] width 298 height 75
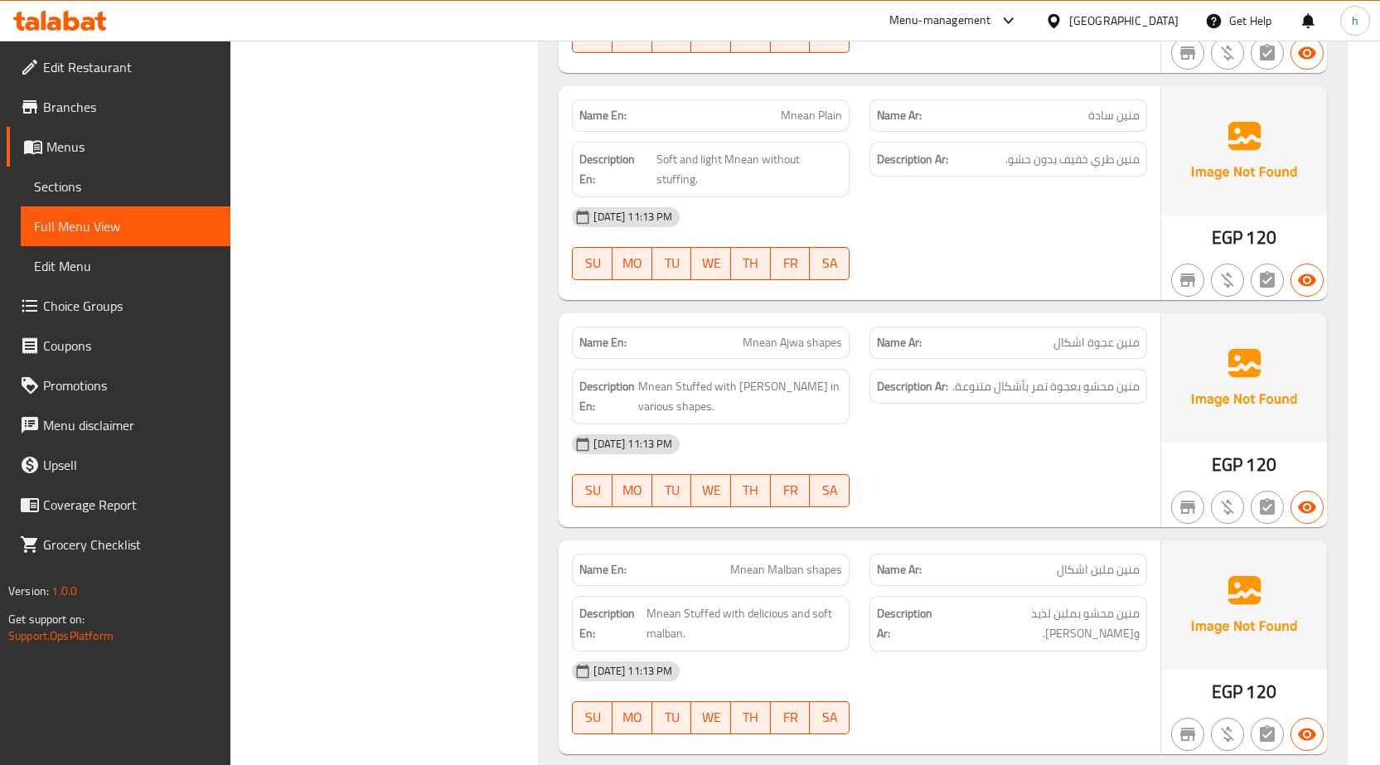
click at [771, 334] on span "Mnean Ajwa shapes" at bounding box center [792, 342] width 99 height 17
drag, startPoint x: 771, startPoint y: 264, endPoint x: 850, endPoint y: 264, distance: 79.6
click at [850, 317] on div "Name En: Mnean Ajwa shapes" at bounding box center [711, 343] width 298 height 52
click at [889, 317] on div "Name Ar: منين عجوة اشكال" at bounding box center [1008, 343] width 298 height 52
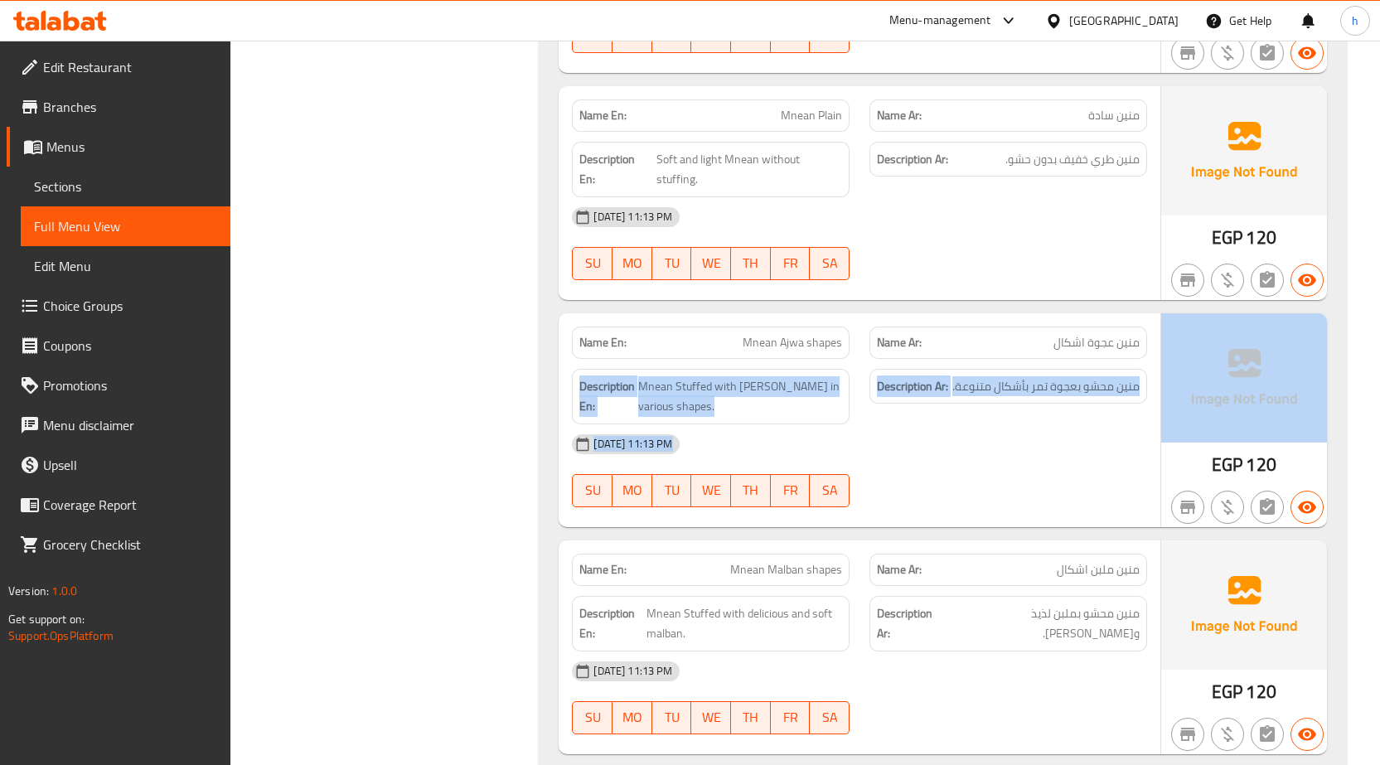
drag, startPoint x: 1049, startPoint y: 266, endPoint x: 1185, endPoint y: 265, distance: 135.9
click at [1185, 313] on div "Name En: Mnean Ajwa shapes Name Ar: منين عجوة اشكال Description En: Mnean Stuff…" at bounding box center [943, 420] width 768 height 214
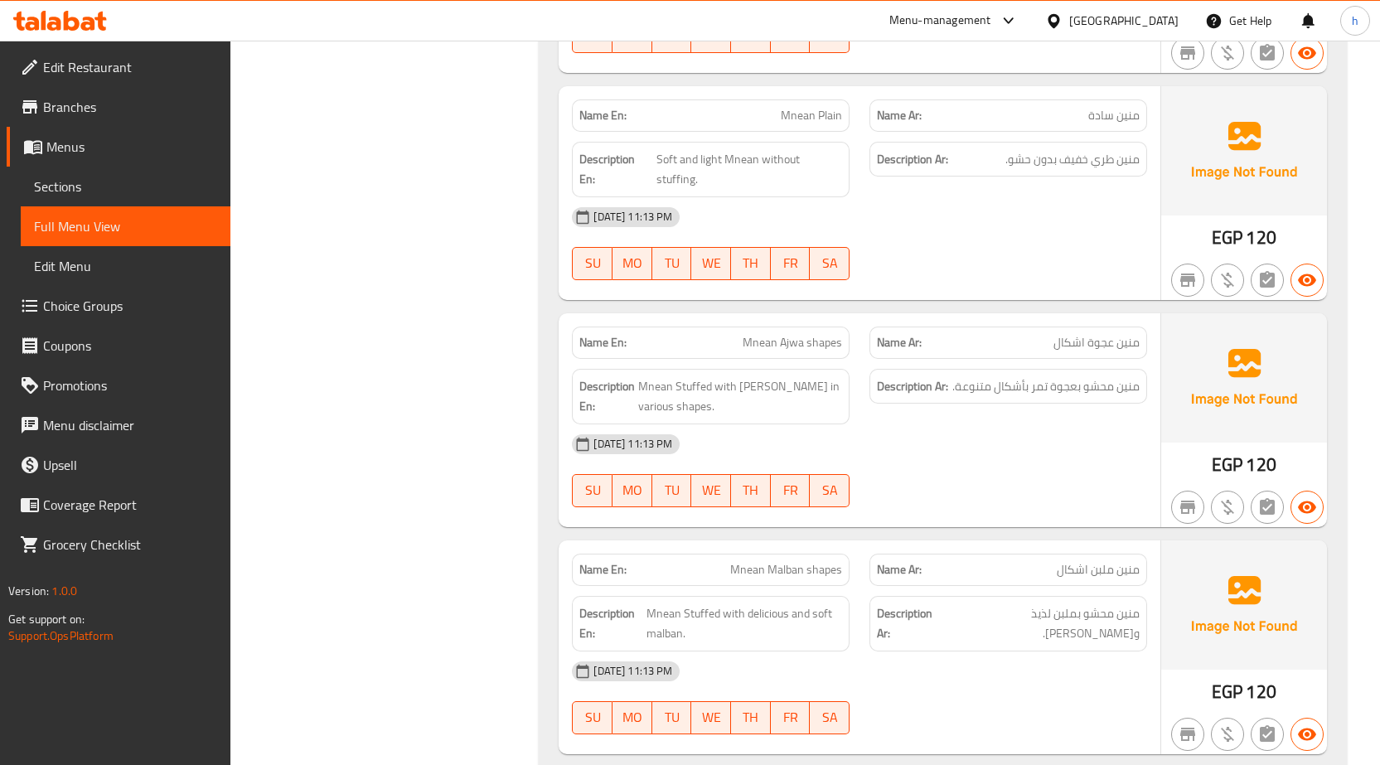
click at [1115, 334] on span "منين عجوة اشكال" at bounding box center [1096, 342] width 86 height 17
drag, startPoint x: 1119, startPoint y: 264, endPoint x: 1135, endPoint y: 264, distance: 15.7
click at [1135, 334] on span "منين عجوة اشكال" at bounding box center [1096, 342] width 86 height 17
click at [1135, 376] on span "منين محشو بعجوة تمر بأشكال متنوعة." at bounding box center [1045, 386] width 187 height 21
click at [753, 334] on span "Mnean Ajwa shapes" at bounding box center [792, 342] width 99 height 17
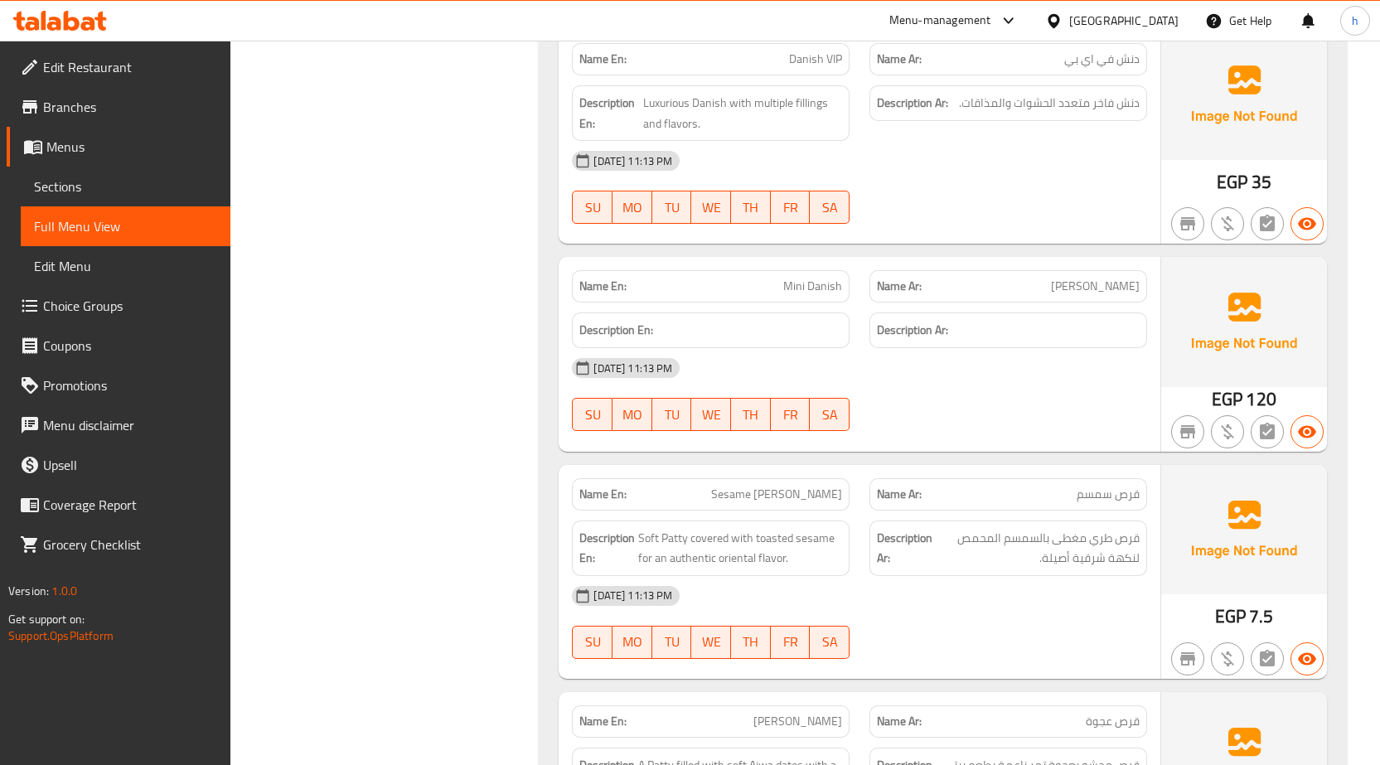
scroll to position [5055, 0]
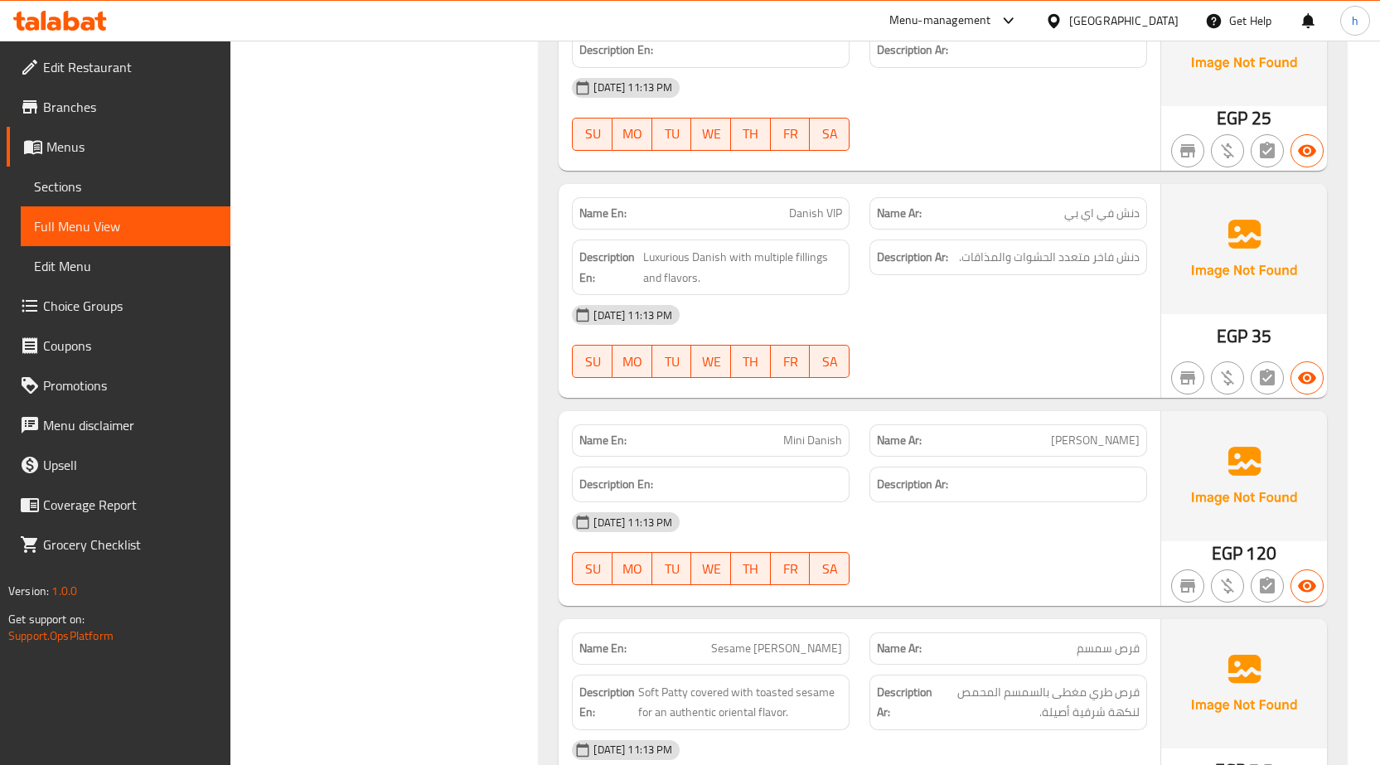
click at [1125, 443] on span "[PERSON_NAME]" at bounding box center [1095, 440] width 89 height 17
copy span "[PERSON_NAME]"
click at [1135, 452] on div "Name Ar: ميني دنش" at bounding box center [1008, 440] width 278 height 32
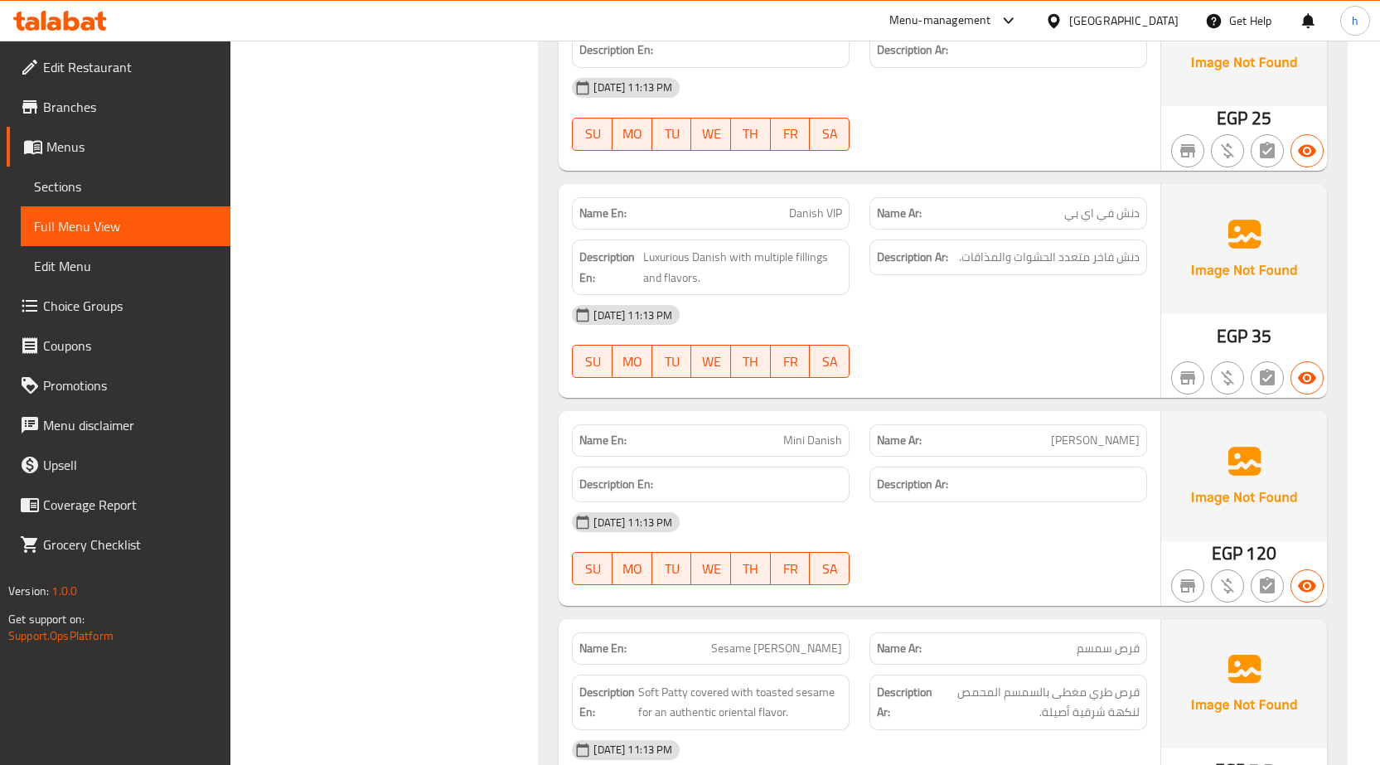
click at [1098, 444] on span "[PERSON_NAME]" at bounding box center [1095, 440] width 89 height 17
click at [1125, 445] on span "[PERSON_NAME]" at bounding box center [1095, 440] width 89 height 17
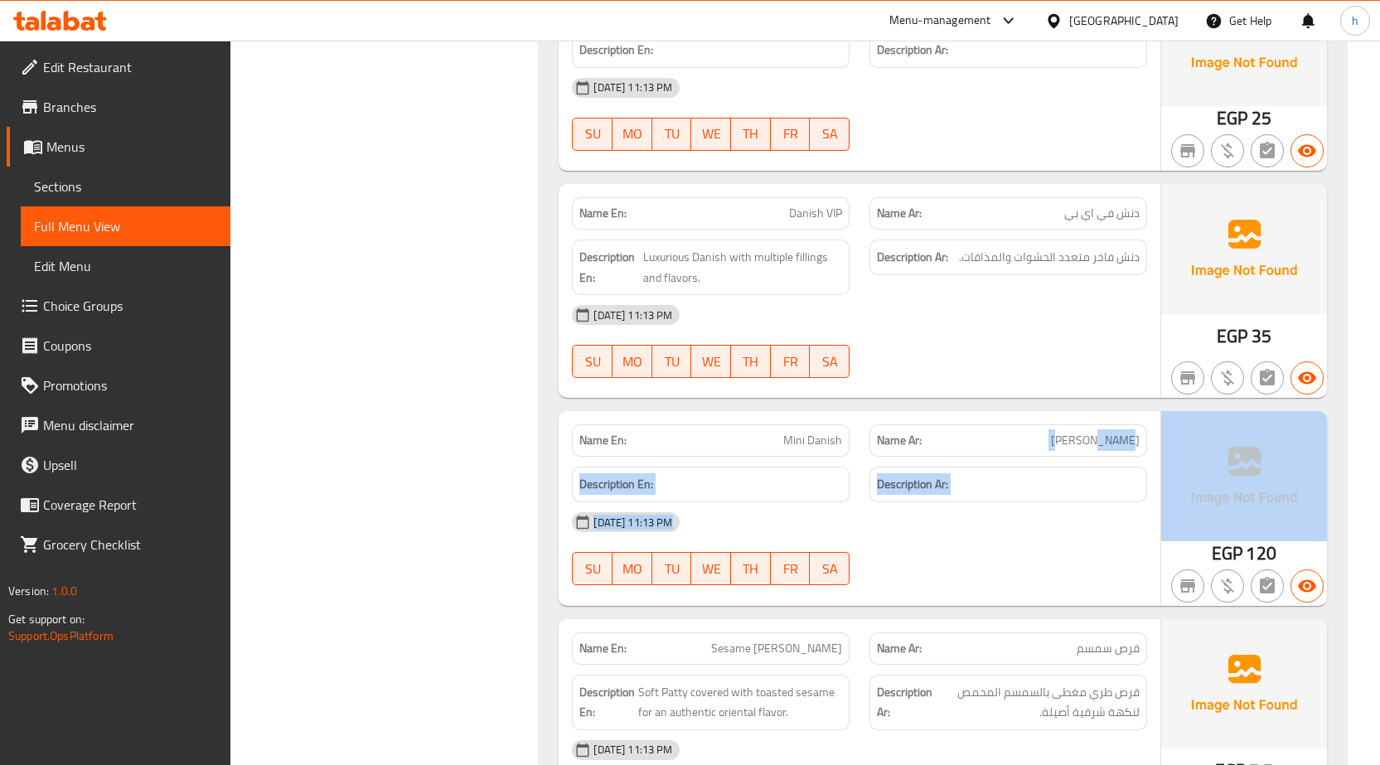
drag, startPoint x: 1097, startPoint y: 444, endPoint x: 1196, endPoint y: 436, distance: 99.0
click at [1196, 436] on div "Name En: Mini Danish Name Ar: ميني دنش Description En: Description Ar: 14-10-20…" at bounding box center [943, 508] width 768 height 194
click at [1074, 440] on p "Name Ar: ميني دنش" at bounding box center [1008, 440] width 263 height 17
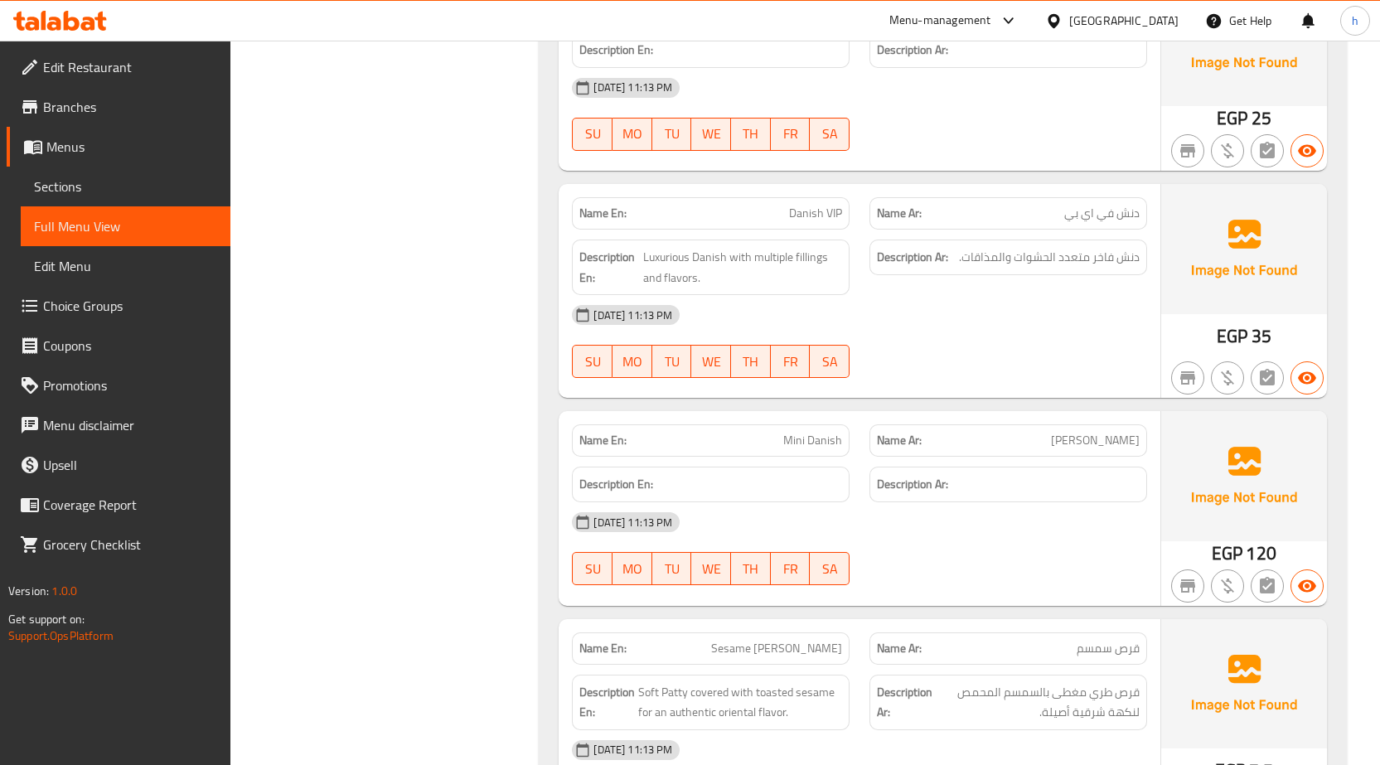
click at [791, 441] on span "Mini Danish" at bounding box center [812, 440] width 59 height 17
drag, startPoint x: 791, startPoint y: 441, endPoint x: 818, endPoint y: 441, distance: 27.3
click at [818, 441] on span "Mini Danish" at bounding box center [812, 440] width 59 height 17
copy span "Mini Danish"
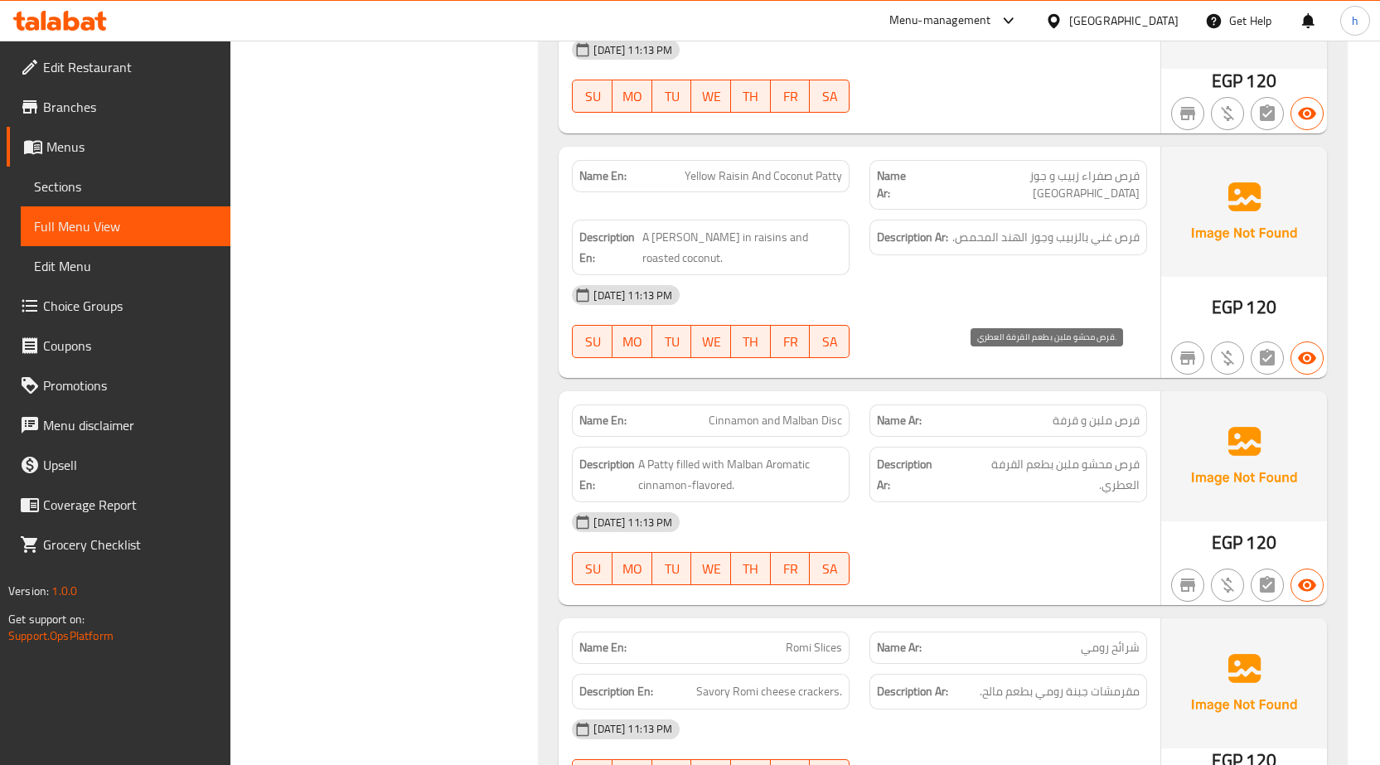
scroll to position [10871, 0]
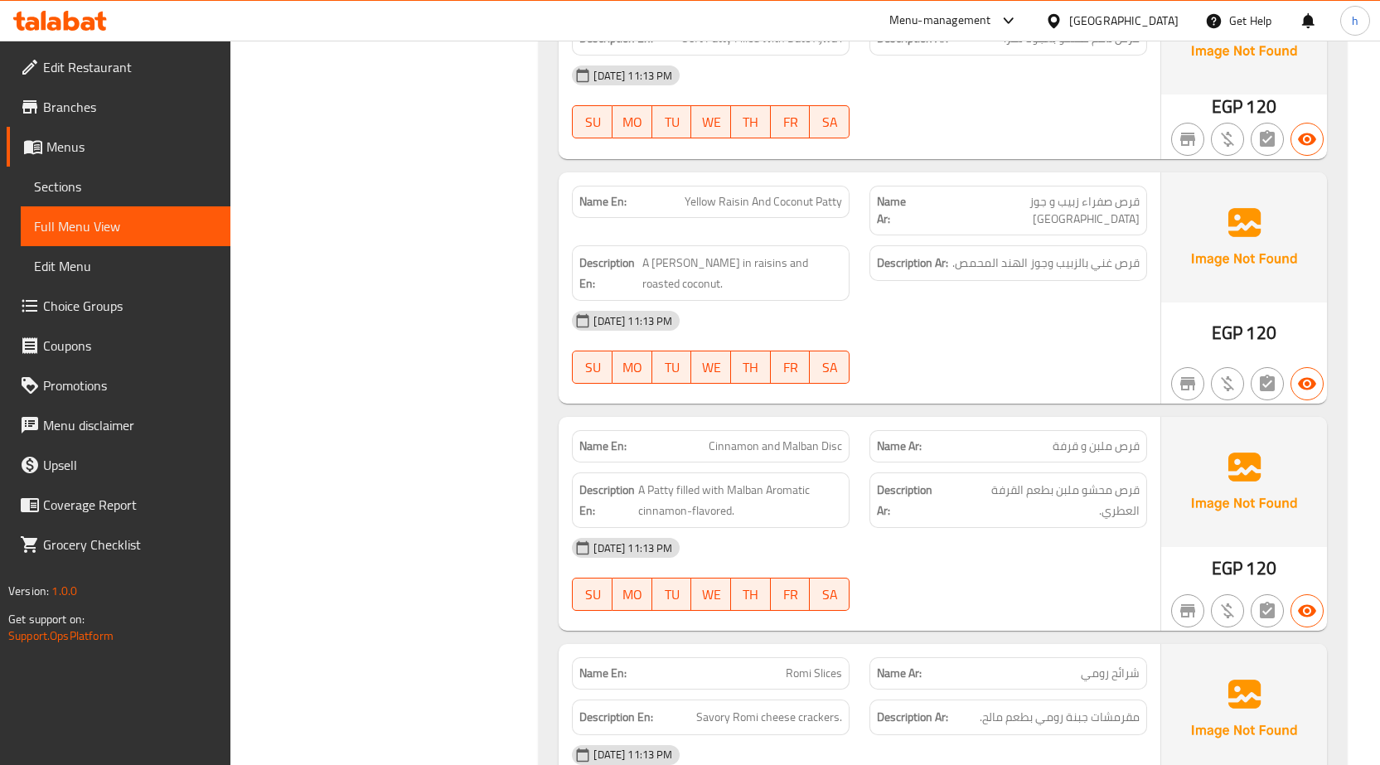
click at [835, 438] on span "Cinnamon and Malban Disc" at bounding box center [775, 446] width 133 height 17
copy span "Disc"
click at [974, 528] on div "[DATE] 11:13 PM" at bounding box center [859, 548] width 595 height 40
click at [796, 438] on span "Cinnamon and Malban Disc" at bounding box center [775, 446] width 133 height 17
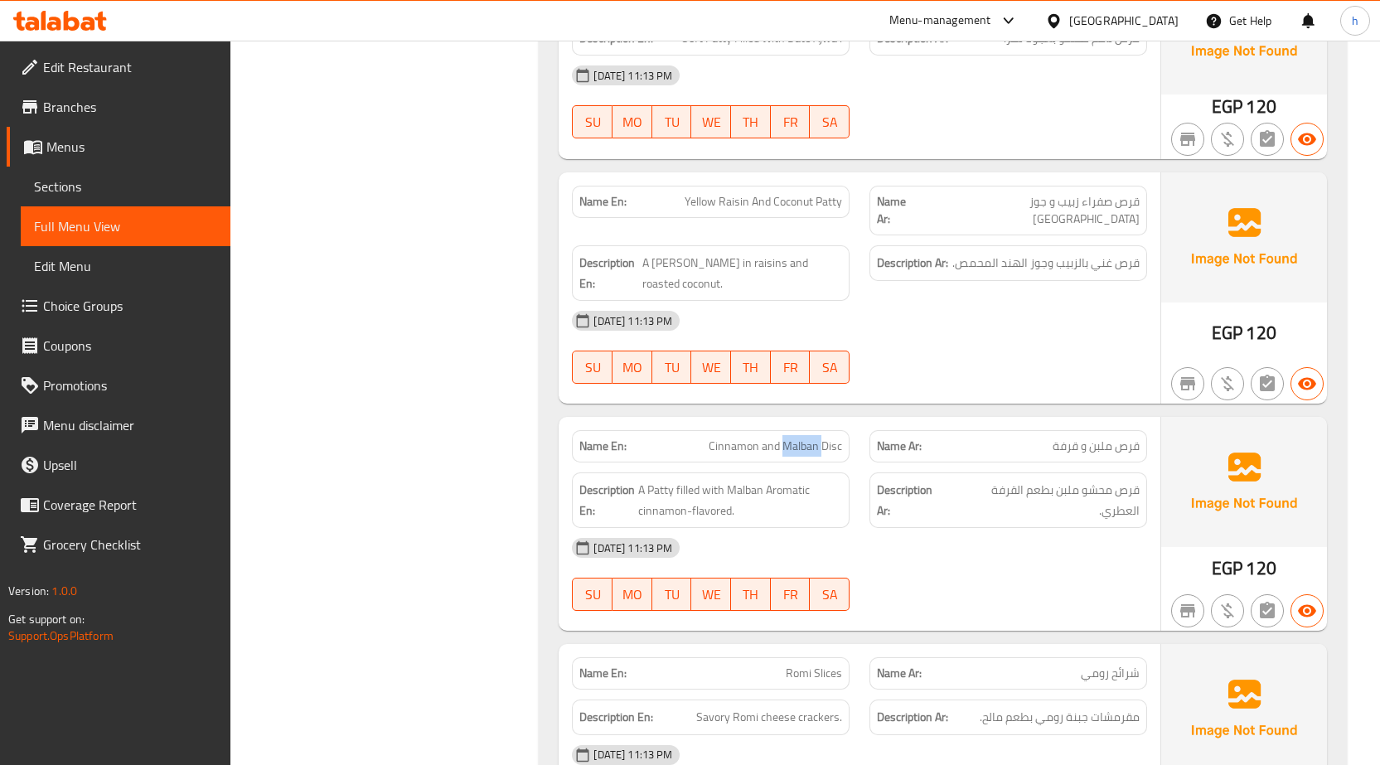
click at [796, 438] on span "Cinnamon and Malban Disc" at bounding box center [775, 446] width 133 height 17
copy span "Cinnamon and Malban Disc"
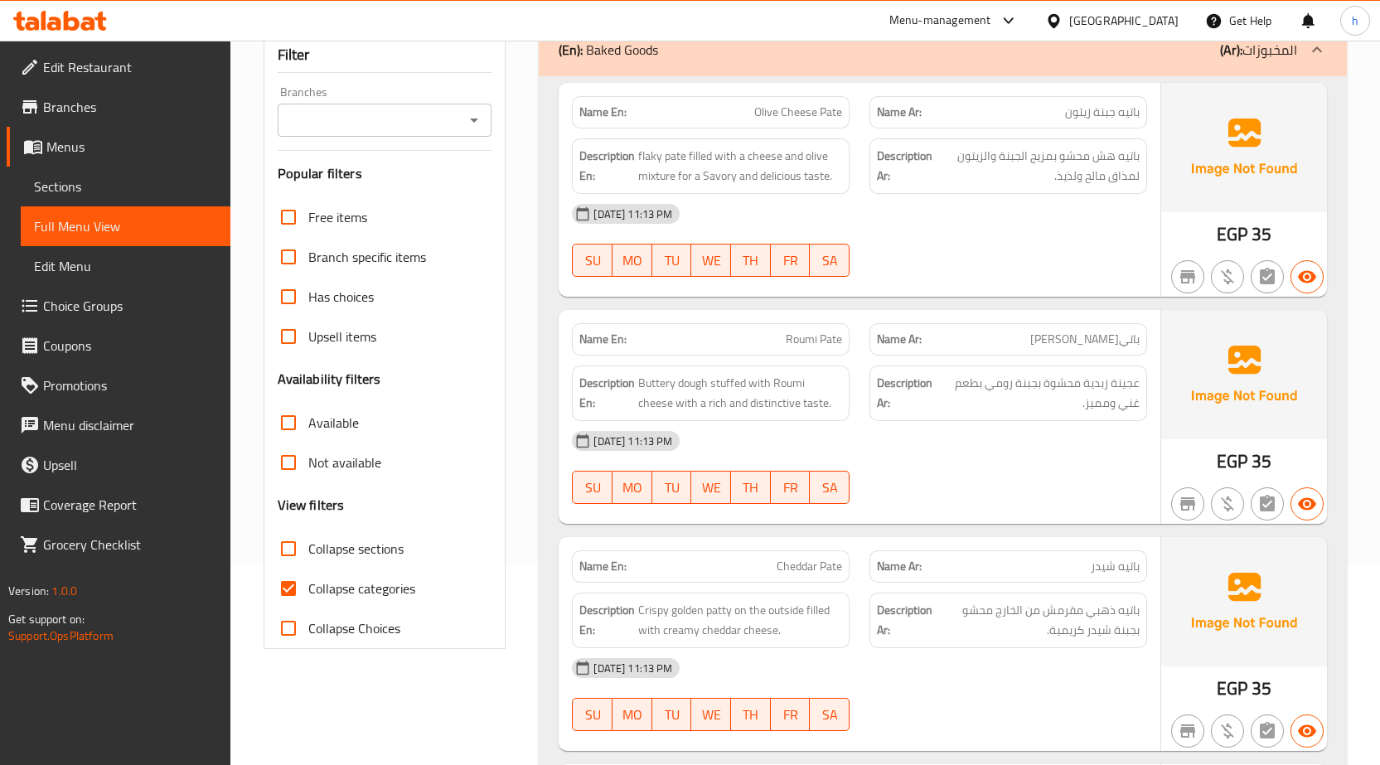
scroll to position [200, 0]
click at [281, 593] on input "Collapse categories" at bounding box center [289, 589] width 40 height 40
checkbox input "false"
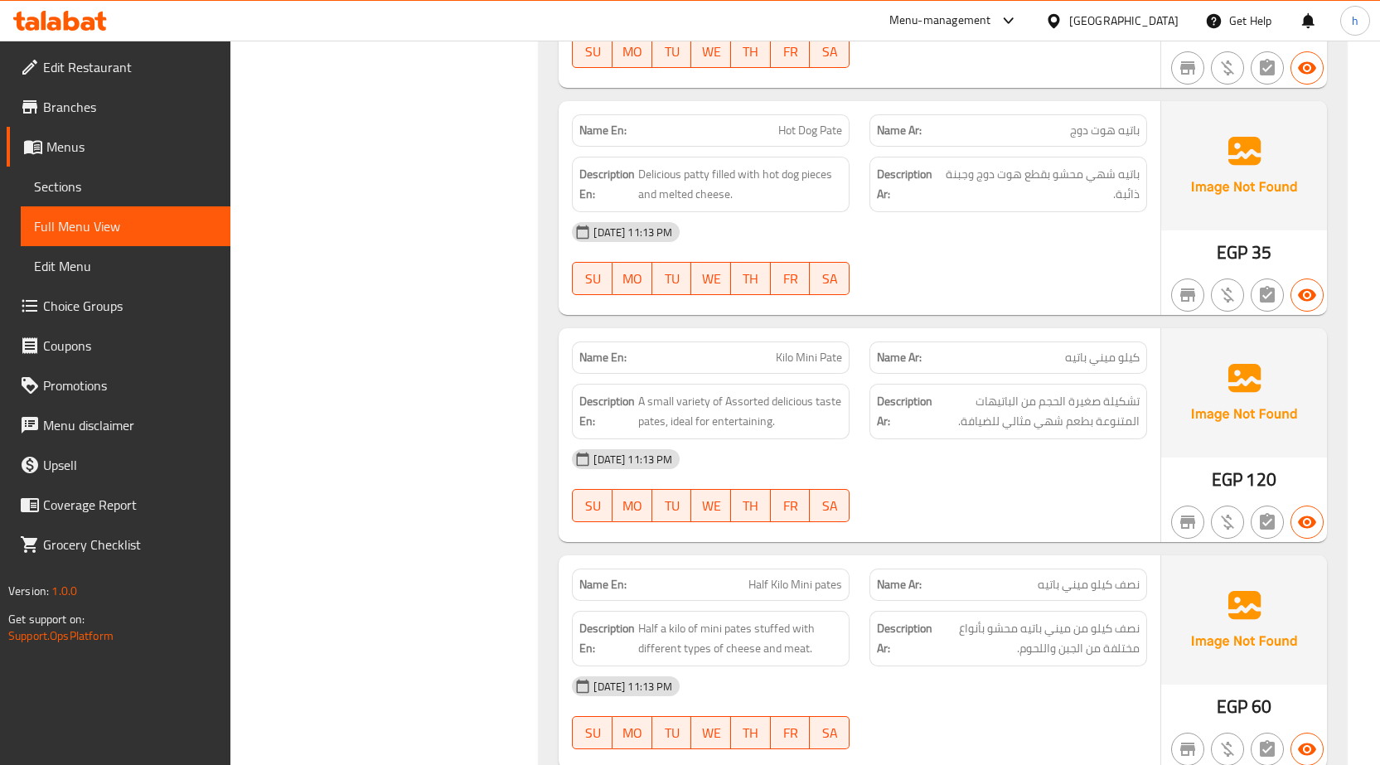
scroll to position [916, 0]
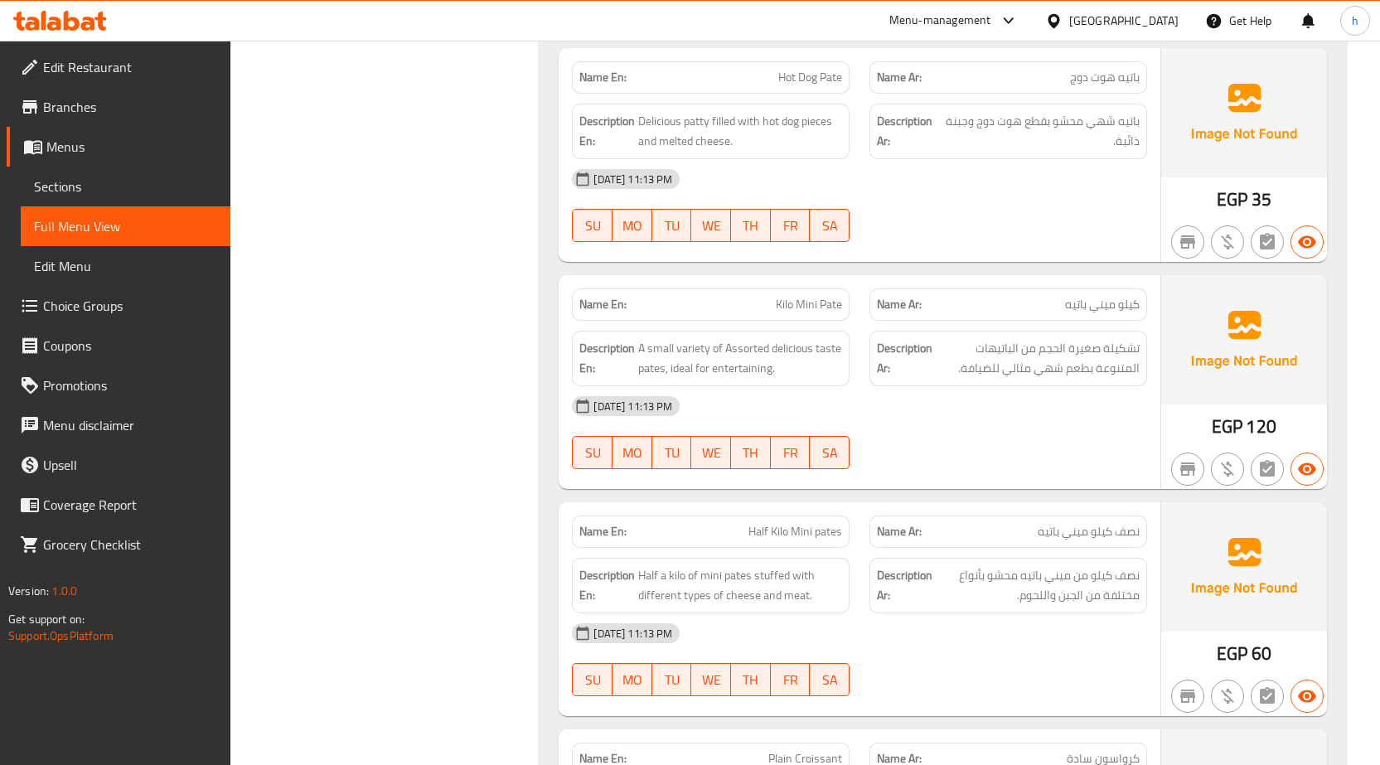
drag, startPoint x: 1246, startPoint y: 206, endPoint x: 1231, endPoint y: 272, distance: 68.1
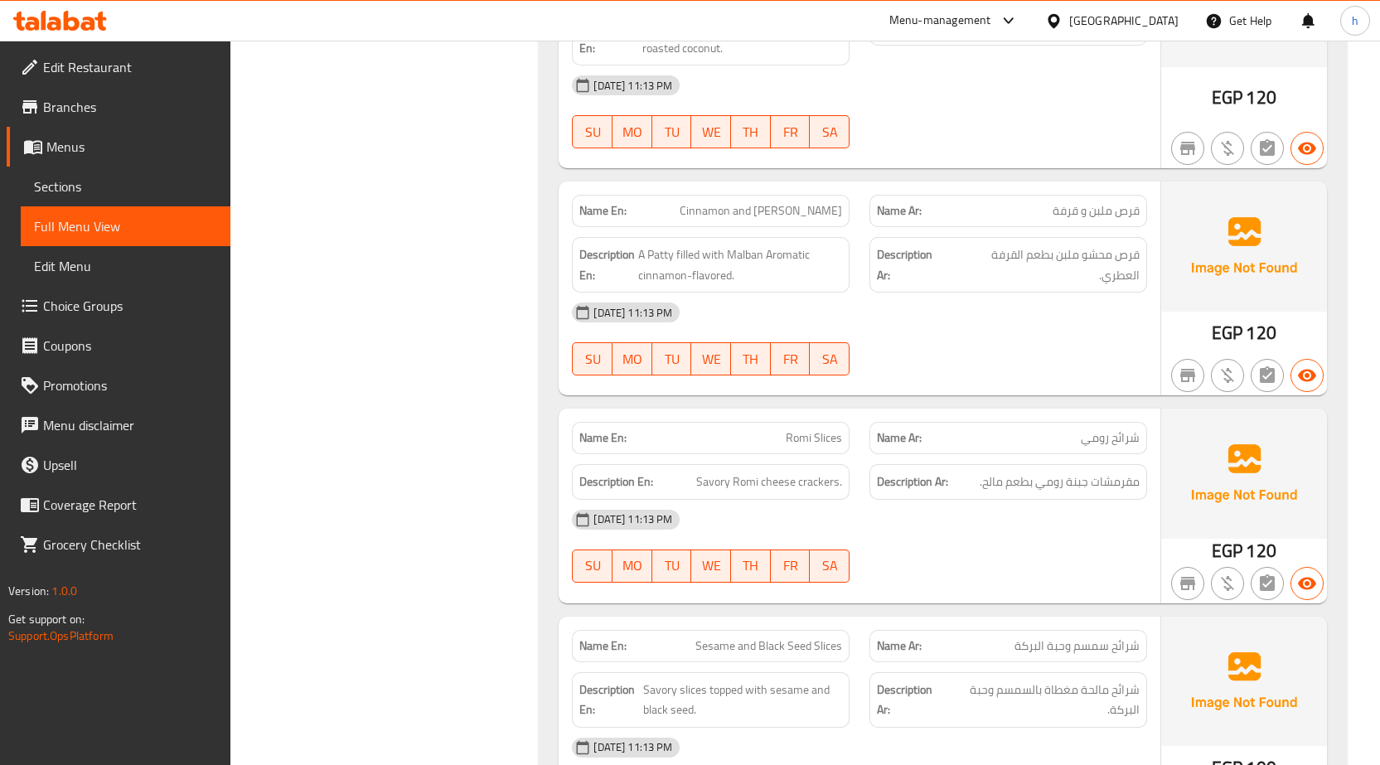
scroll to position [11203, 0]
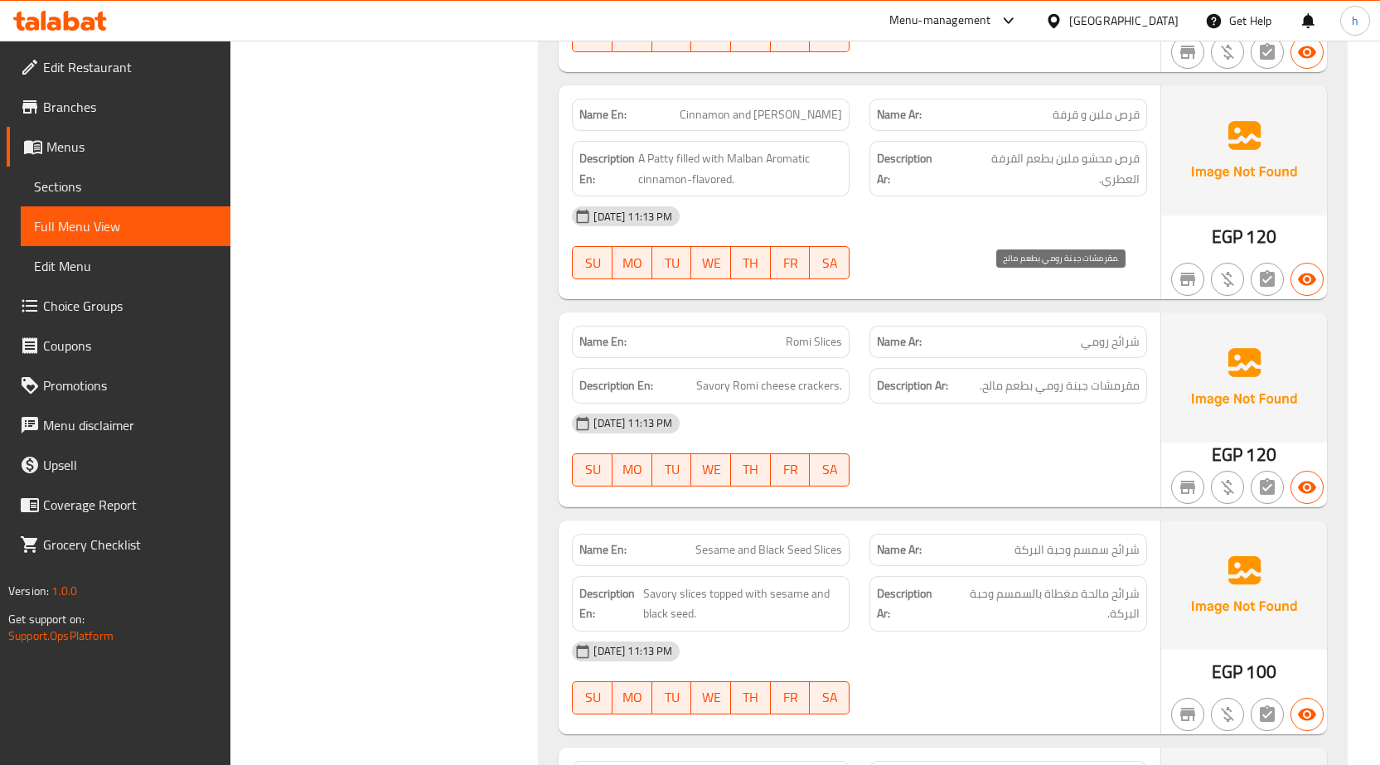
click at [1016, 375] on span "مقرمشات جبنة رومي بطعم مالح." at bounding box center [1060, 385] width 160 height 21
copy span "بطعم"
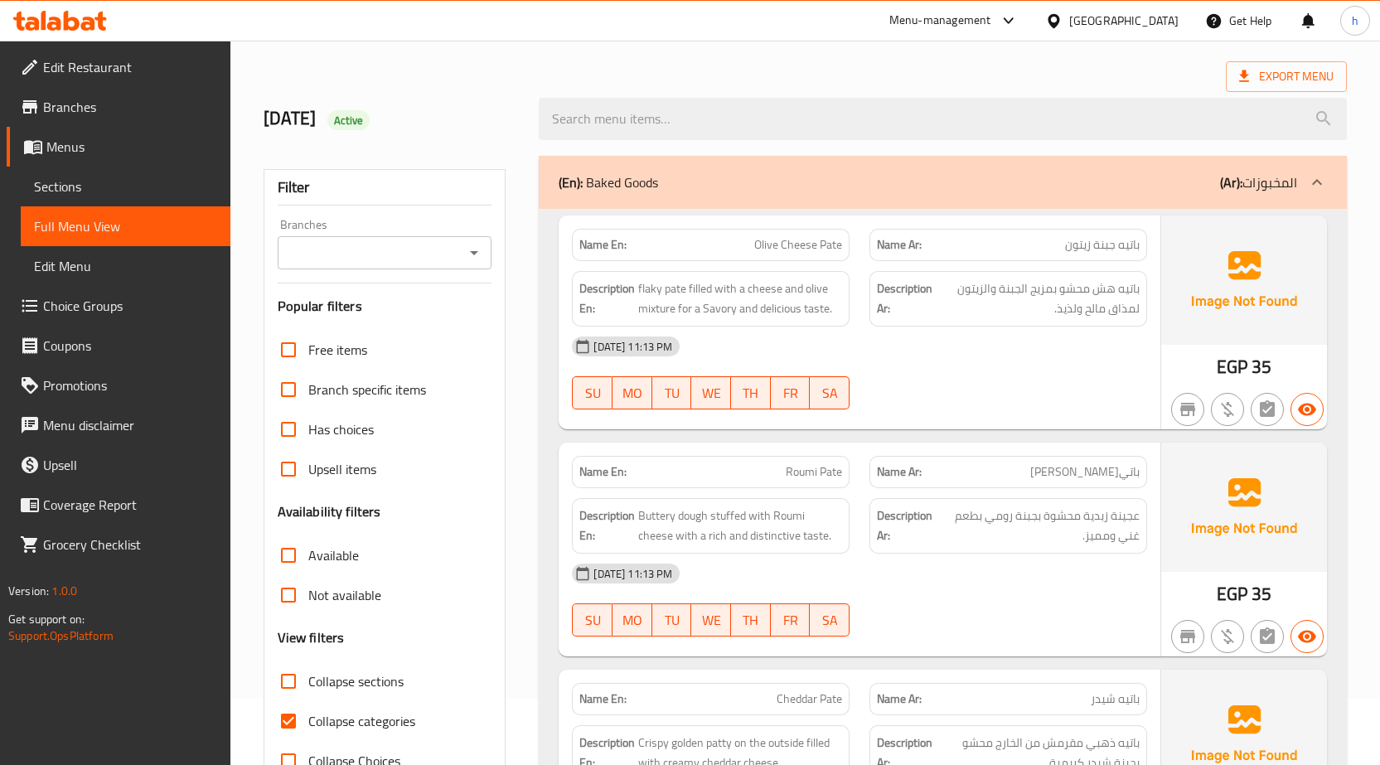
scroll to position [166, 0]
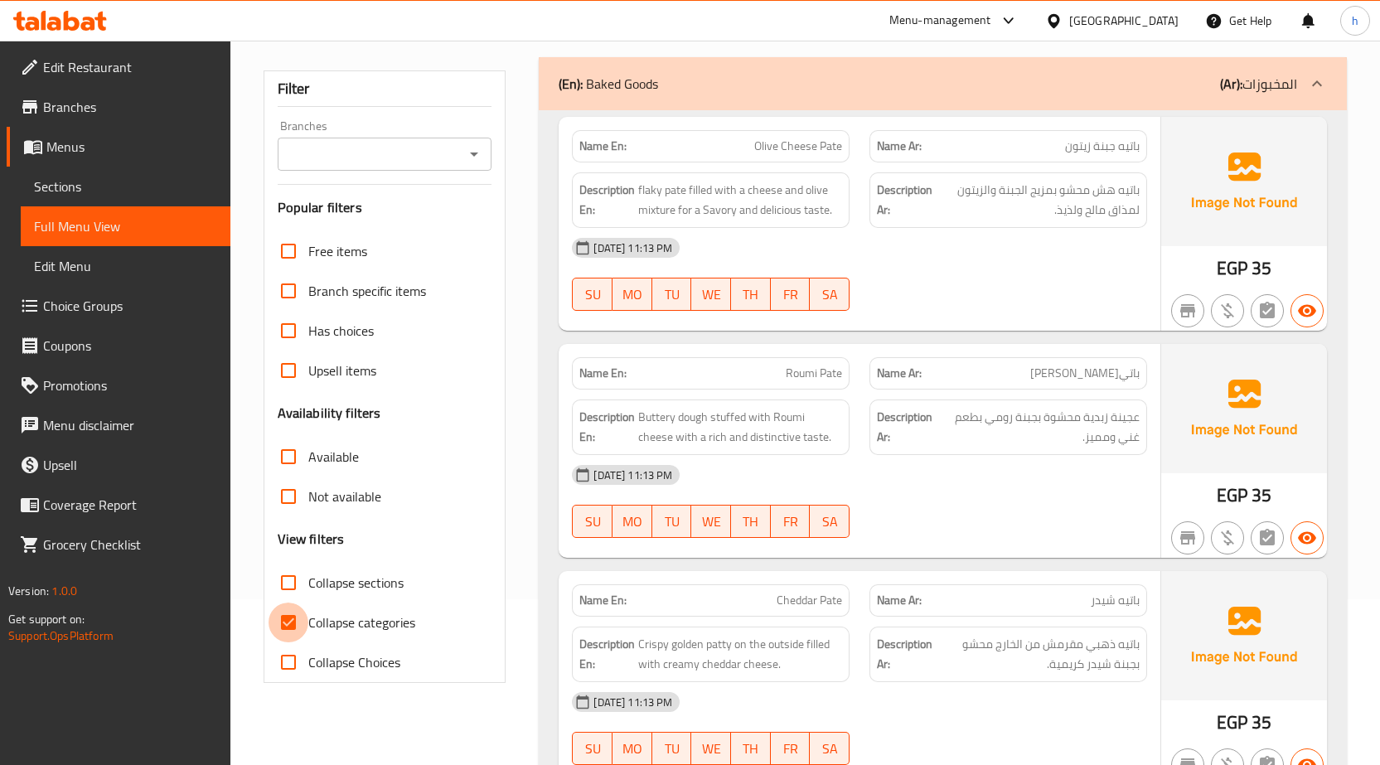
click at [284, 611] on input "Collapse categories" at bounding box center [289, 622] width 40 height 40
checkbox input "false"
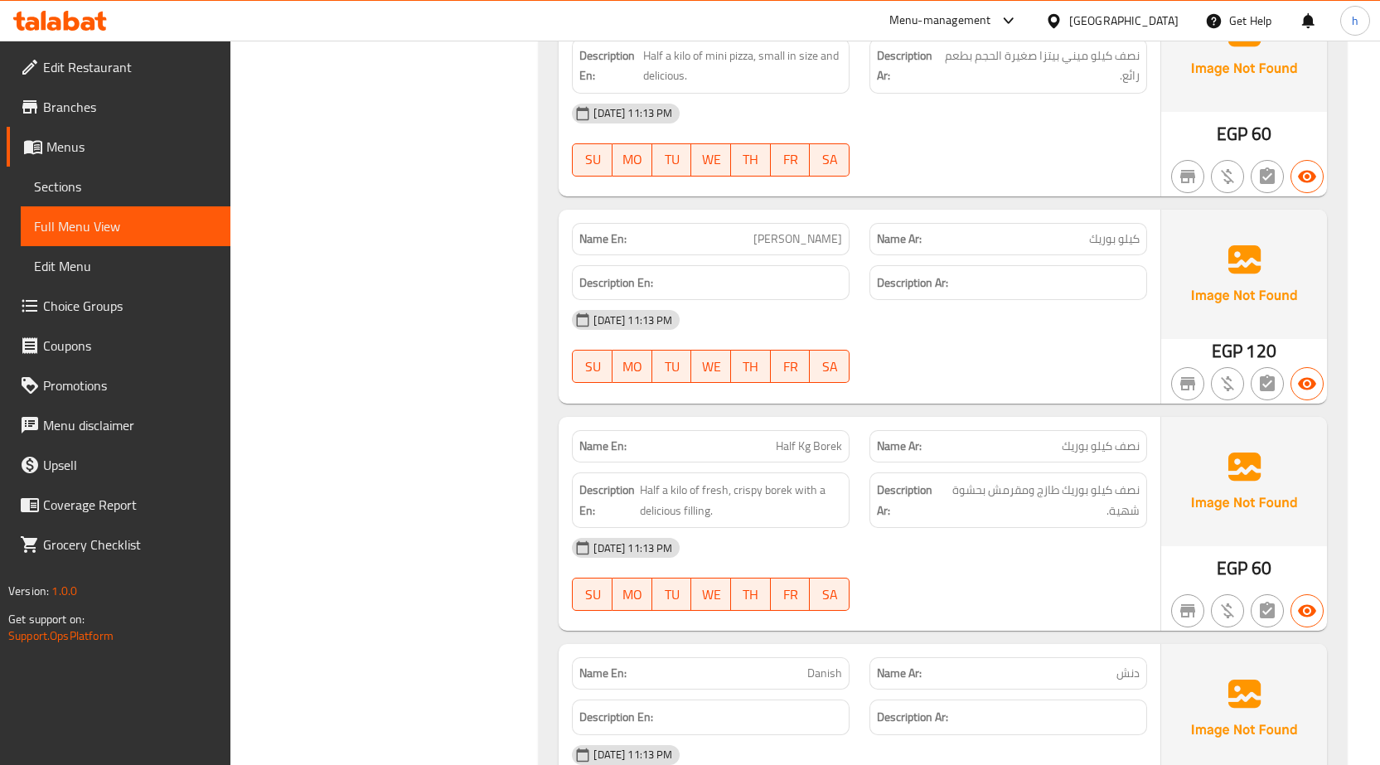
scroll to position [0, 0]
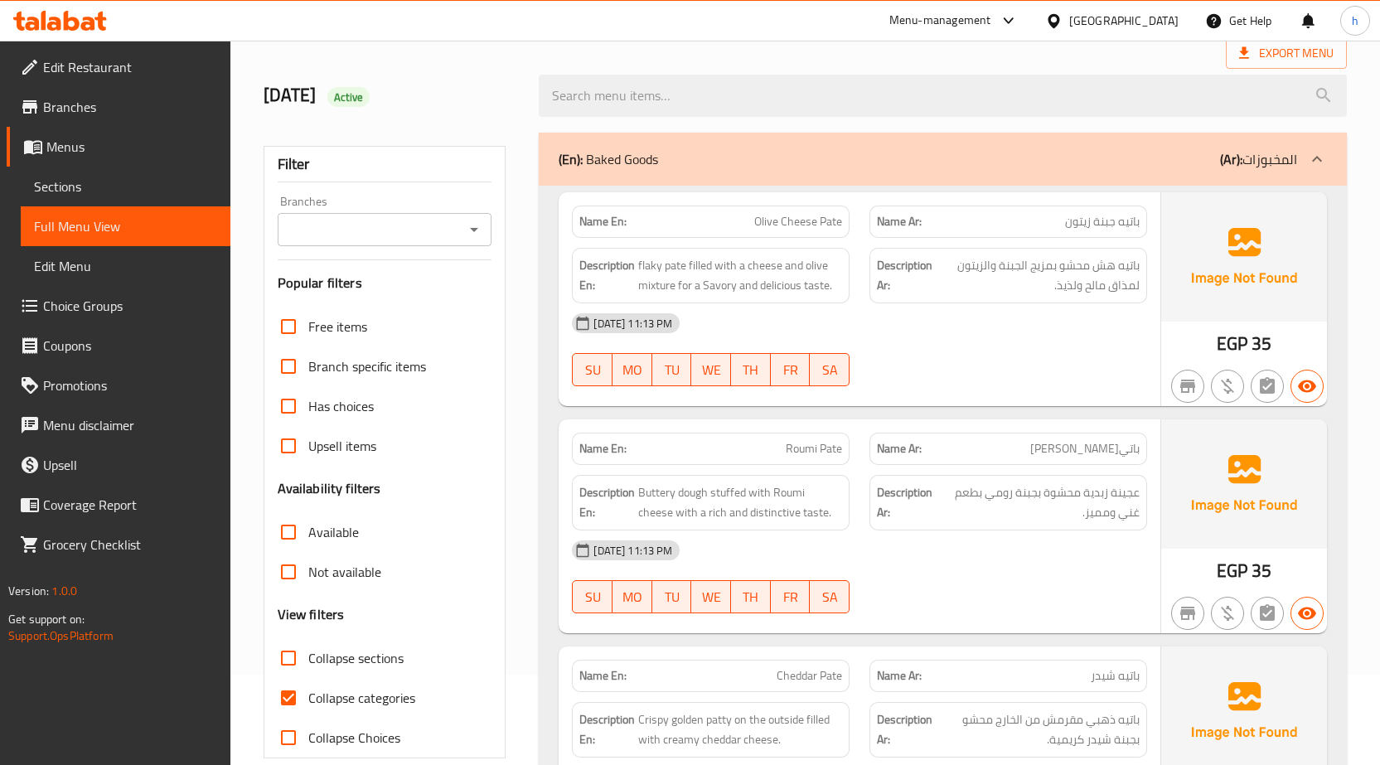
scroll to position [249, 0]
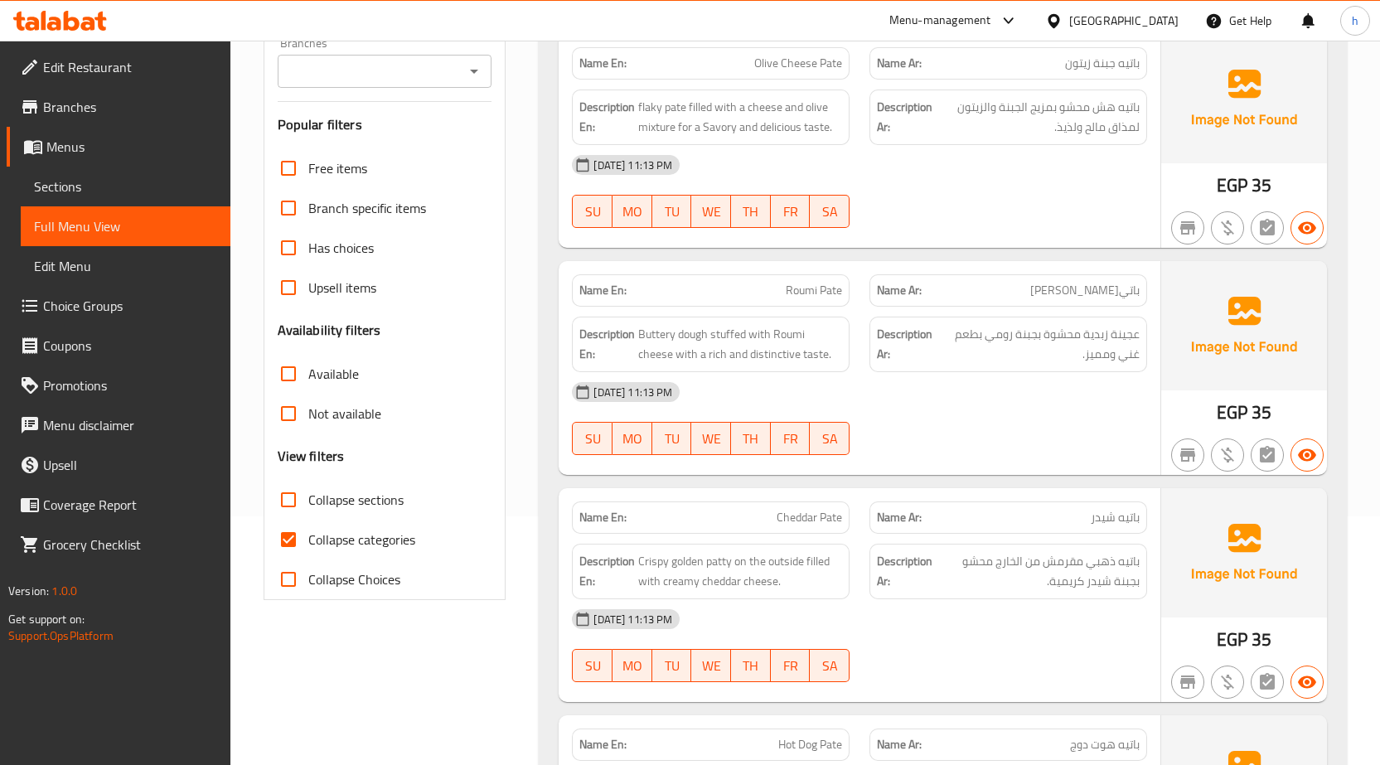
click at [276, 546] on input "Collapse categories" at bounding box center [289, 540] width 40 height 40
checkbox input "false"
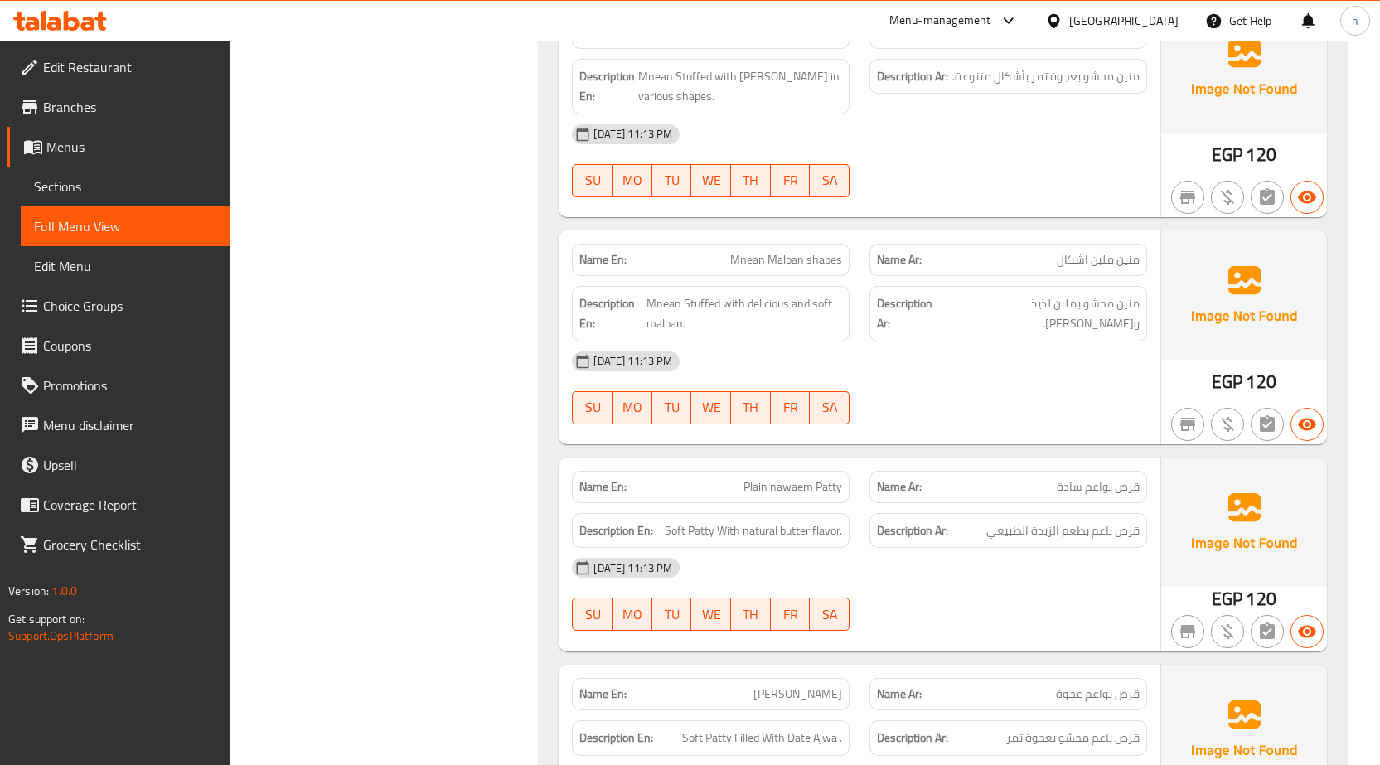
scroll to position [10041, 0]
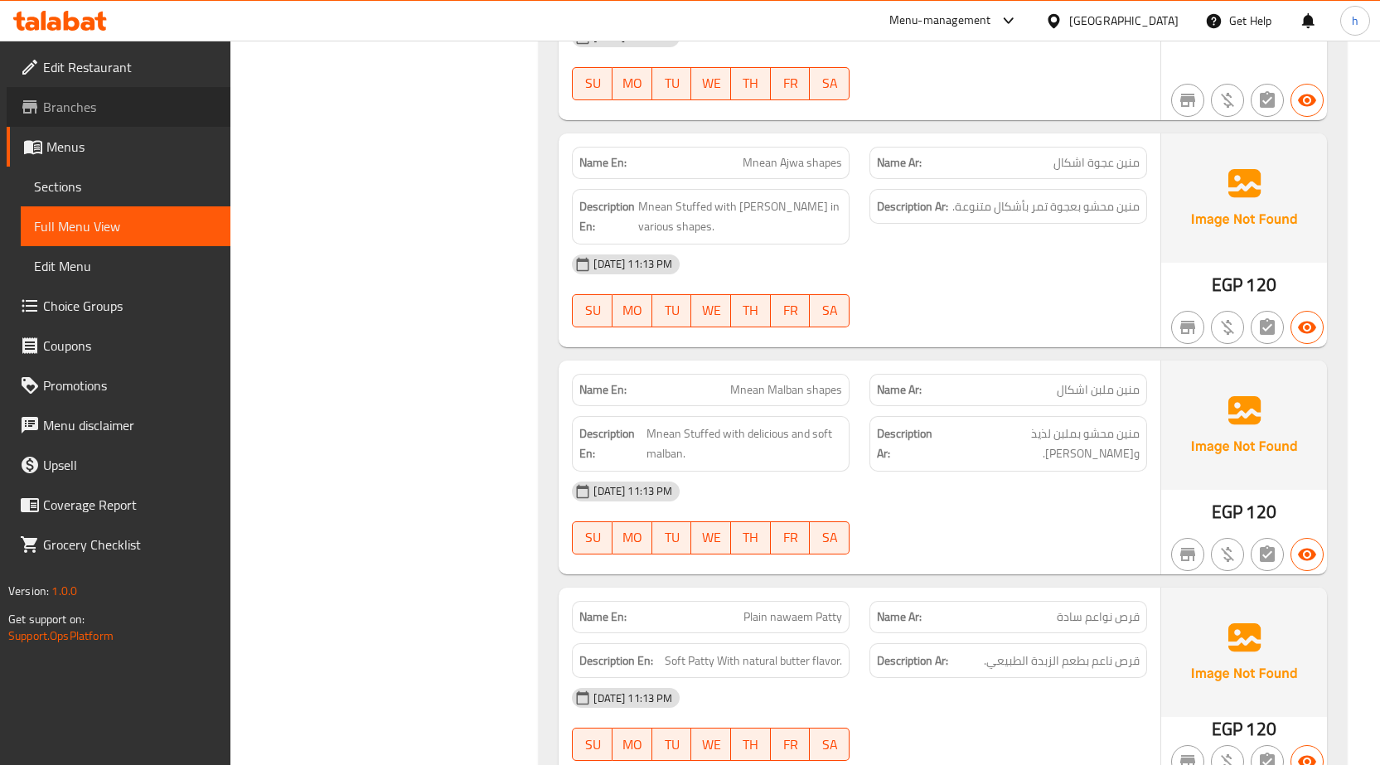
click at [56, 109] on span "Branches" at bounding box center [130, 107] width 174 height 20
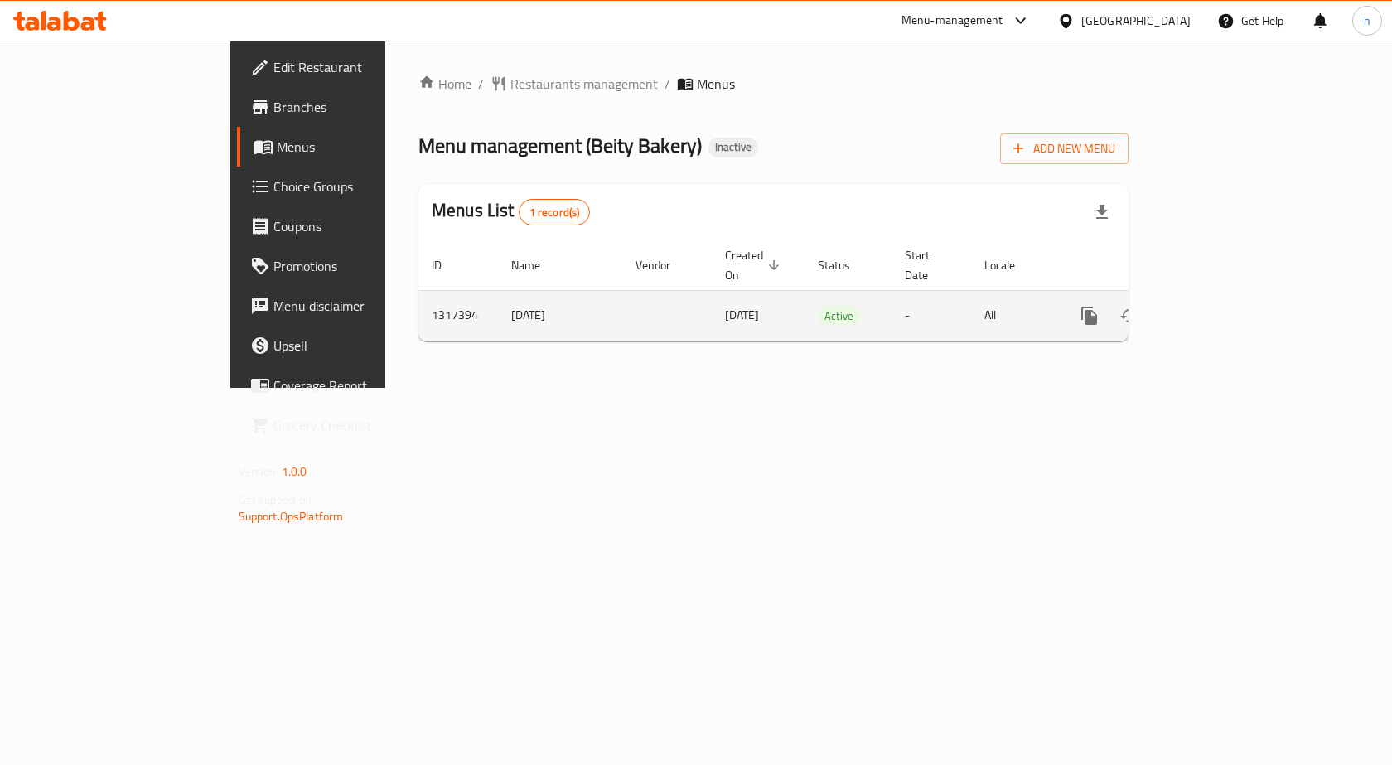
click at [1229, 302] on link "enhanced table" at bounding box center [1209, 316] width 40 height 40
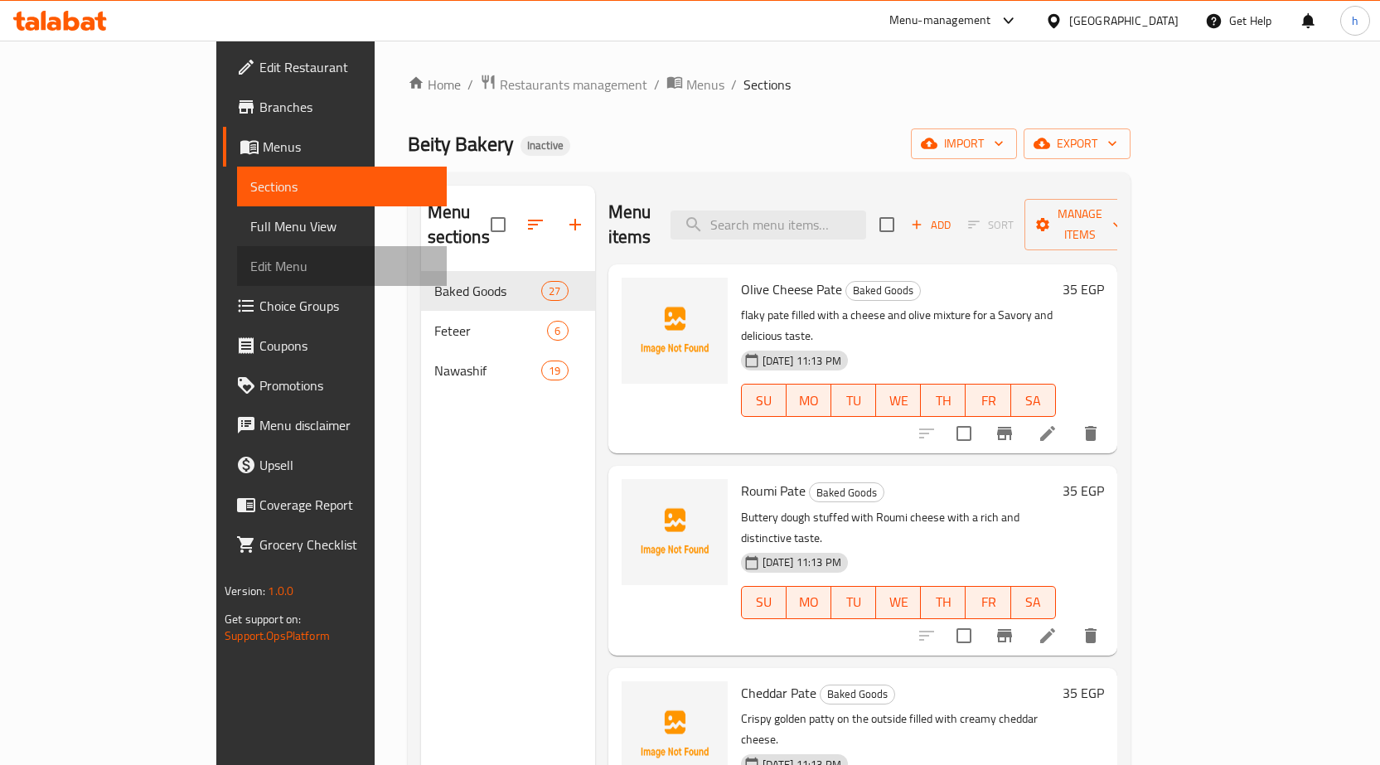
click at [250, 265] on span "Edit Menu" at bounding box center [341, 266] width 183 height 20
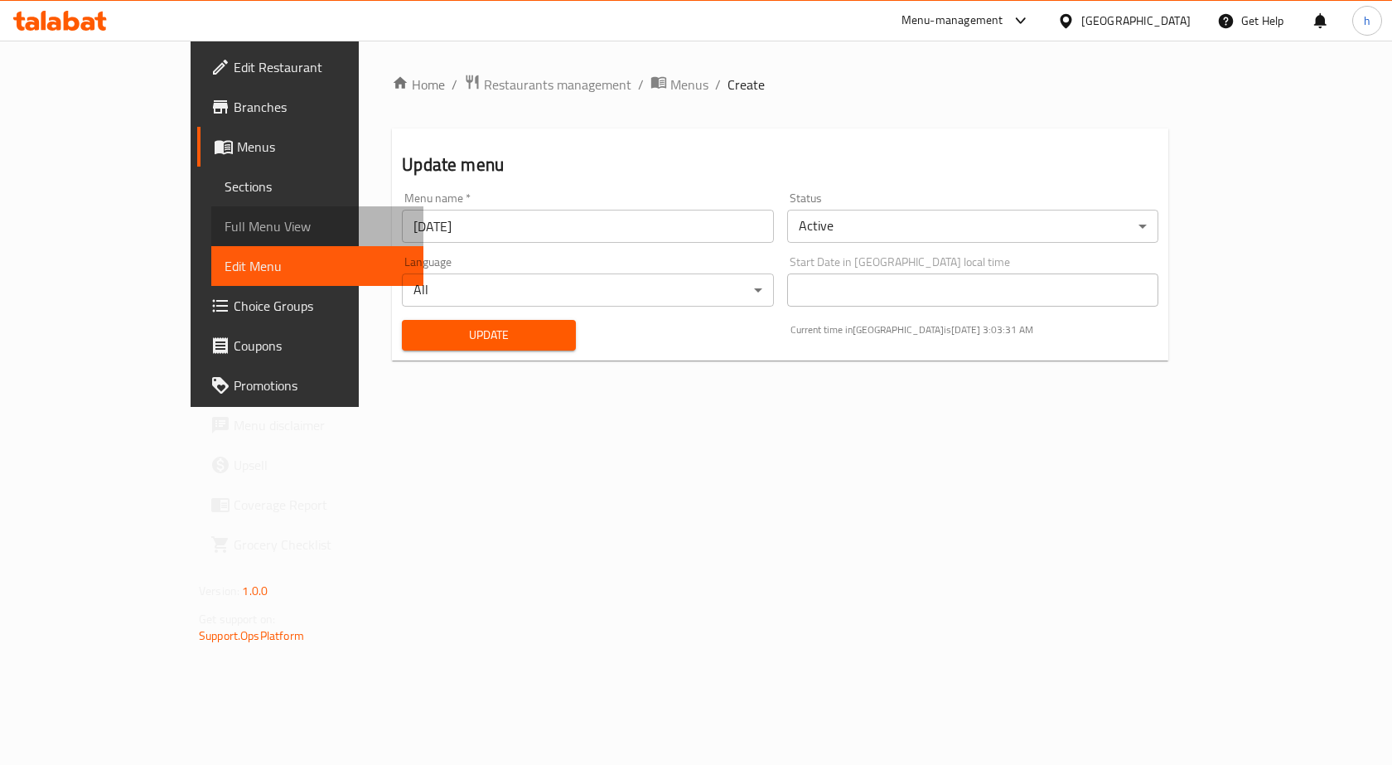
click at [225, 224] on span "Full Menu View" at bounding box center [318, 226] width 186 height 20
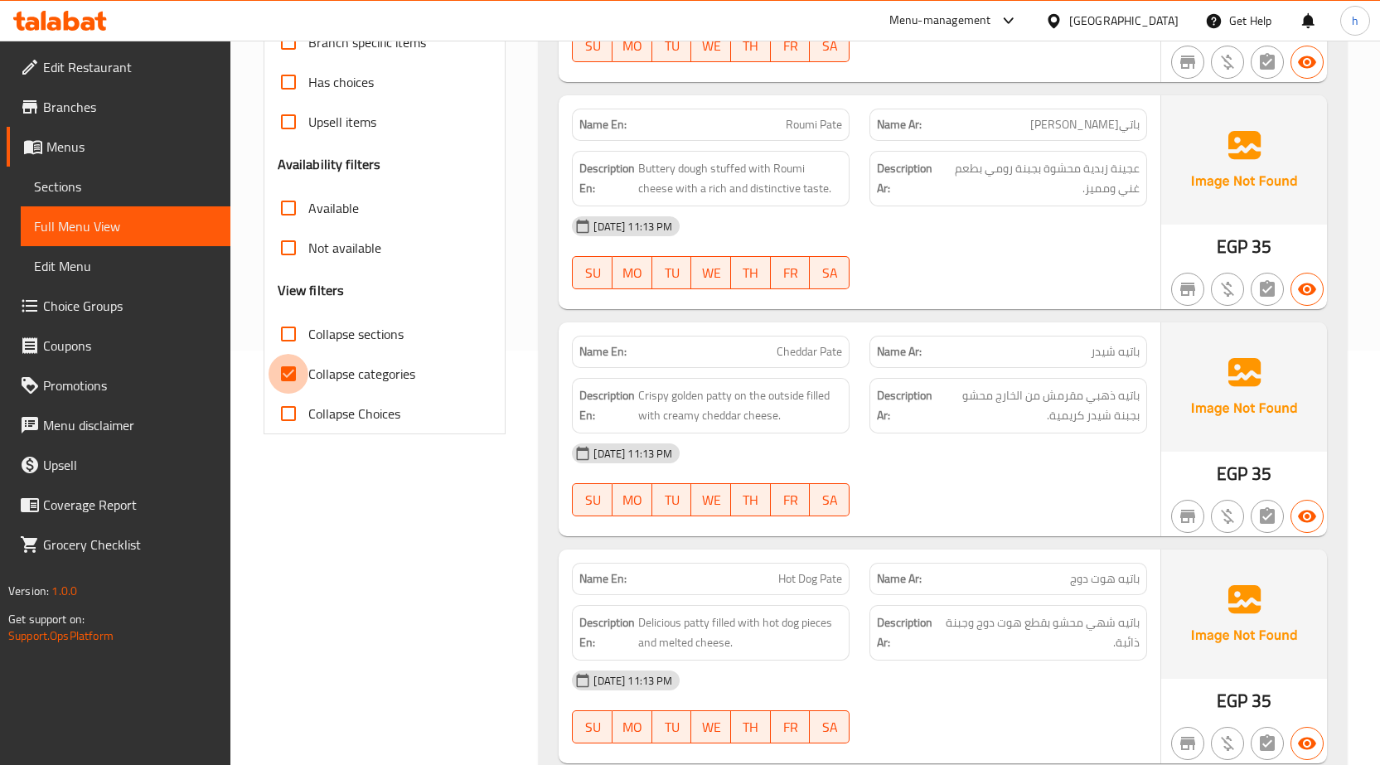
click at [280, 378] on input "Collapse categories" at bounding box center [289, 374] width 40 height 40
checkbox input "false"
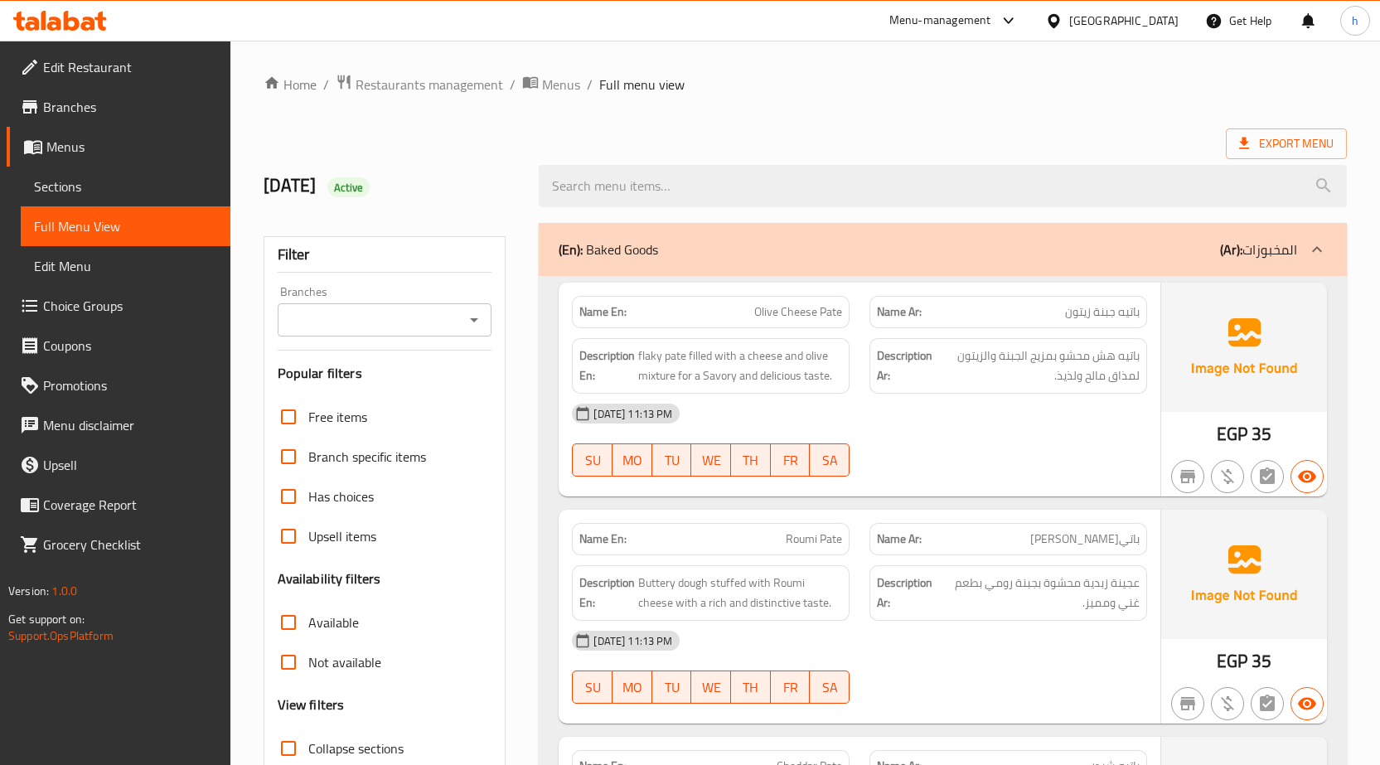
click at [638, 133] on div "Export Menu" at bounding box center [805, 143] width 1083 height 31
click at [994, 135] on div "Export Menu" at bounding box center [805, 143] width 1083 height 31
click at [673, 380] on span "flaky pate filled with a cheese and olive mixture for a Savory and delicious ta…" at bounding box center [740, 366] width 204 height 41
click at [679, 380] on span "flaky pate filled with a cheese and olive mixture for a Savory and delicious ta…" at bounding box center [740, 366] width 204 height 41
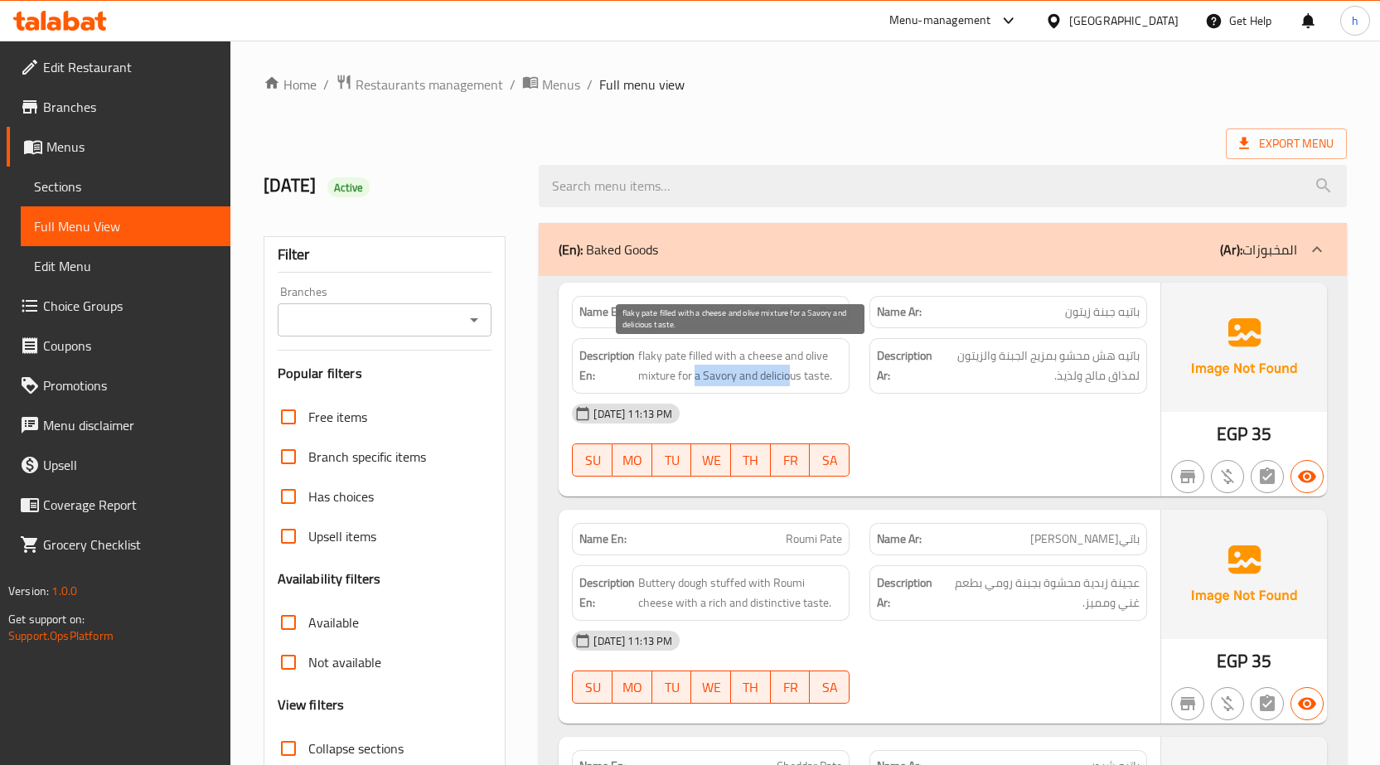
drag, startPoint x: 694, startPoint y: 379, endPoint x: 801, endPoint y: 371, distance: 108.0
click at [795, 371] on span "flaky pate filled with a cheese and olive mixture for a Savory and delicious ta…" at bounding box center [740, 366] width 204 height 41
click at [801, 371] on span "flaky pate filled with a cheese and olive mixture for a Savory and delicious ta…" at bounding box center [740, 366] width 204 height 41
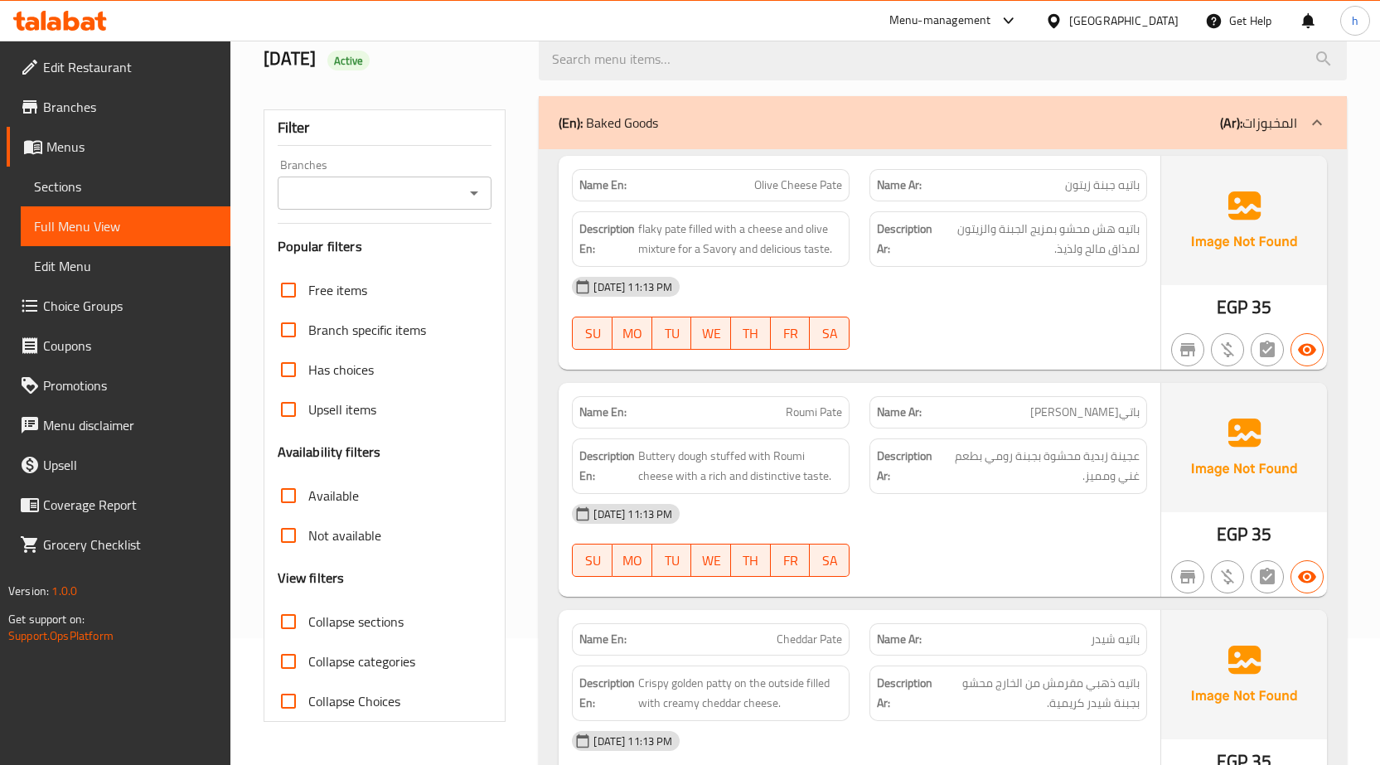
scroll to position [166, 0]
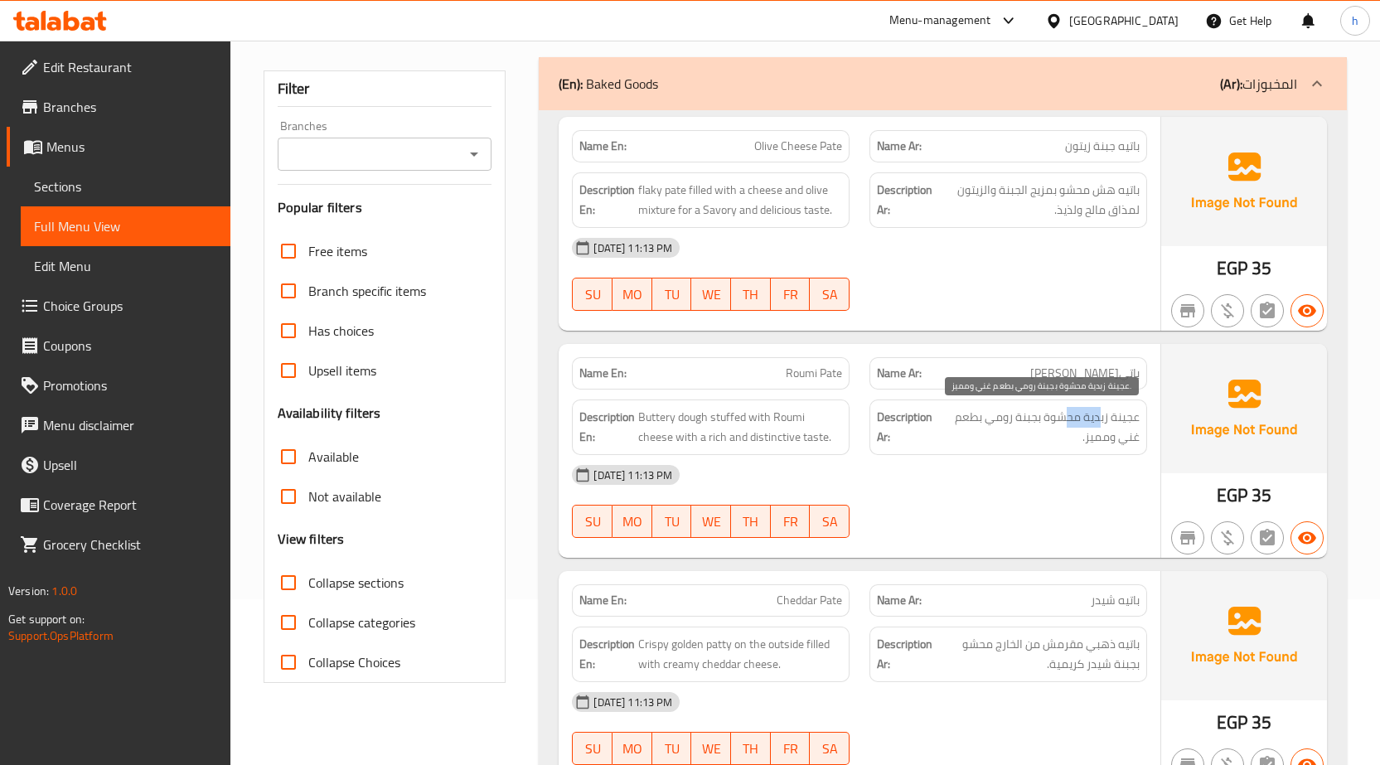
drag, startPoint x: 1101, startPoint y: 421, endPoint x: 1065, endPoint y: 426, distance: 36.8
click at [1065, 426] on span "عجينة زبدية محشوة بجبنة رومي بطعم غني ومميز." at bounding box center [1039, 427] width 201 height 41
click at [1067, 449] on div "Description Ar: عجينة زبدية محشوة بجبنة رومي بطعم غني ومميز." at bounding box center [1008, 427] width 278 height 56
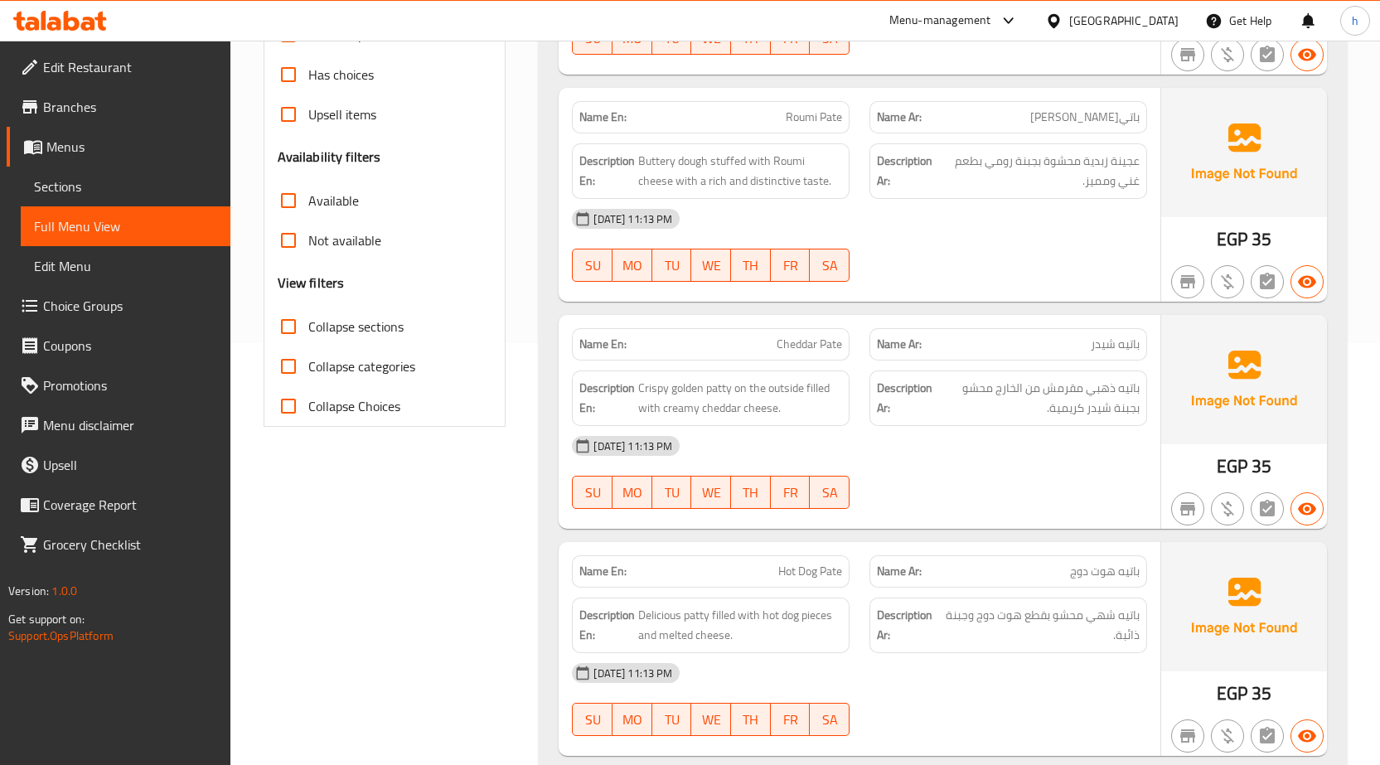
scroll to position [497, 0]
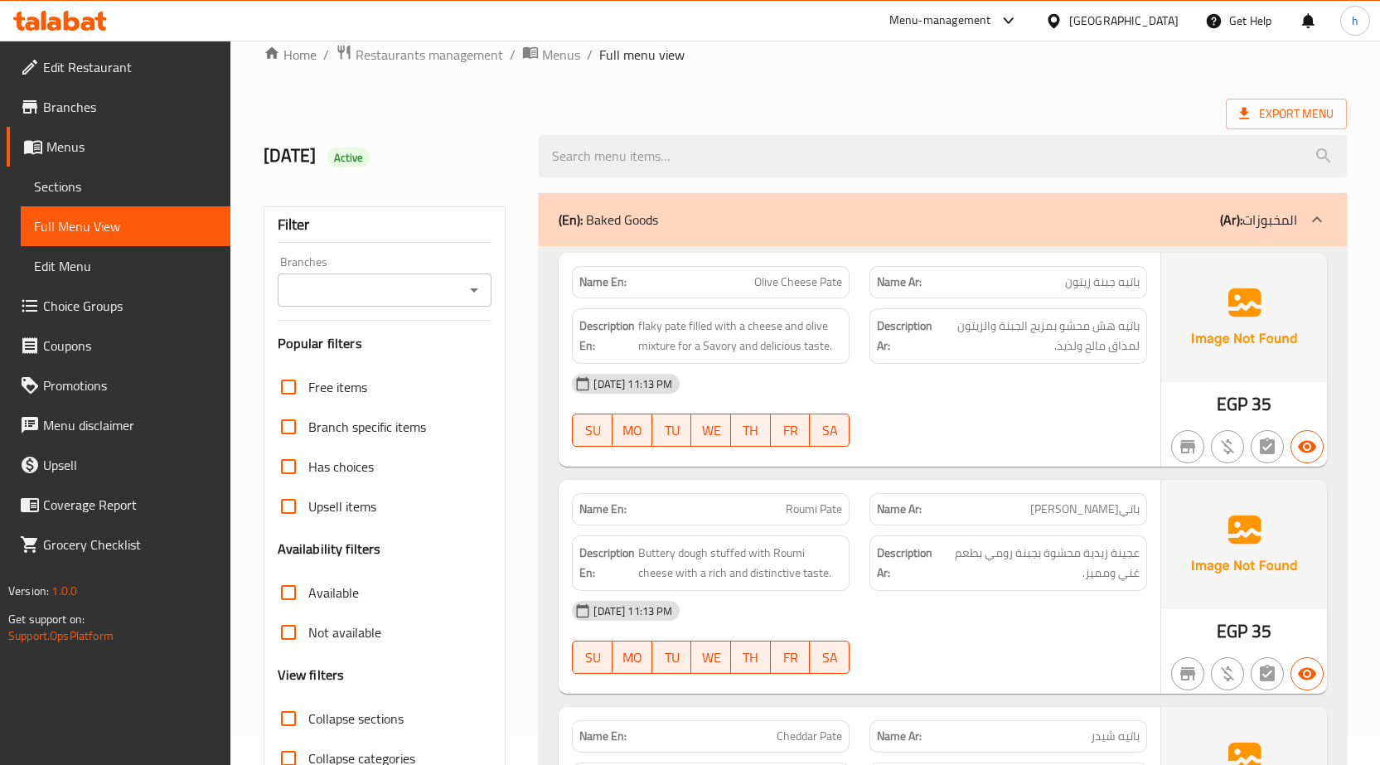
scroll to position [0, 0]
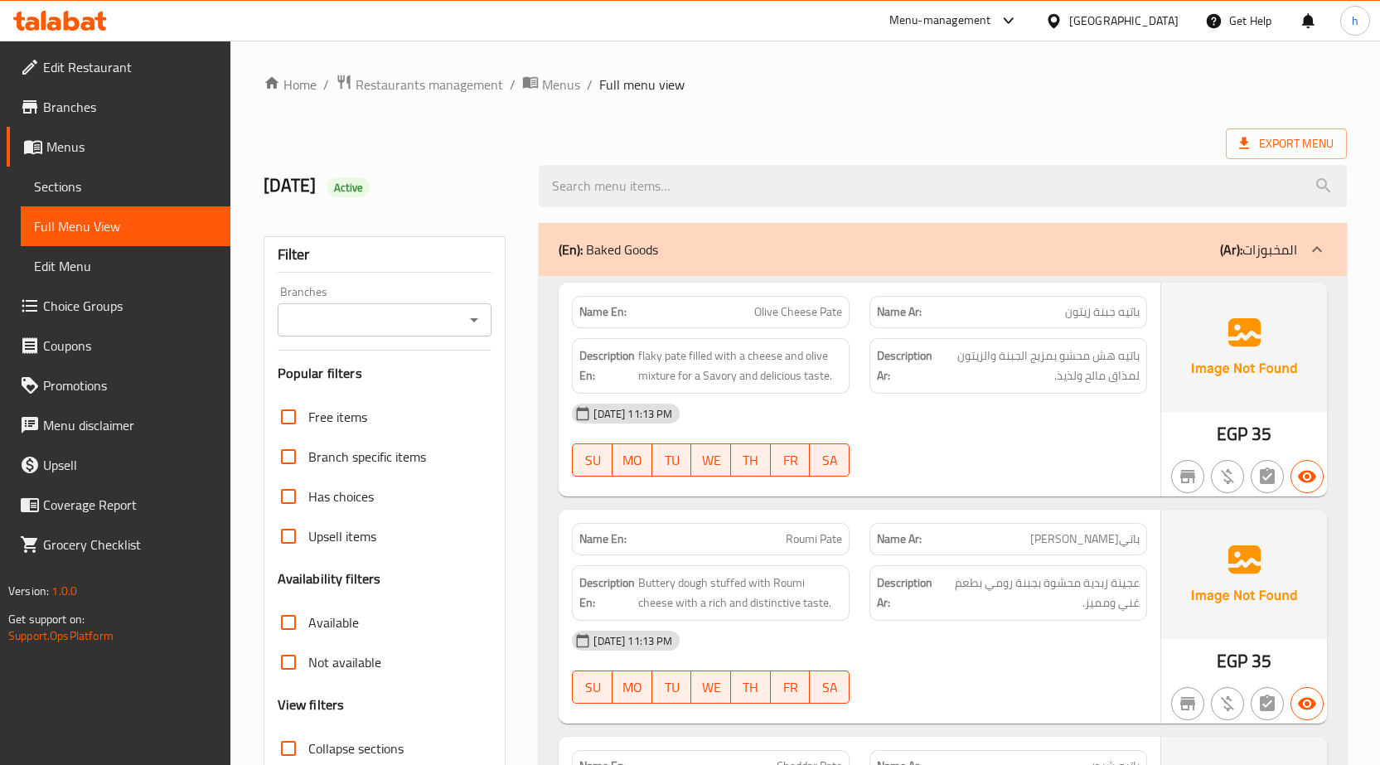
click at [835, 90] on ol "Home / Restaurants management / Menus / Full menu view" at bounding box center [805, 85] width 1083 height 22
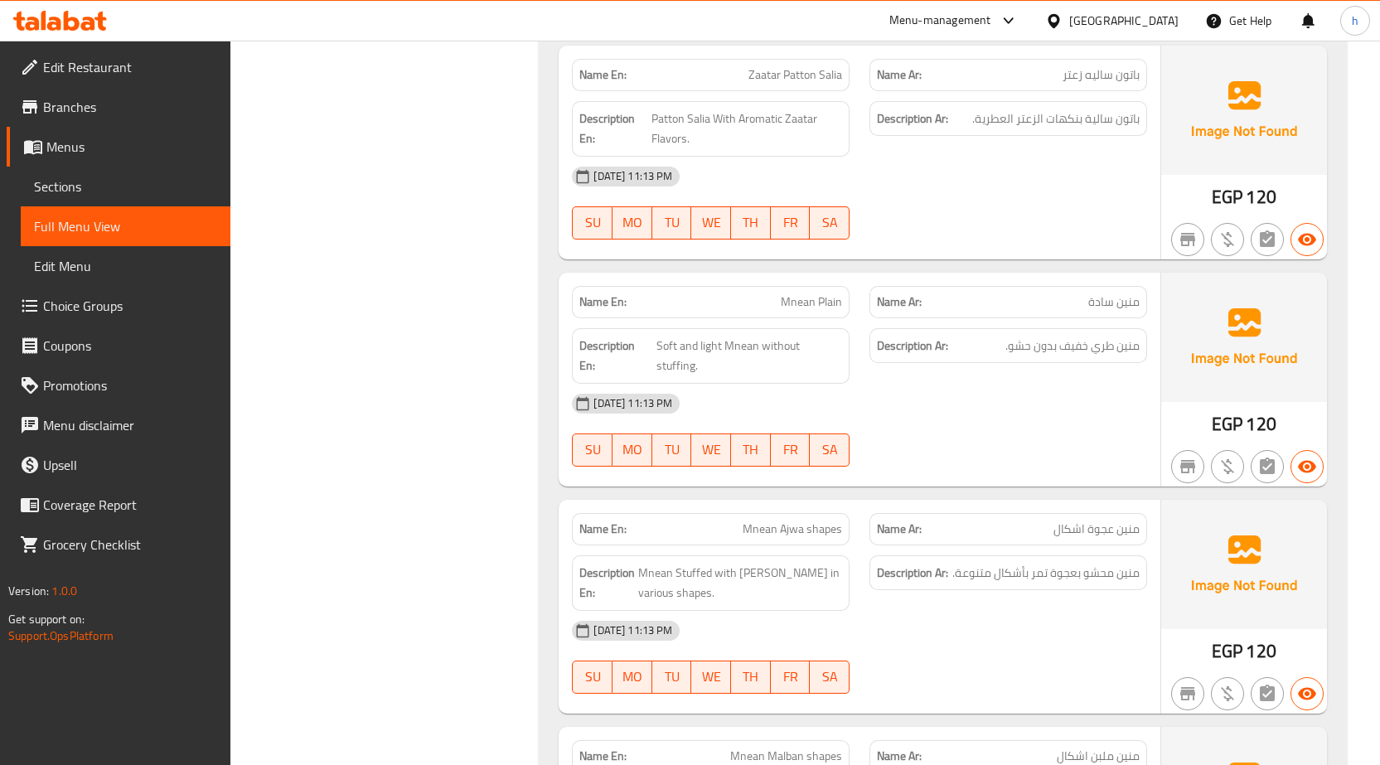
scroll to position [9462, 0]
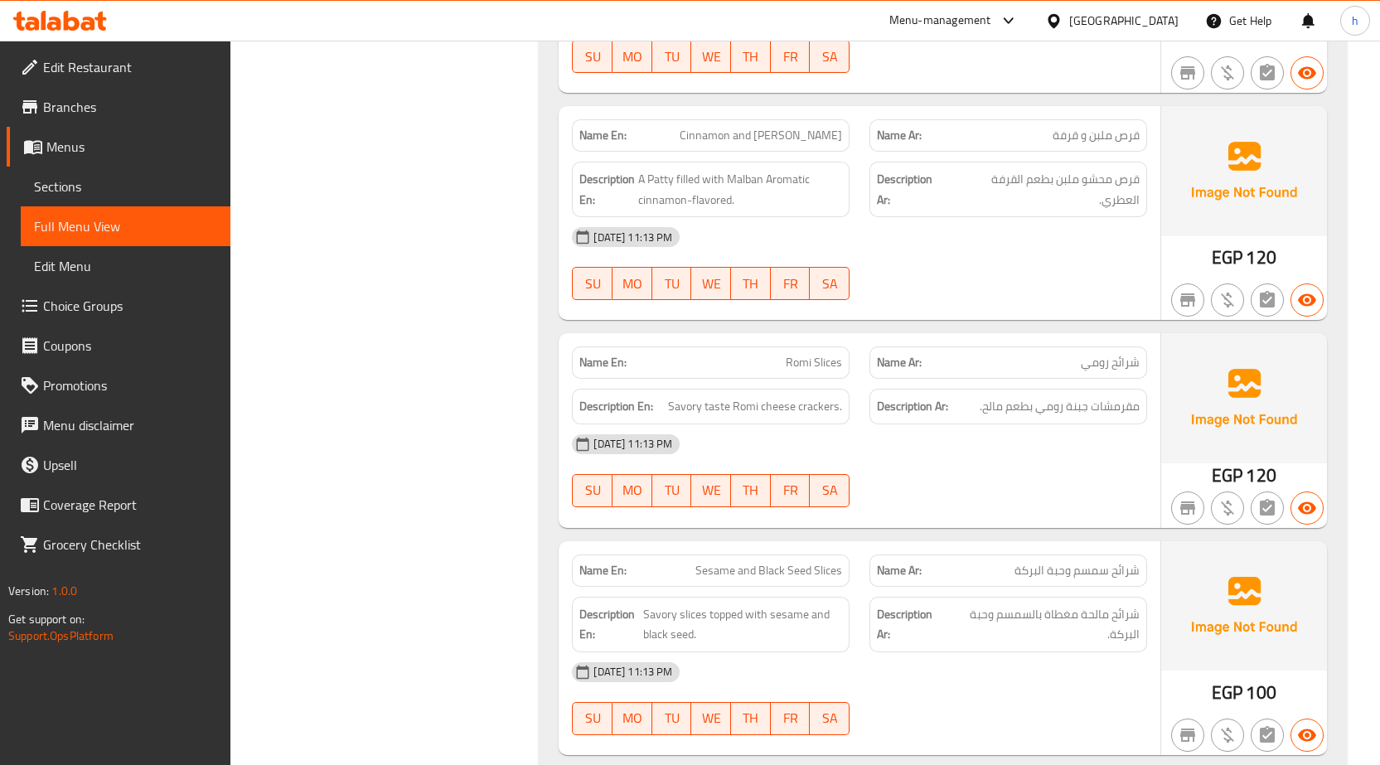
scroll to position [11203, 0]
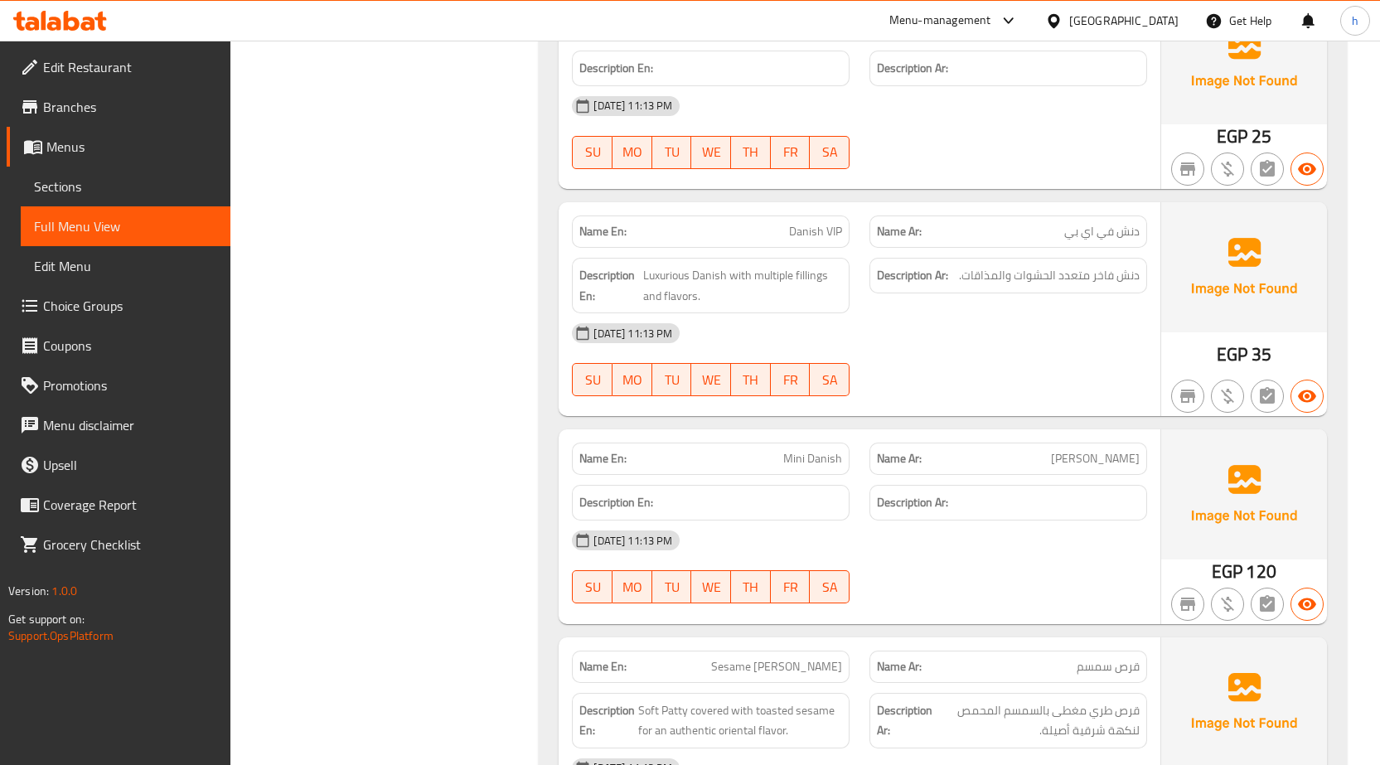
scroll to position [5176, 0]
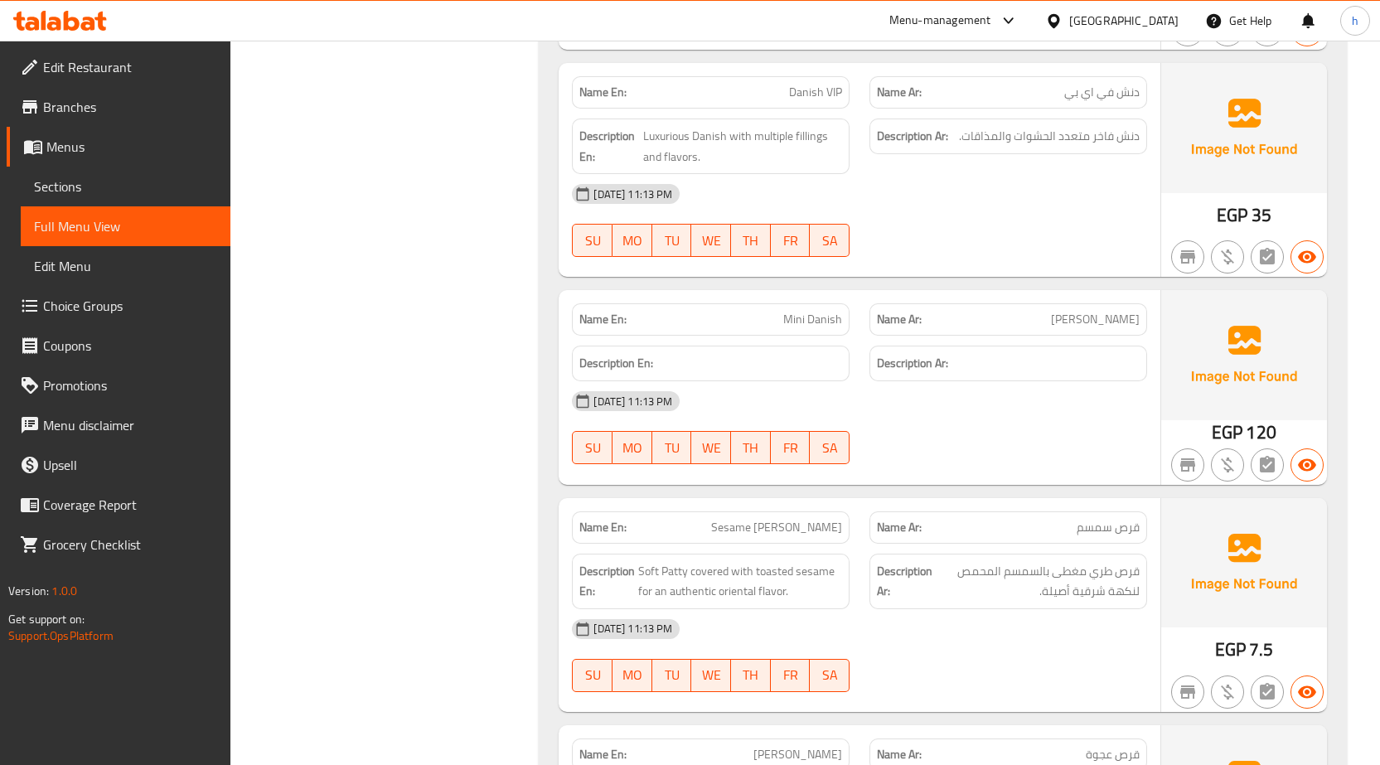
click at [1124, 320] on span "[PERSON_NAME]" at bounding box center [1095, 319] width 89 height 17
copy span "[PERSON_NAME]"
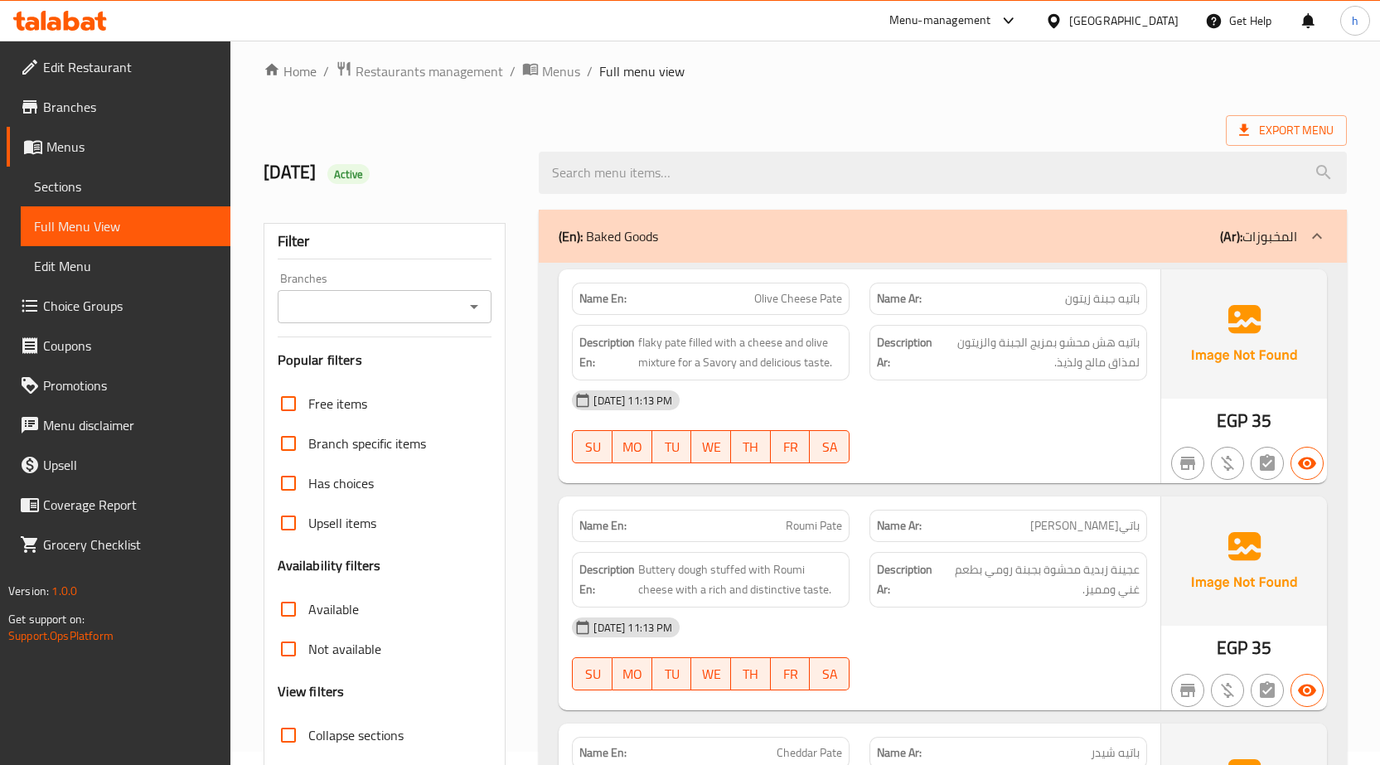
scroll to position [0, 0]
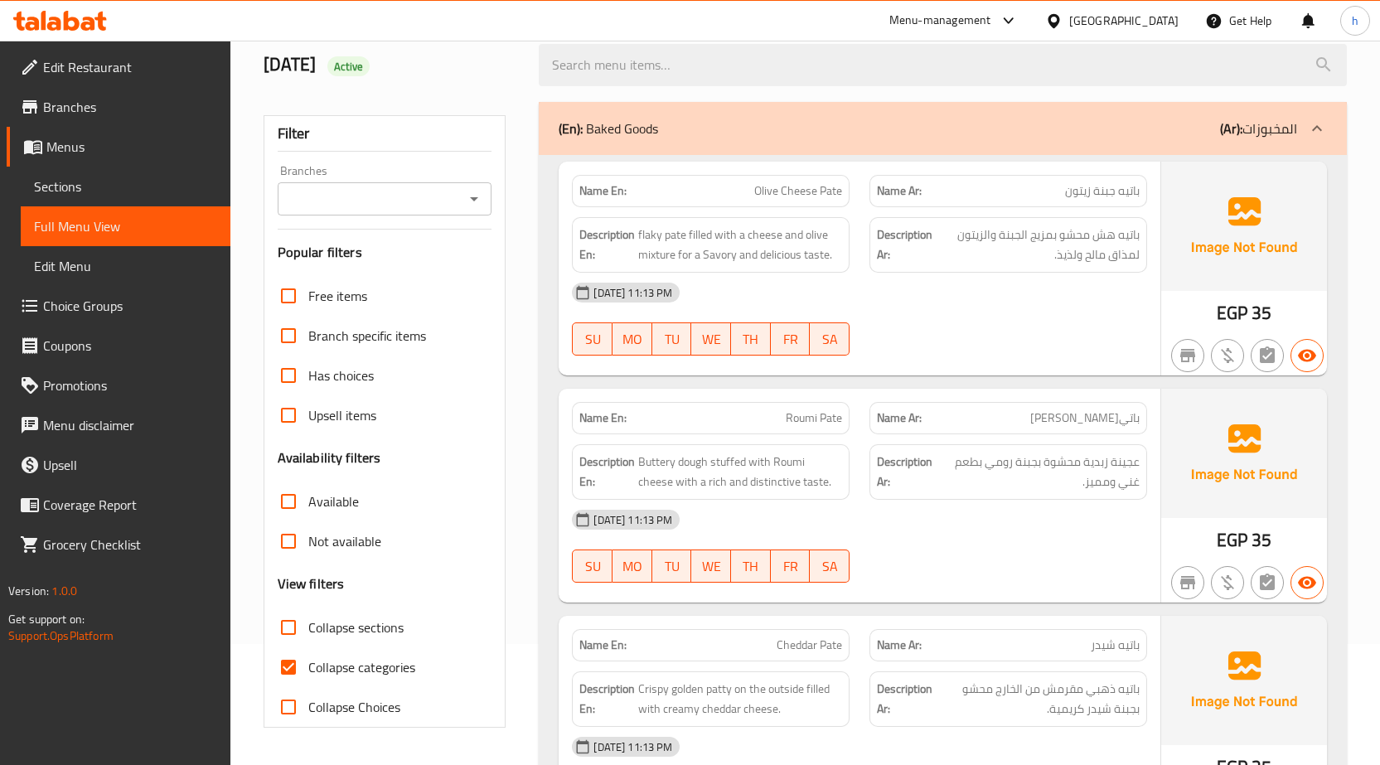
scroll to position [83, 0]
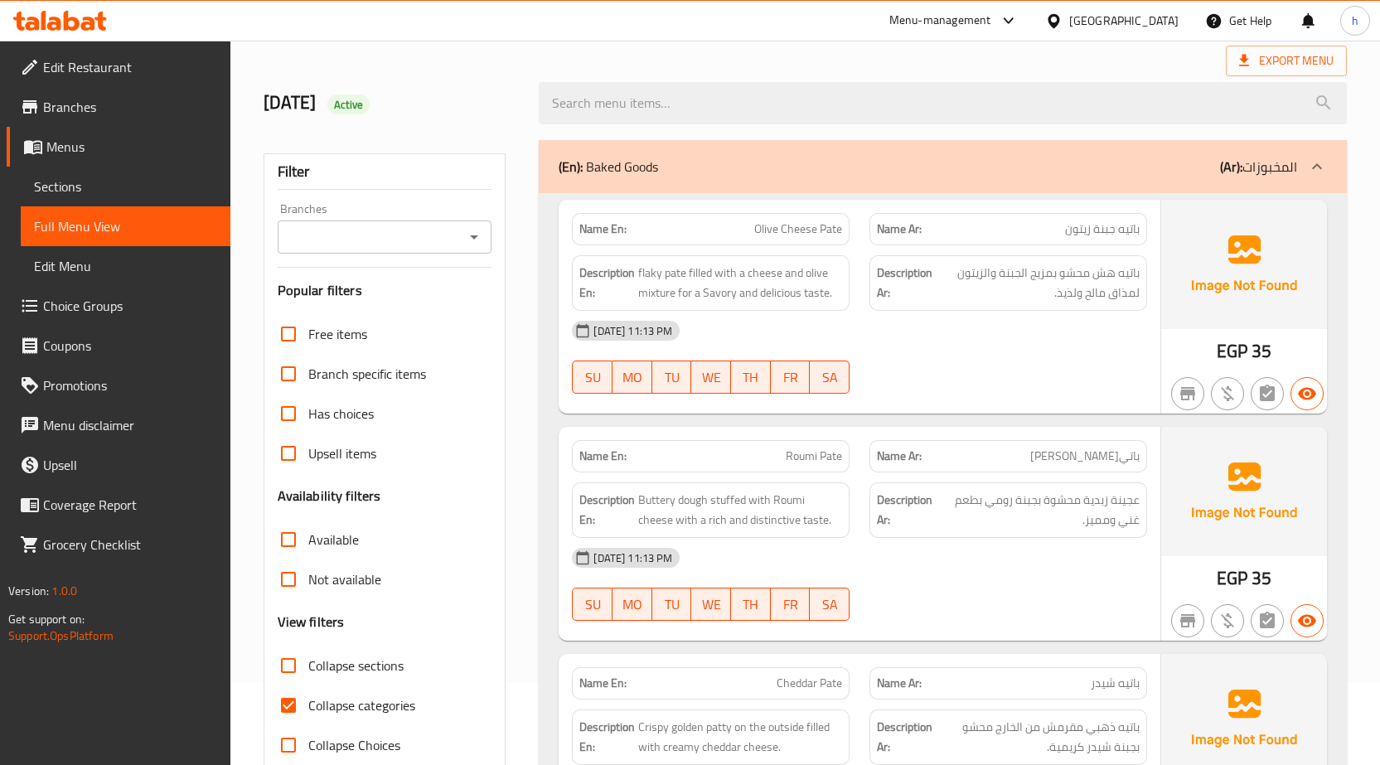
click at [96, 182] on span "Sections" at bounding box center [125, 187] width 183 height 20
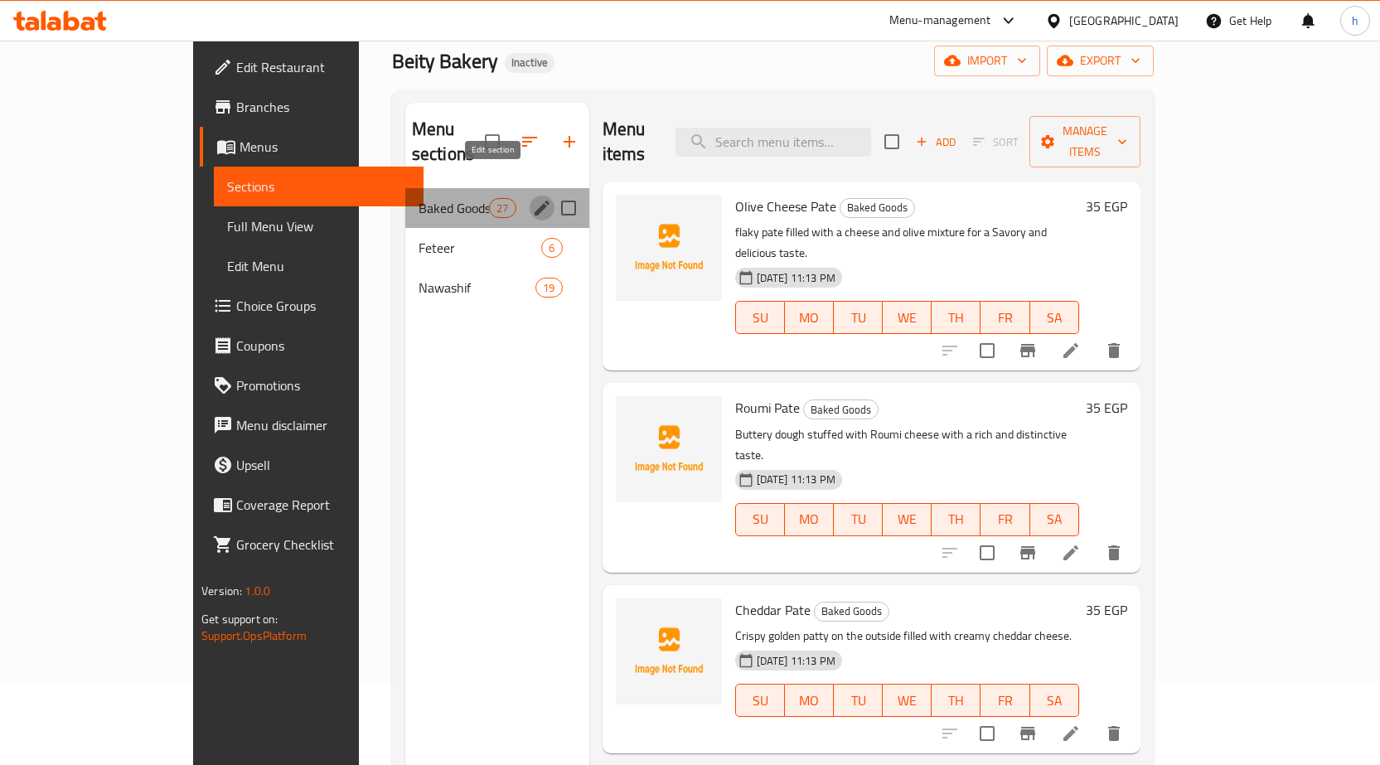
click at [535, 201] on icon "edit" at bounding box center [542, 208] width 15 height 15
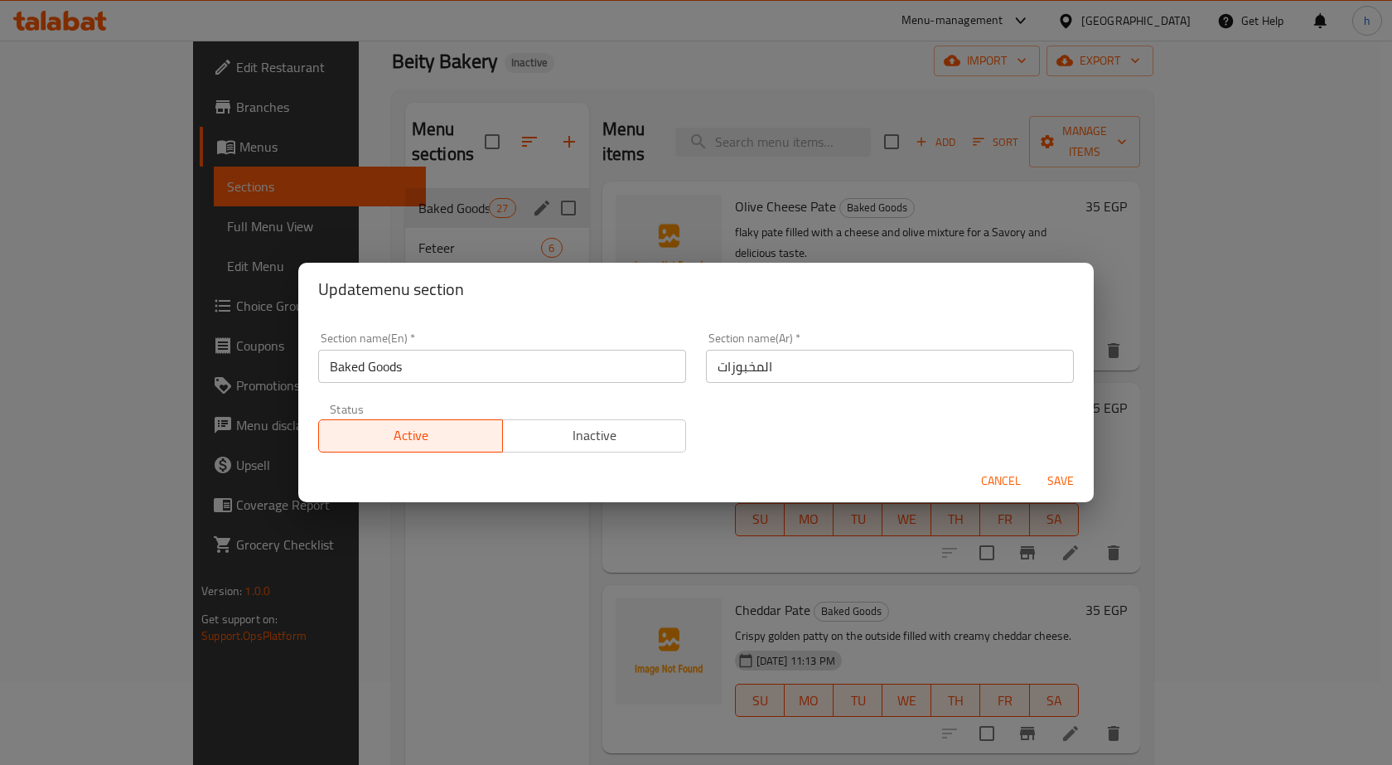
click at [736, 368] on input "المخبوزات" at bounding box center [890, 366] width 368 height 33
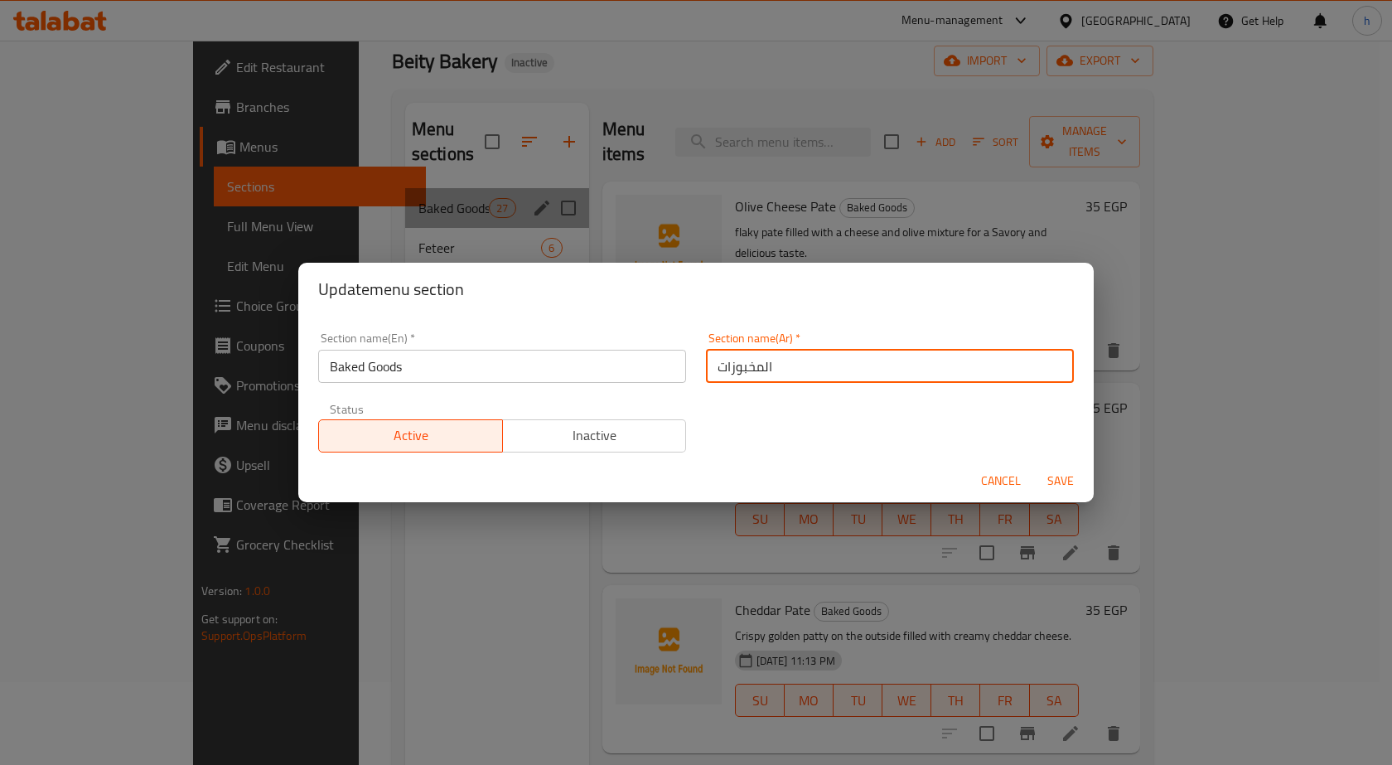
click at [736, 368] on input "المخبوزات" at bounding box center [890, 366] width 368 height 33
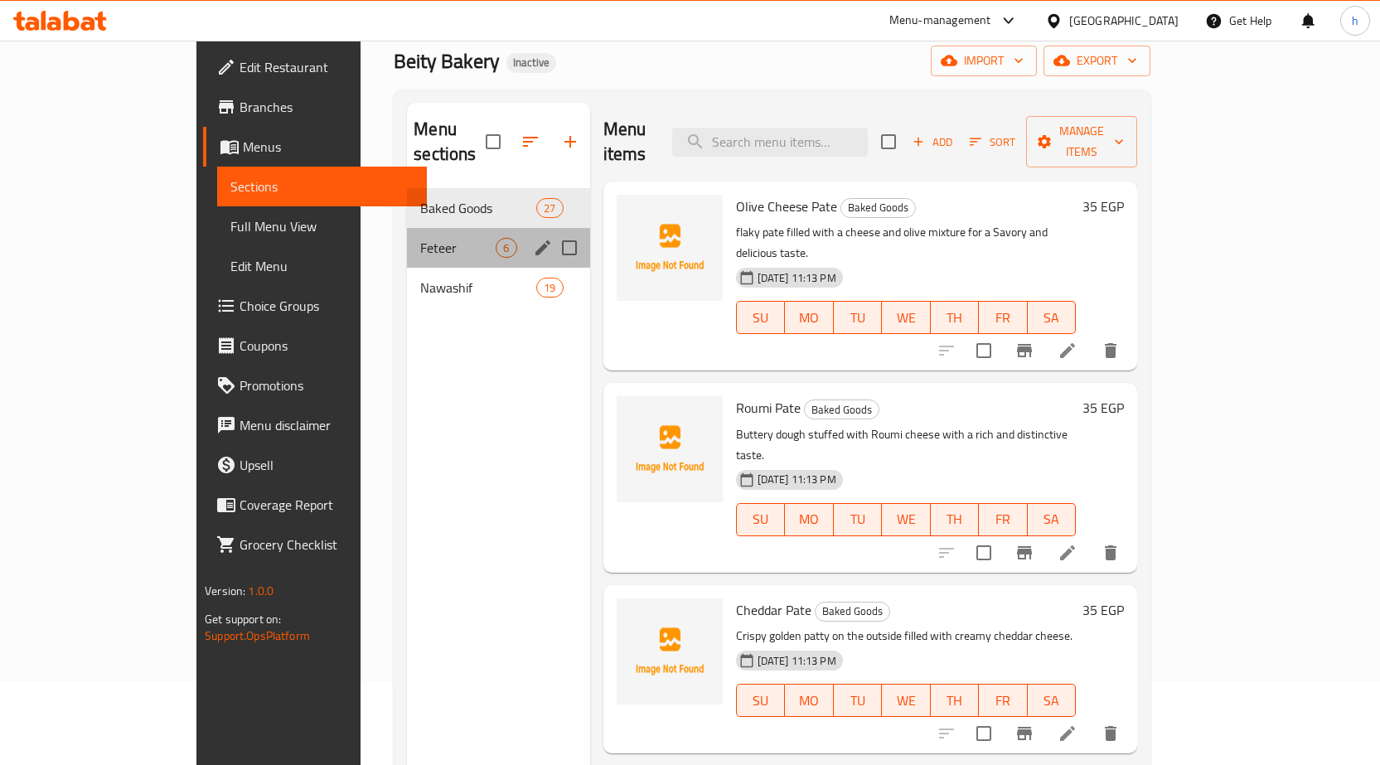
click at [420, 238] on span "Feteer" at bounding box center [457, 248] width 75 height 20
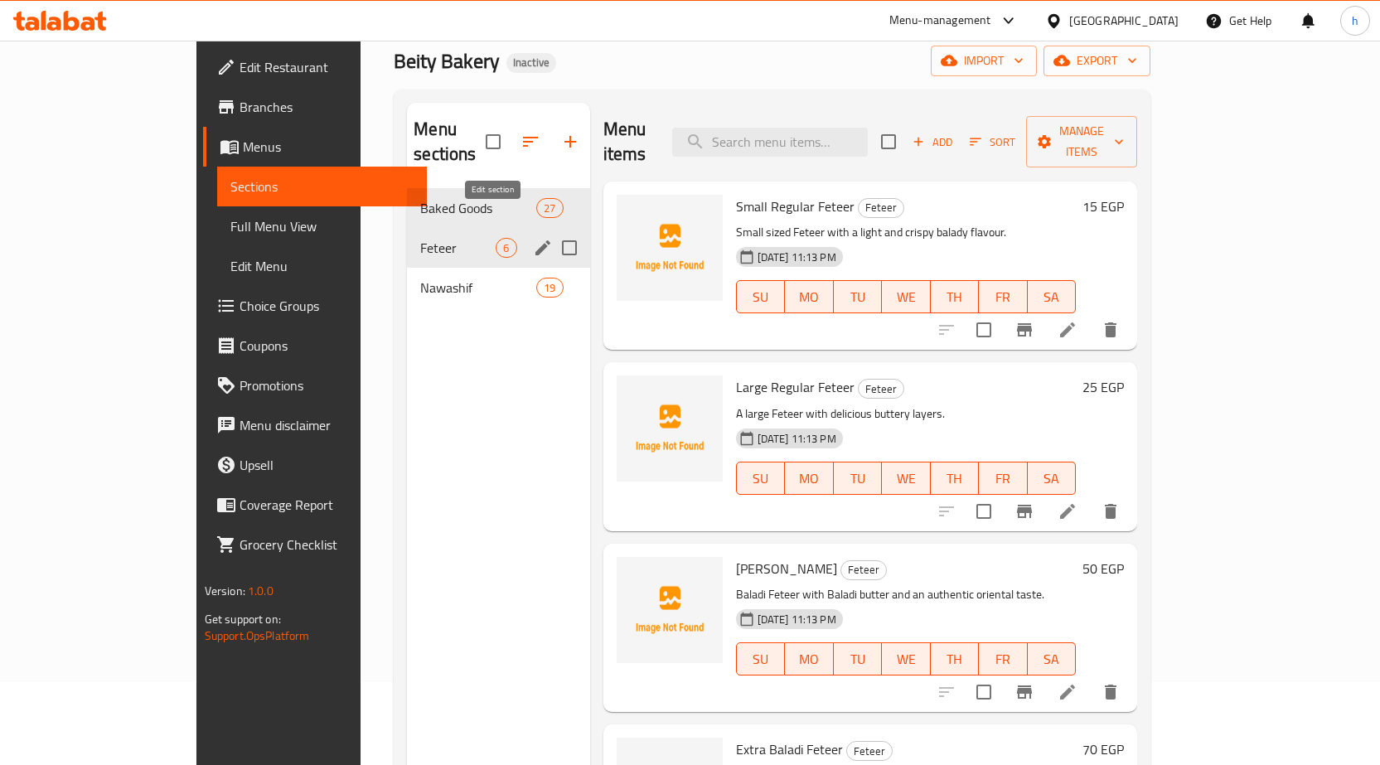
click at [533, 238] on icon "edit" at bounding box center [543, 248] width 20 height 20
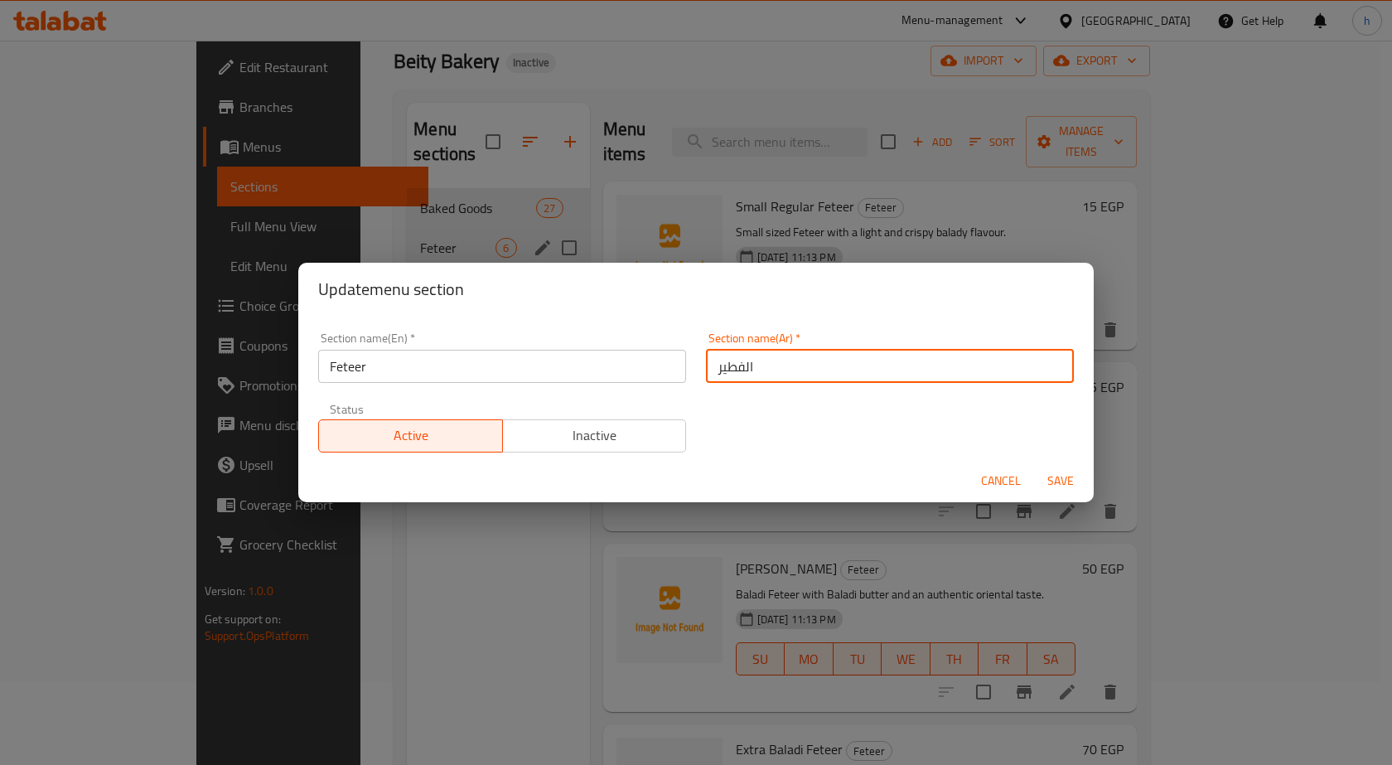
click at [739, 375] on input "الفطير" at bounding box center [890, 366] width 368 height 33
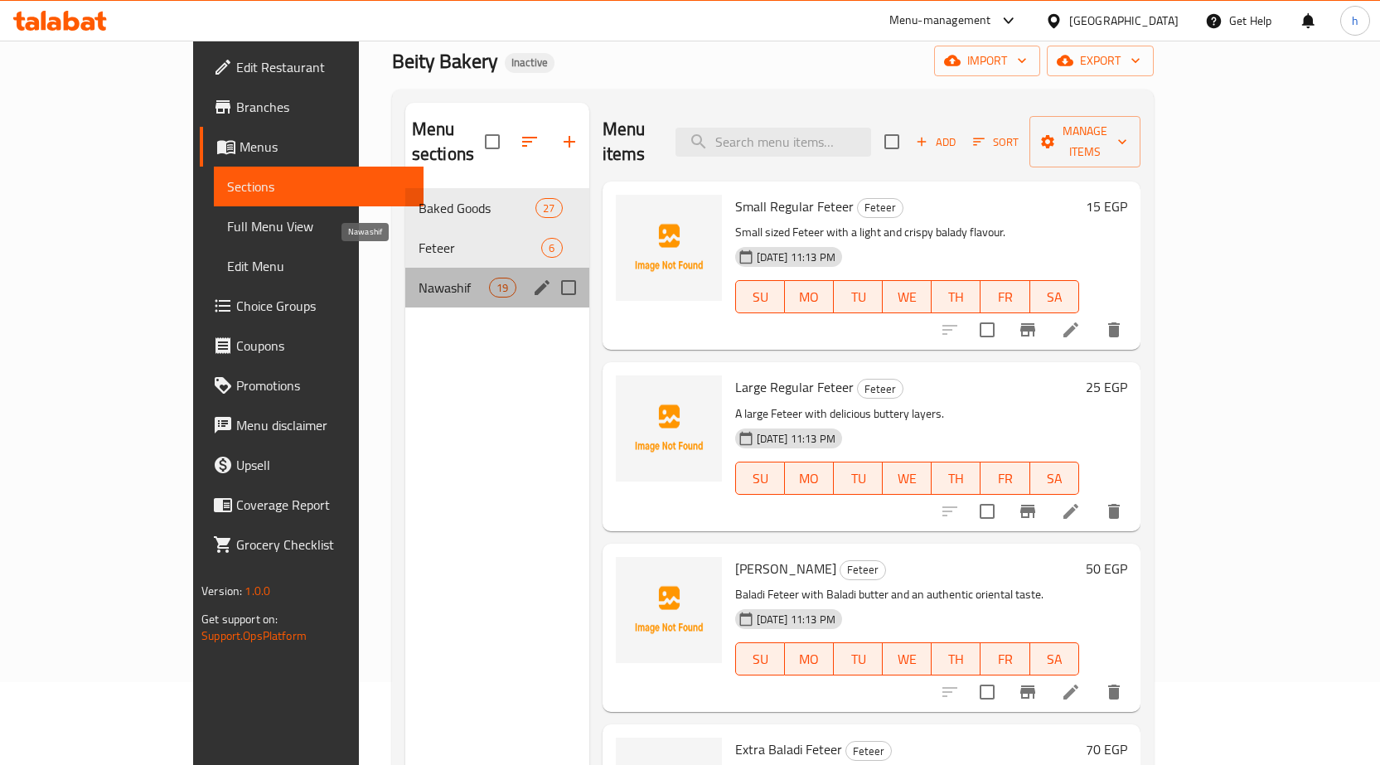
drag, startPoint x: 385, startPoint y: 260, endPoint x: 383, endPoint y: 272, distance: 11.7
click at [419, 278] on span "Nawashif" at bounding box center [454, 288] width 70 height 20
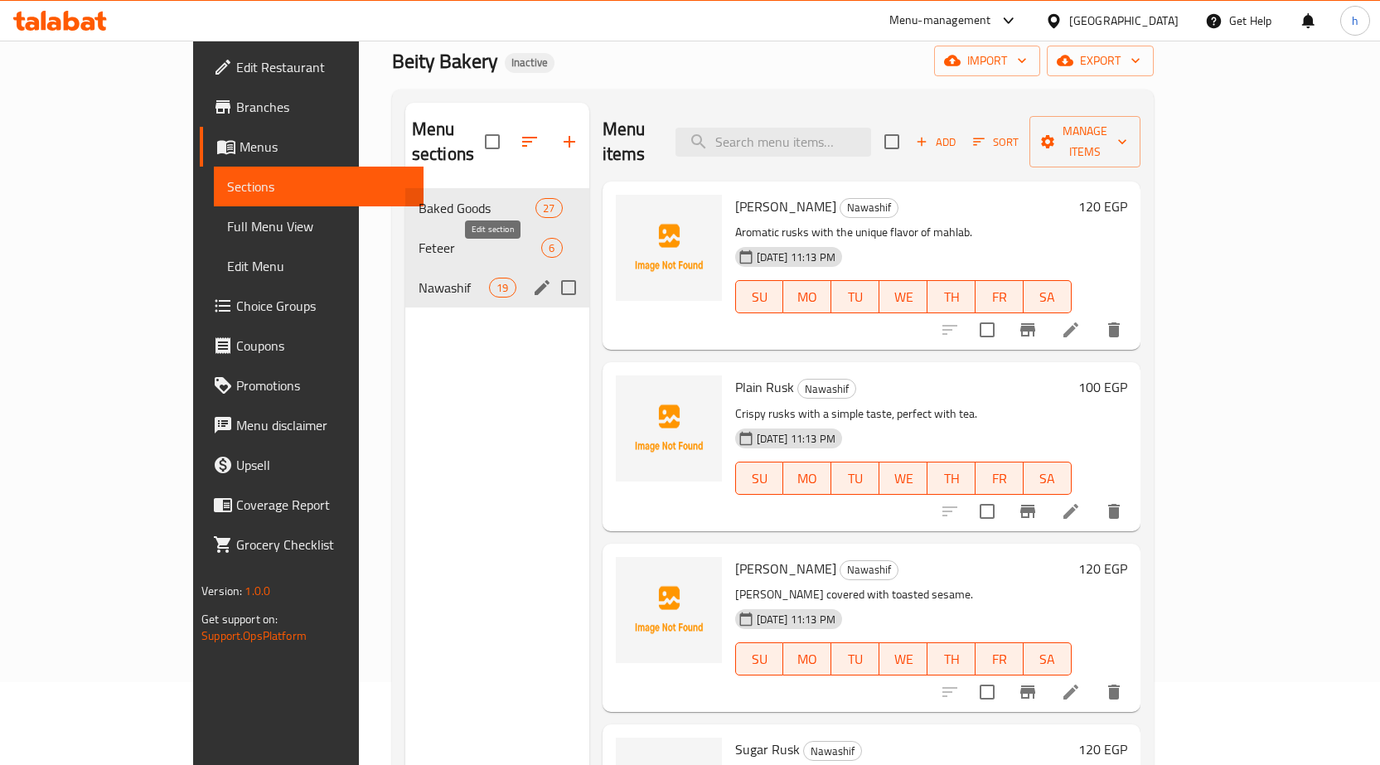
click at [535, 280] on icon "edit" at bounding box center [542, 287] width 15 height 15
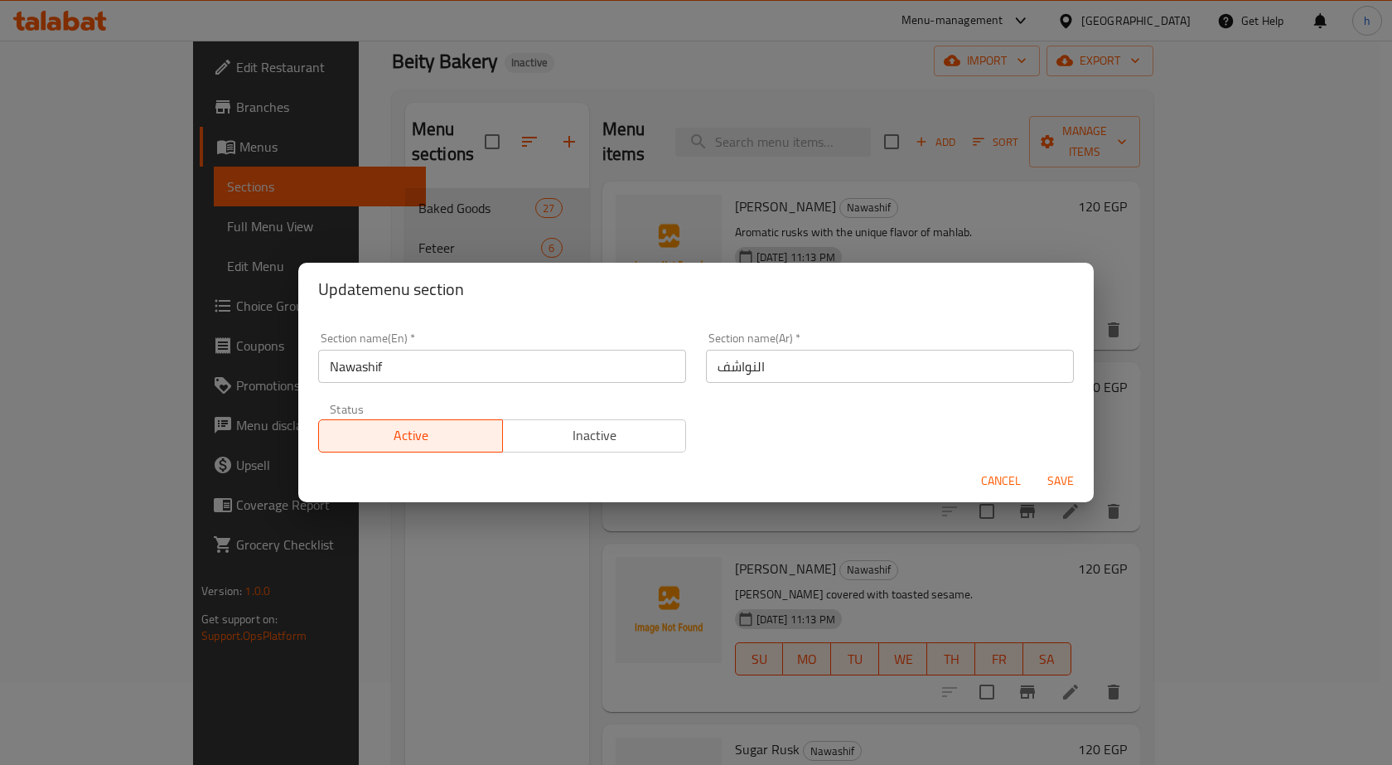
click at [738, 373] on input "النواشف" at bounding box center [890, 366] width 368 height 33
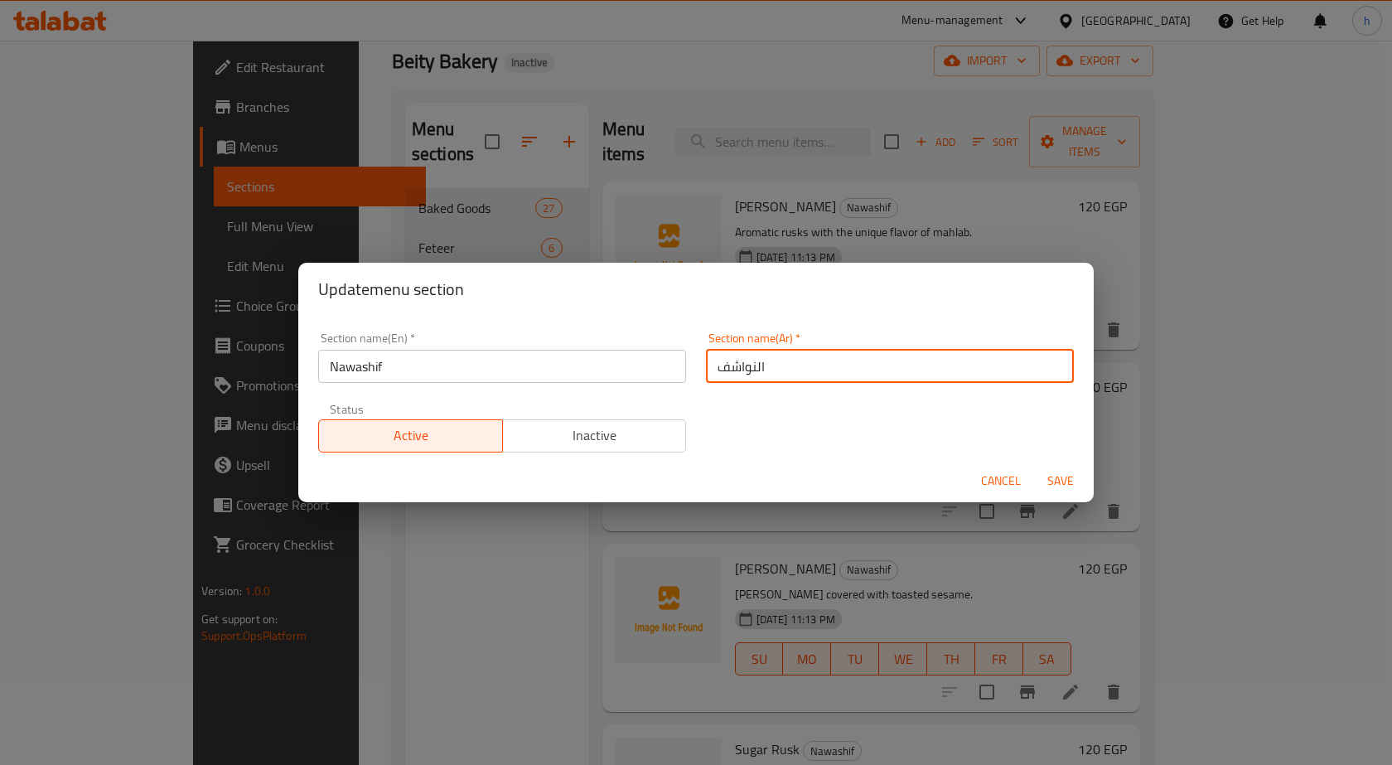
click at [738, 373] on input "النواشف" at bounding box center [890, 366] width 368 height 33
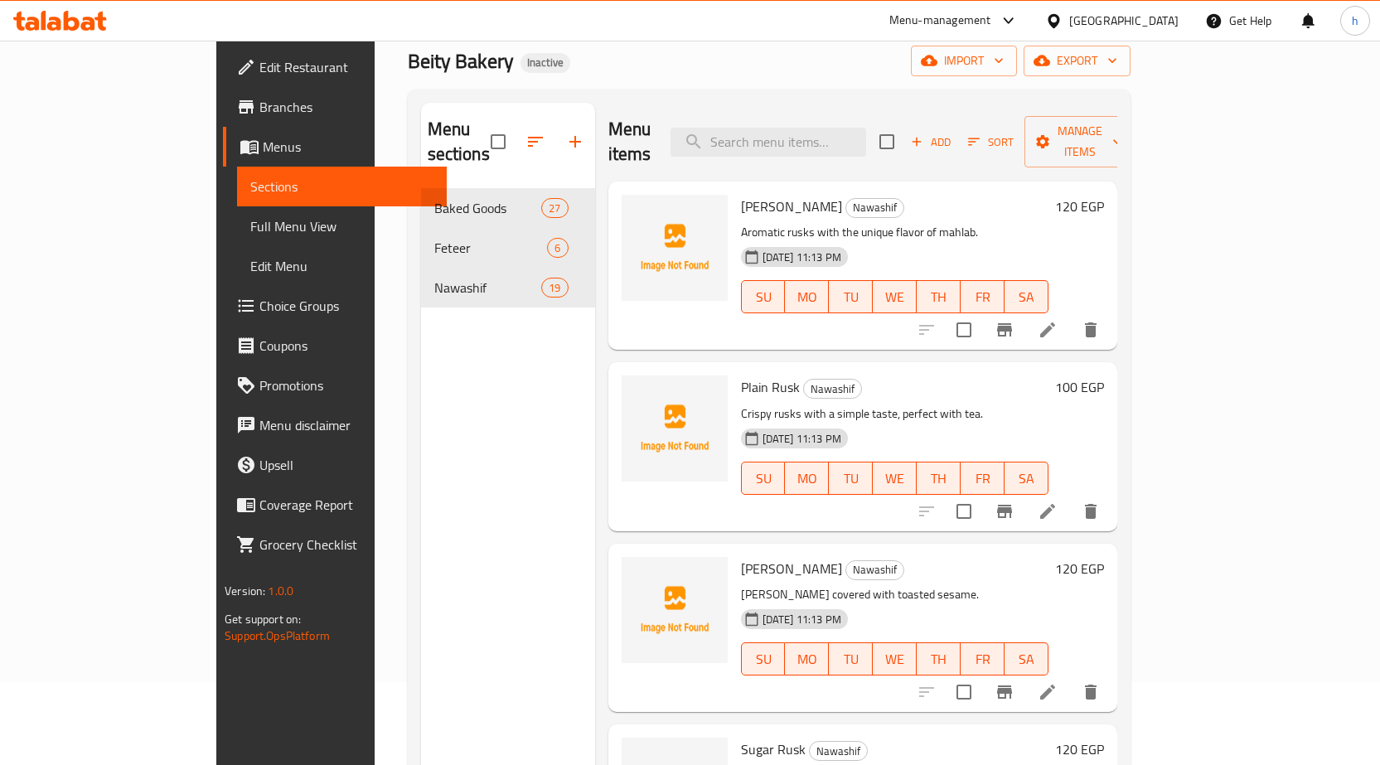
click at [421, 538] on div "Menu sections Baked Goods 27 Feteer 6 Nawashif 19" at bounding box center [508, 485] width 174 height 765
click at [647, 88] on div "Home / Restaurants management / Menus / Sections Beity Bakery Inactive import e…" at bounding box center [769, 436] width 723 height 890
click at [612, 68] on div "Beity Bakery Inactive import export" at bounding box center [769, 61] width 723 height 31
click at [481, 480] on div "Menu sections Baked Goods 27 Feteer 6 Nawashif 19" at bounding box center [508, 485] width 174 height 765
click at [767, 76] on div "Home / Restaurants management / Menus / Sections Beity Bakery Inactive import e…" at bounding box center [769, 436] width 723 height 890
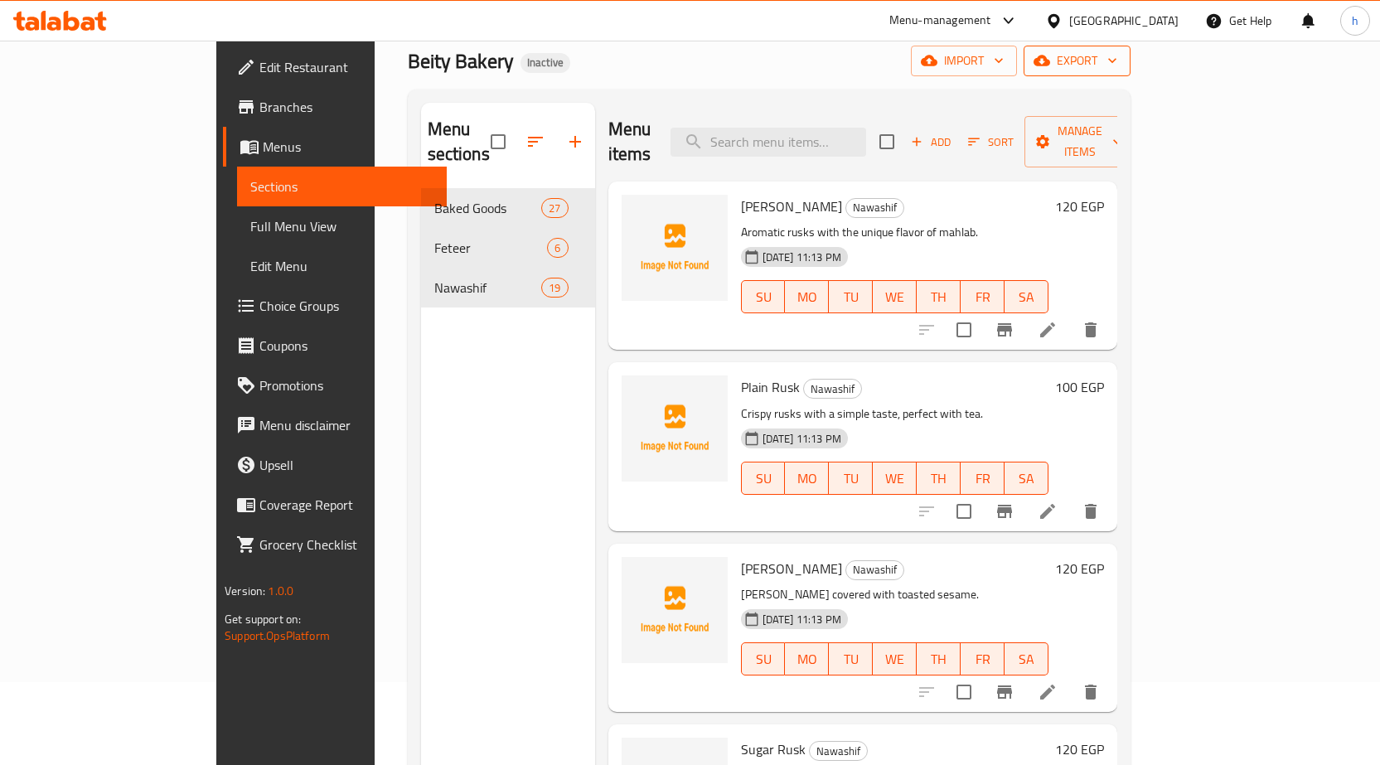
click at [1117, 58] on span "export" at bounding box center [1077, 61] width 80 height 21
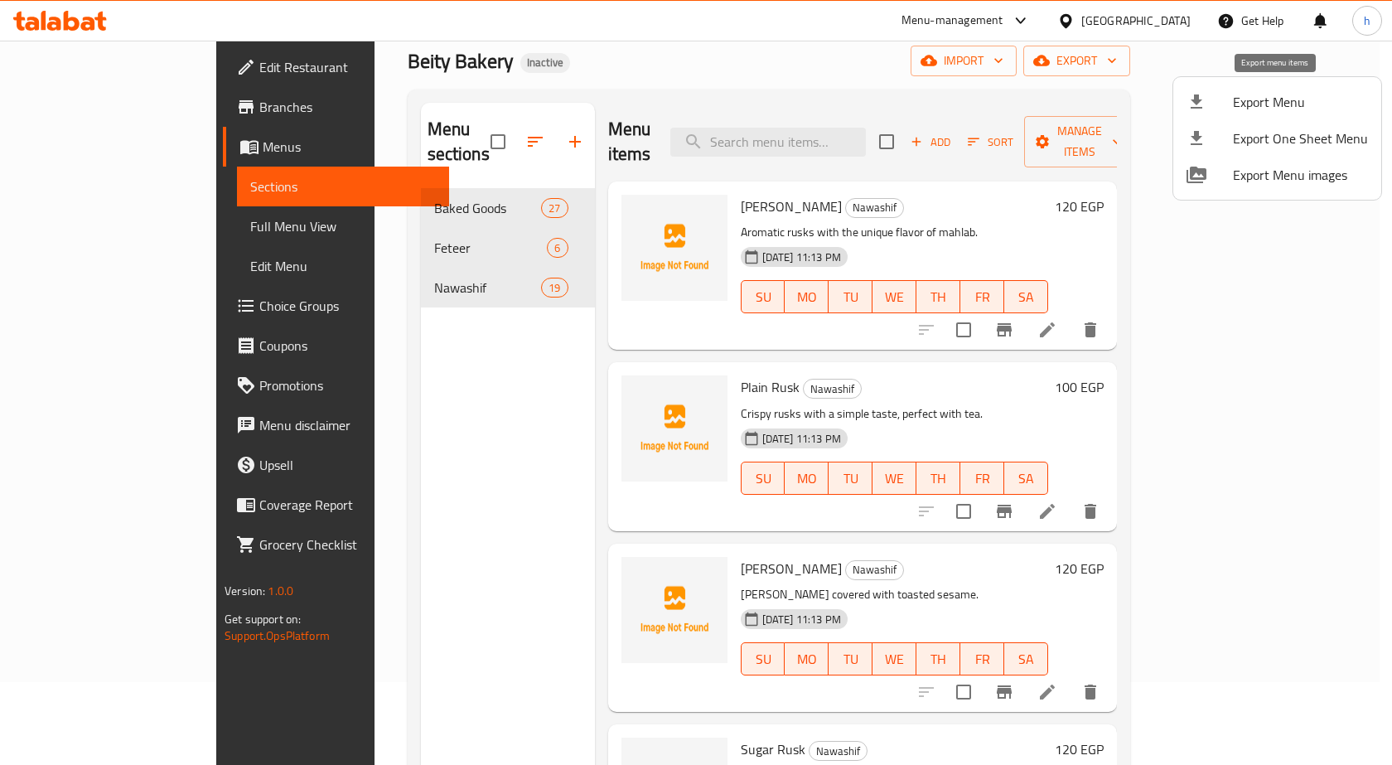
click at [1234, 104] on span "Export Menu" at bounding box center [1300, 102] width 135 height 20
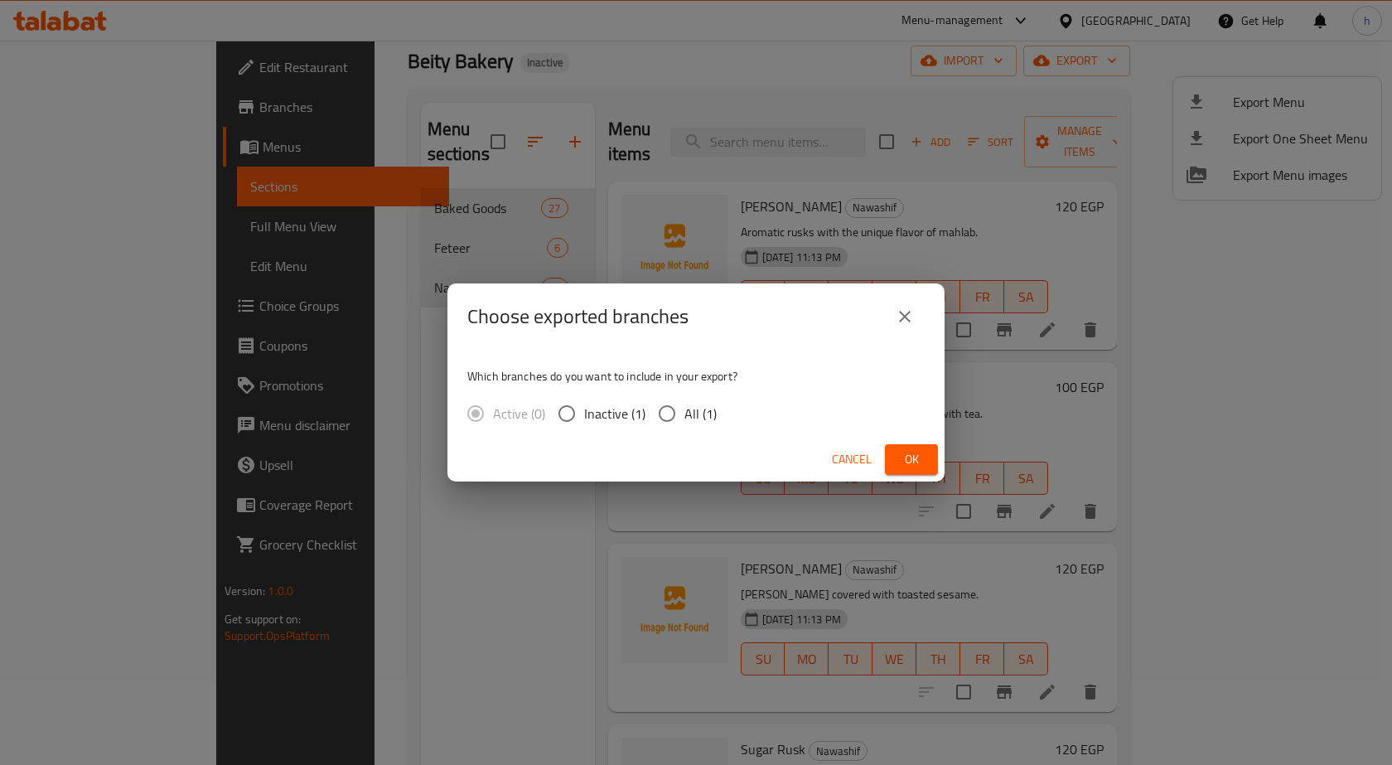
click at [675, 418] on input "All (1)" at bounding box center [667, 413] width 35 height 35
radio input "true"
click at [894, 460] on button "Ok" at bounding box center [911, 459] width 53 height 31
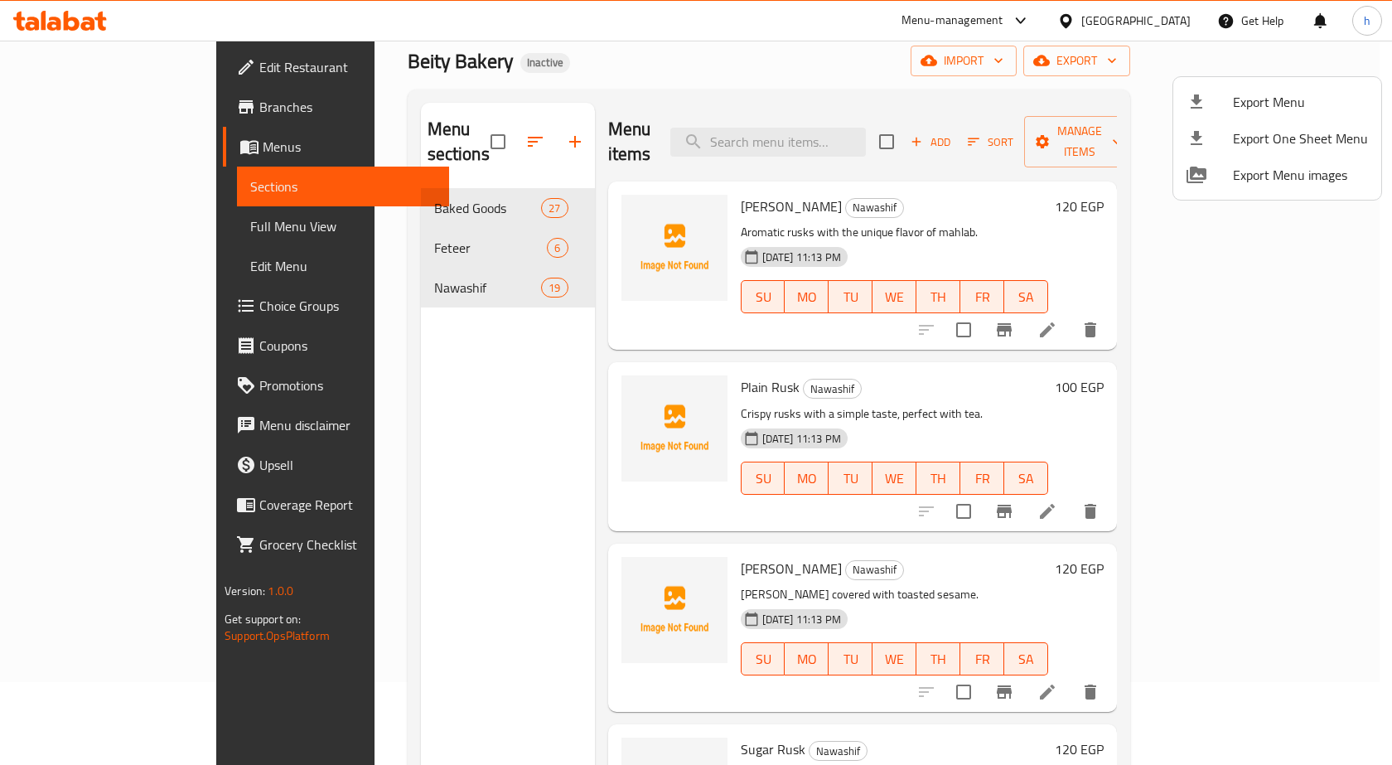
click at [938, 75] on div at bounding box center [696, 382] width 1392 height 765
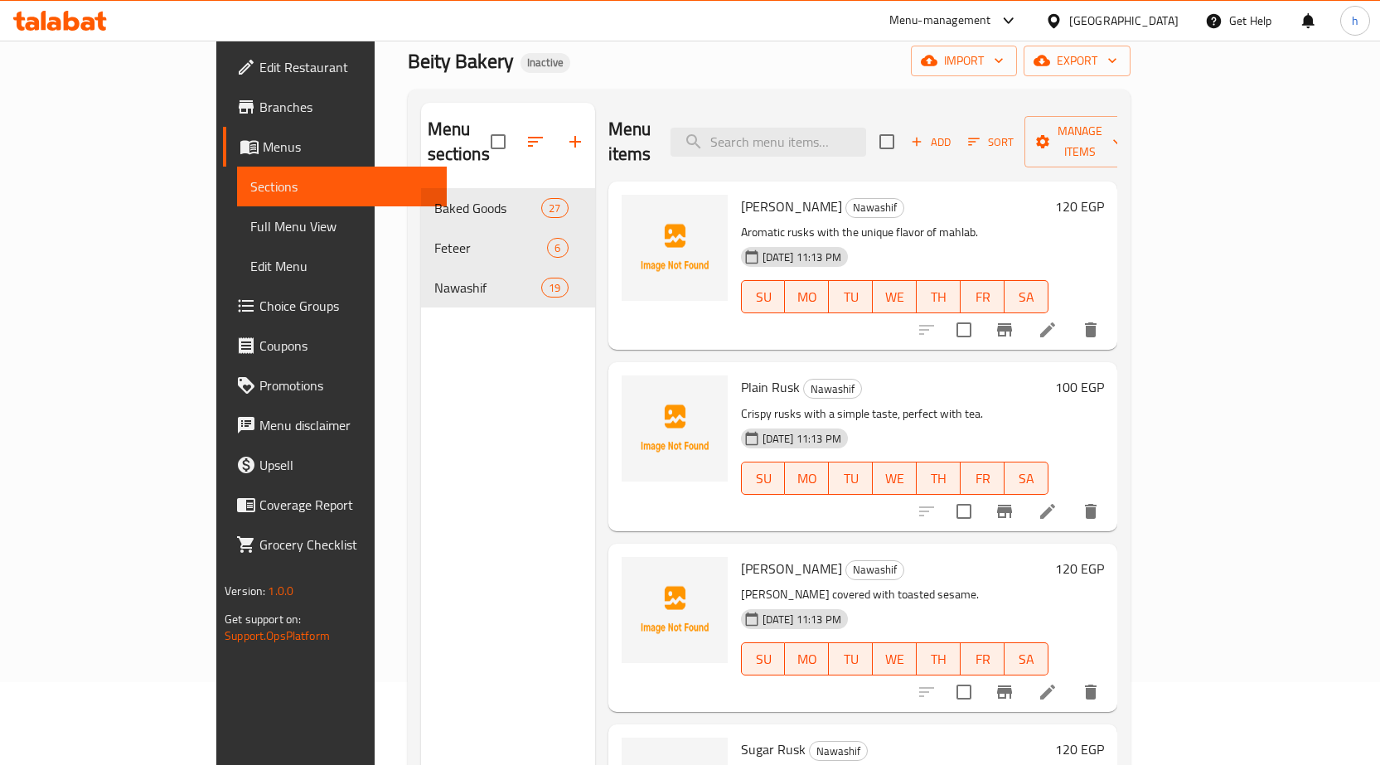
click at [727, 63] on div "Beity Bakery Inactive import export" at bounding box center [769, 61] width 723 height 31
click at [694, 136] on div "Menu items Add Sort Manage items" at bounding box center [862, 142] width 509 height 79
click at [711, 84] on div "Home / Restaurants management / Menus / Sections Beity Bakery Inactive import e…" at bounding box center [769, 436] width 723 height 890
click at [678, 59] on div "Beity Bakery Inactive import export" at bounding box center [769, 61] width 723 height 31
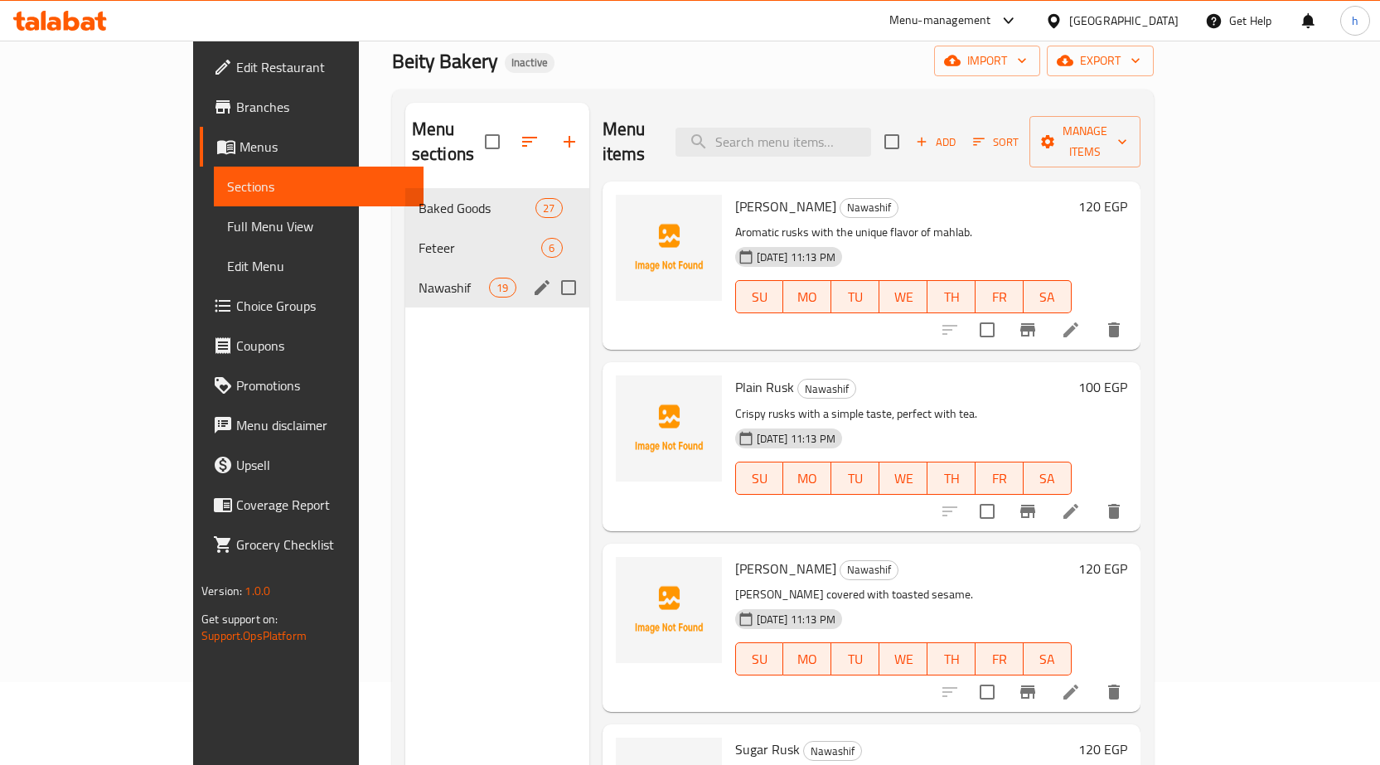
click at [419, 278] on span "Nawashif" at bounding box center [454, 288] width 70 height 20
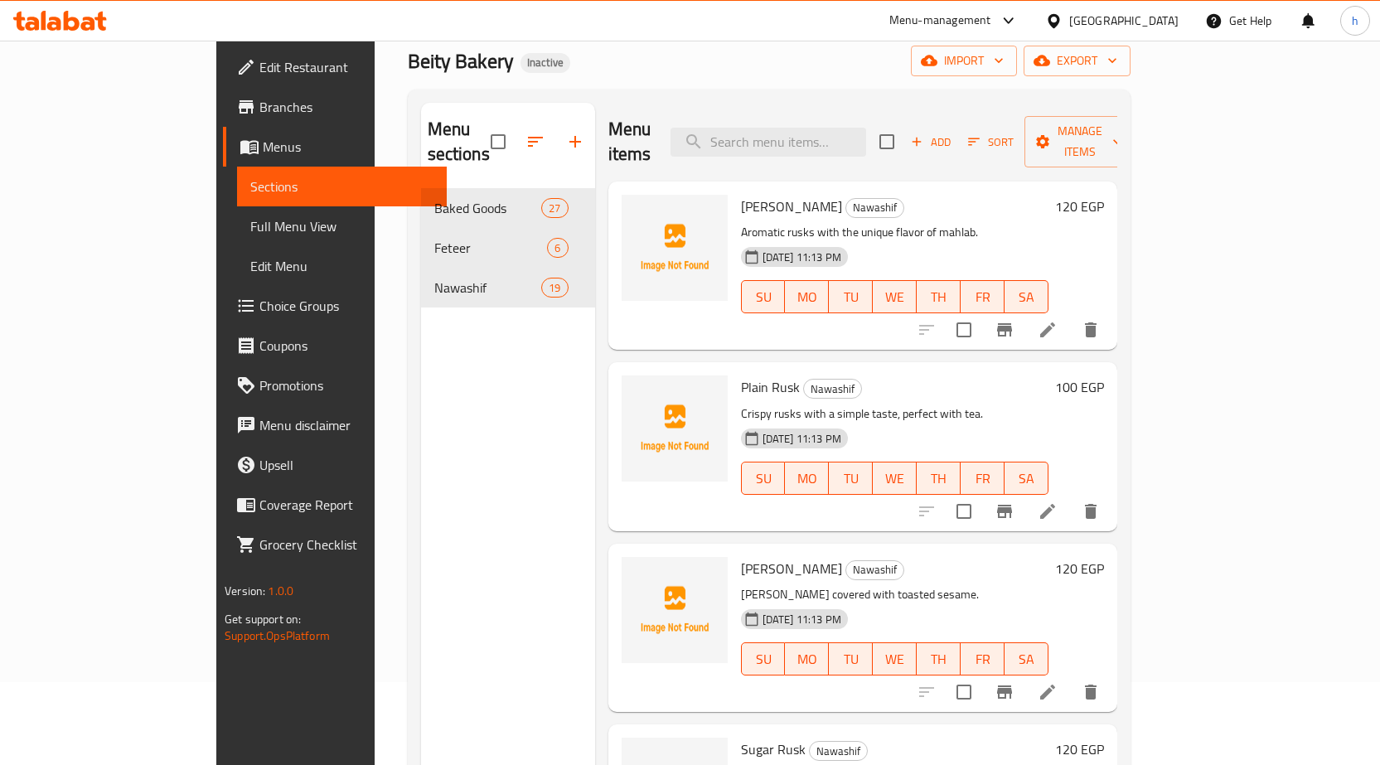
click at [75, 21] on icon at bounding box center [72, 21] width 16 height 20
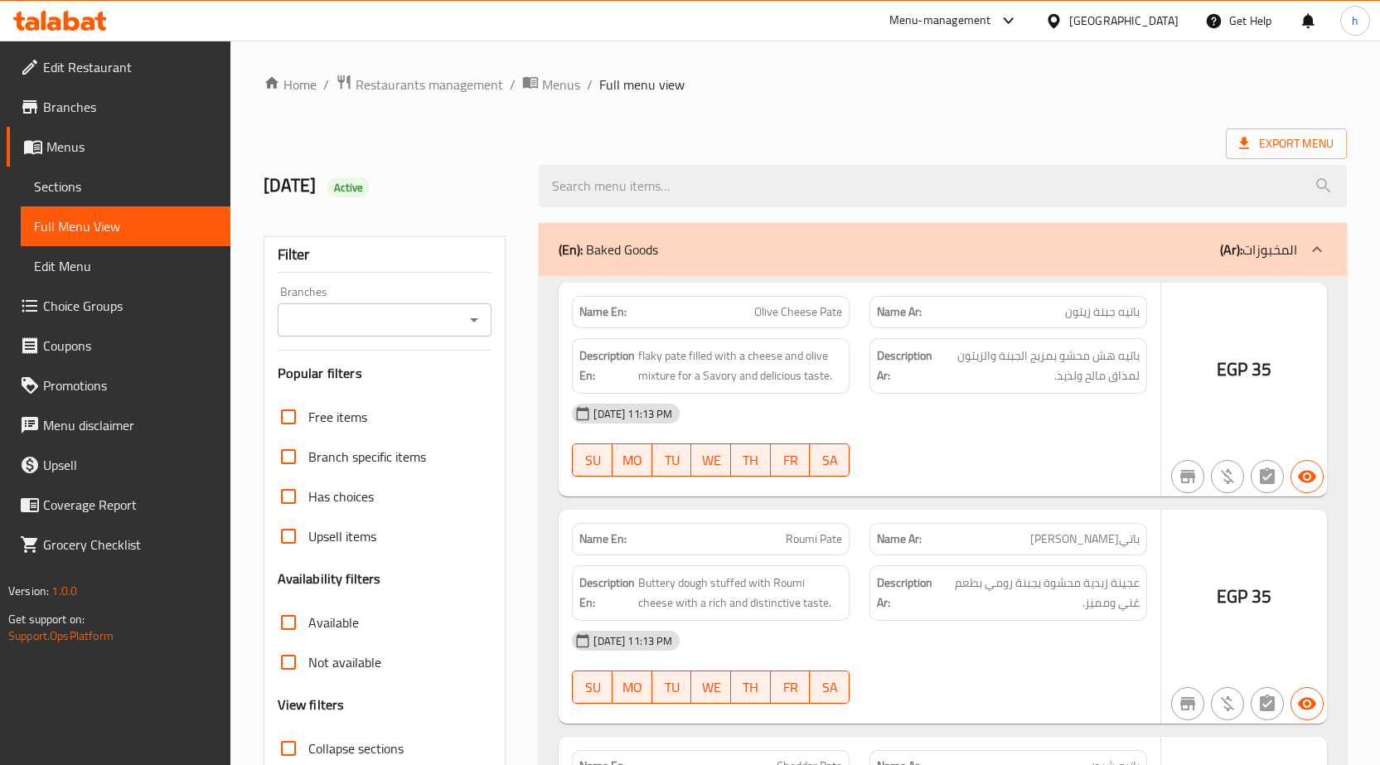
scroll to position [117, 0]
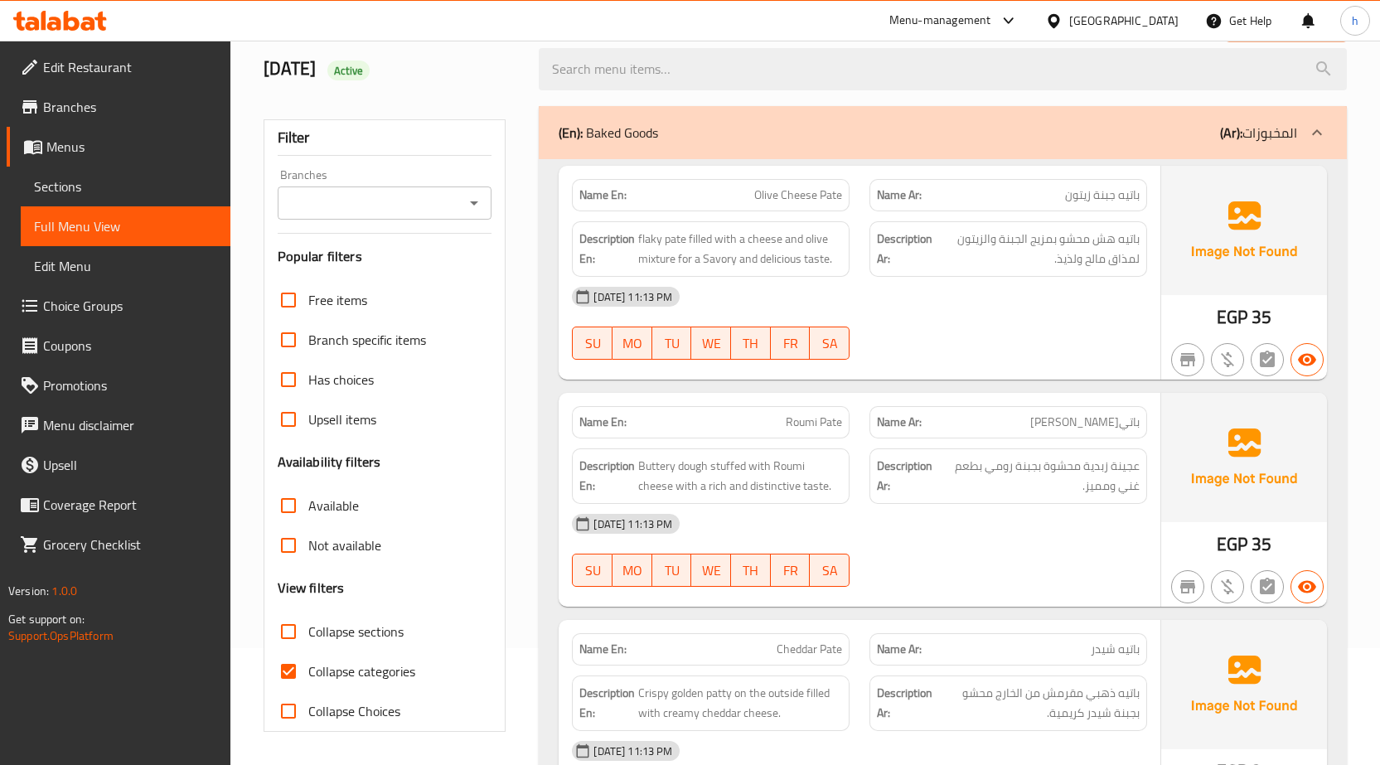
click at [289, 666] on input "Collapse categories" at bounding box center [289, 671] width 40 height 40
checkbox input "false"
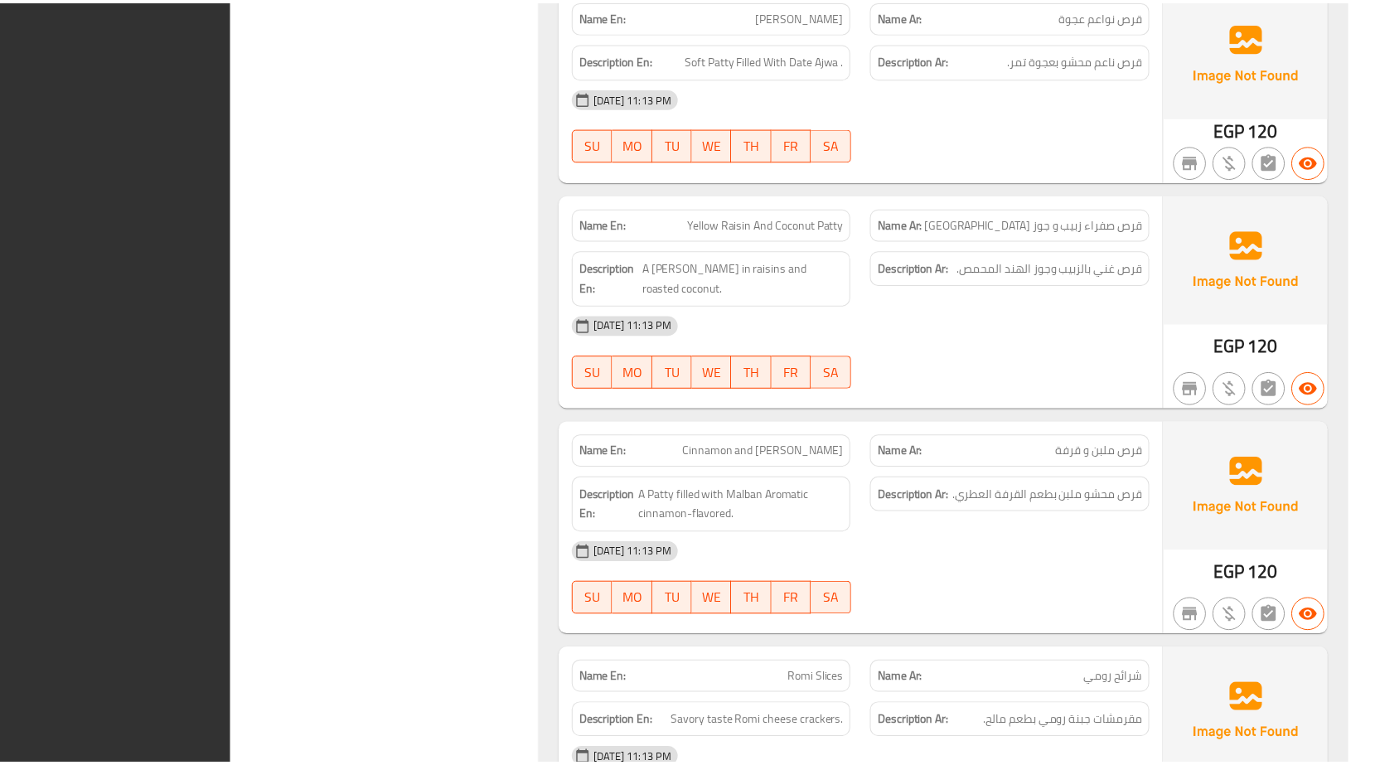
scroll to position [11329, 0]
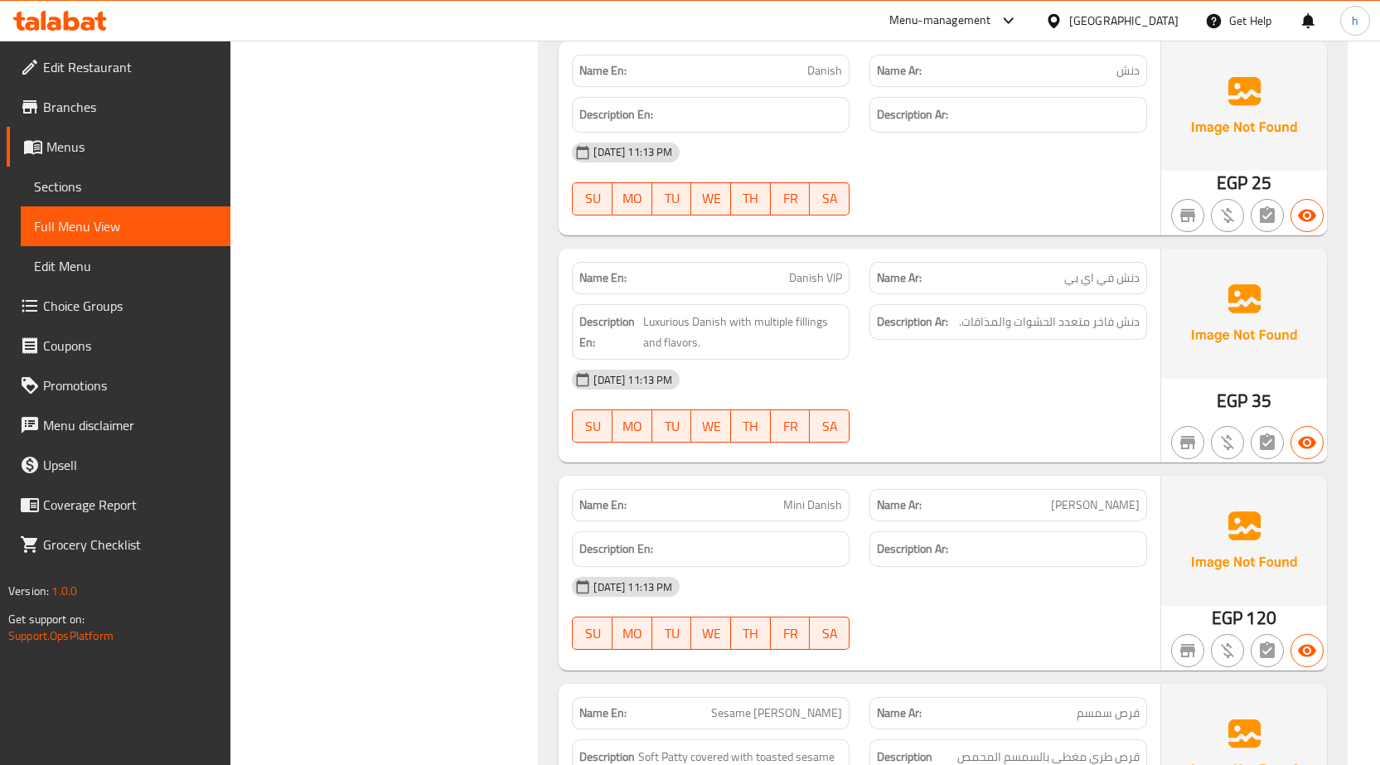
scroll to position [5093, 0]
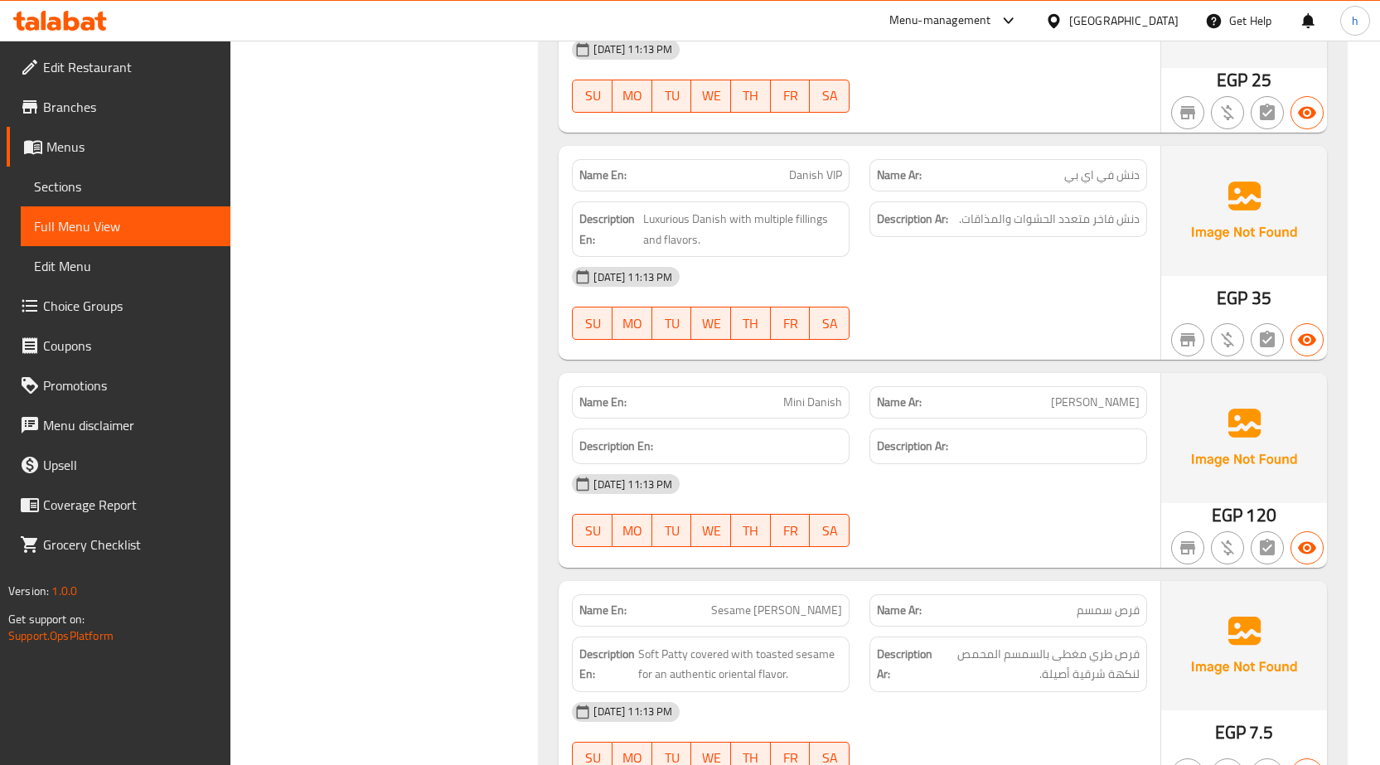
click at [1125, 405] on span "[PERSON_NAME]" at bounding box center [1095, 402] width 89 height 17
copy span "[PERSON_NAME]"
click at [101, 106] on span "Branches" at bounding box center [130, 107] width 174 height 20
